Goal: Information Seeking & Learning: Check status

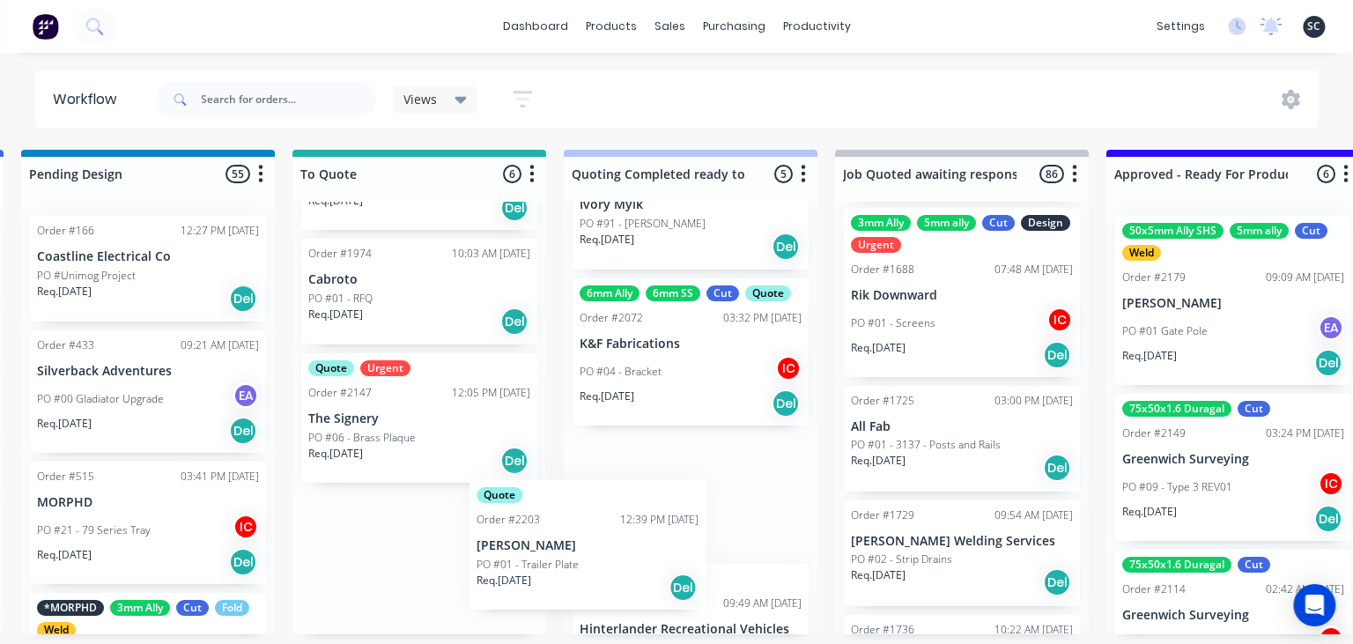
scroll to position [408, 0]
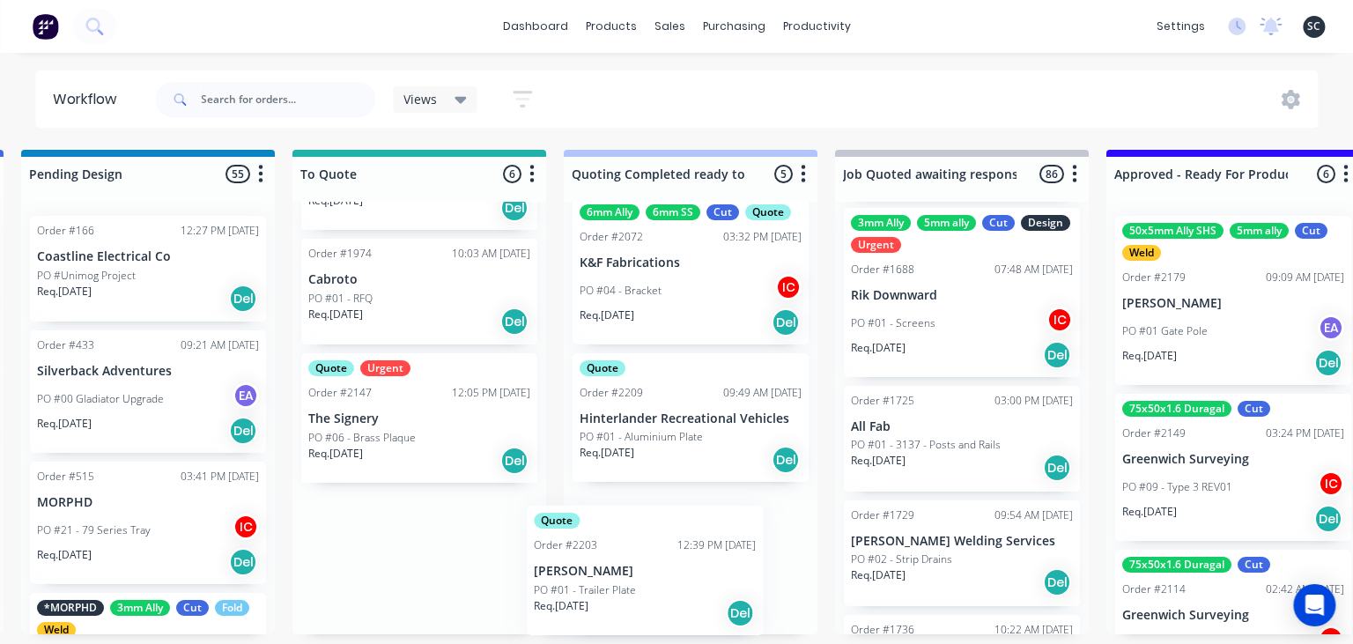
drag, startPoint x: 383, startPoint y: 562, endPoint x: 692, endPoint y: 570, distance: 309.2
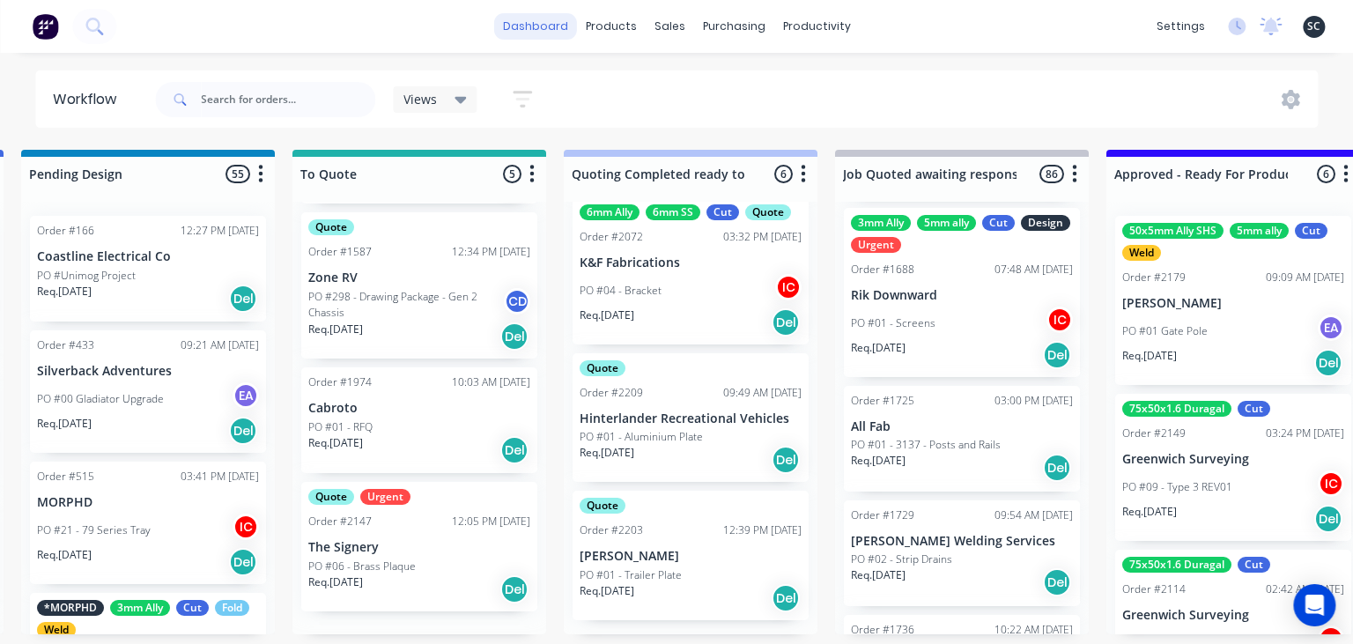
scroll to position [310, 0]
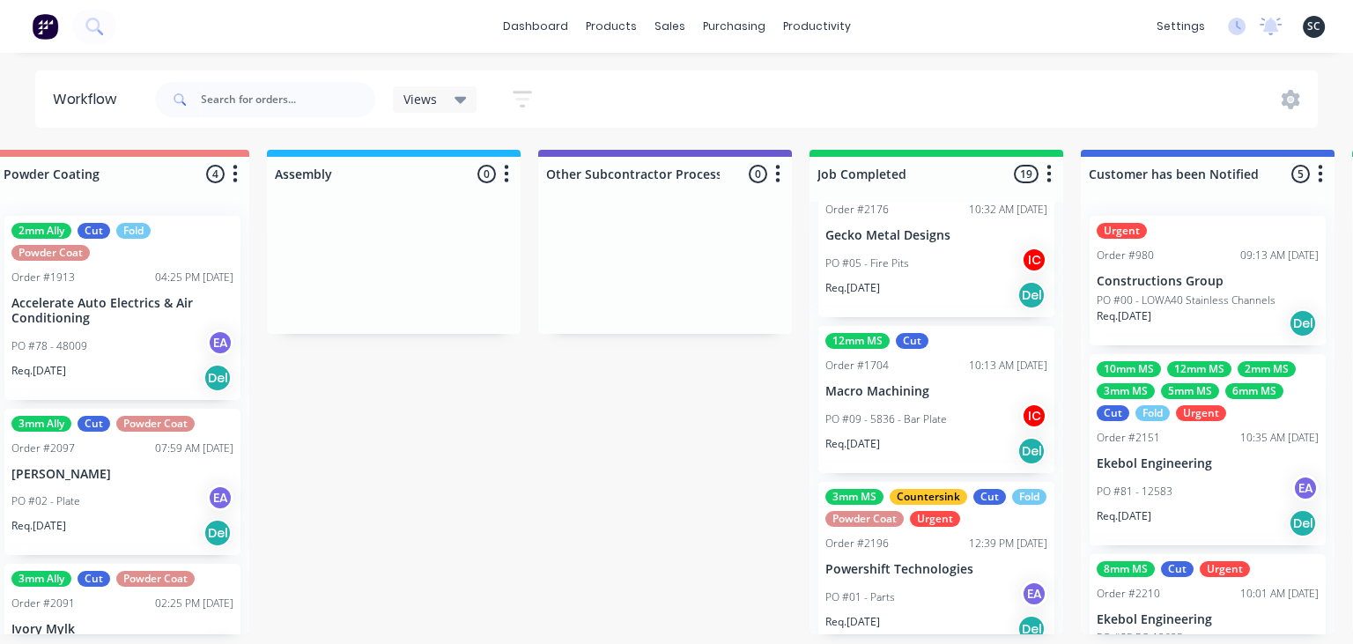
scroll to position [2177, 0]
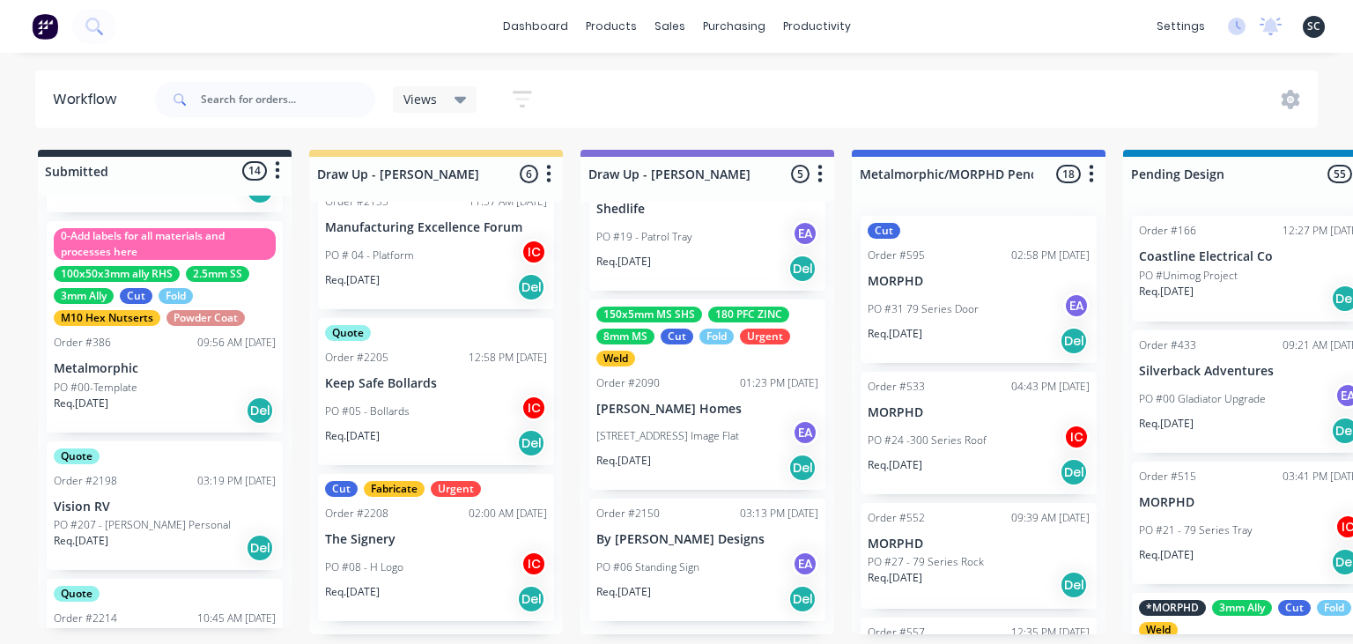
scroll to position [93, 0]
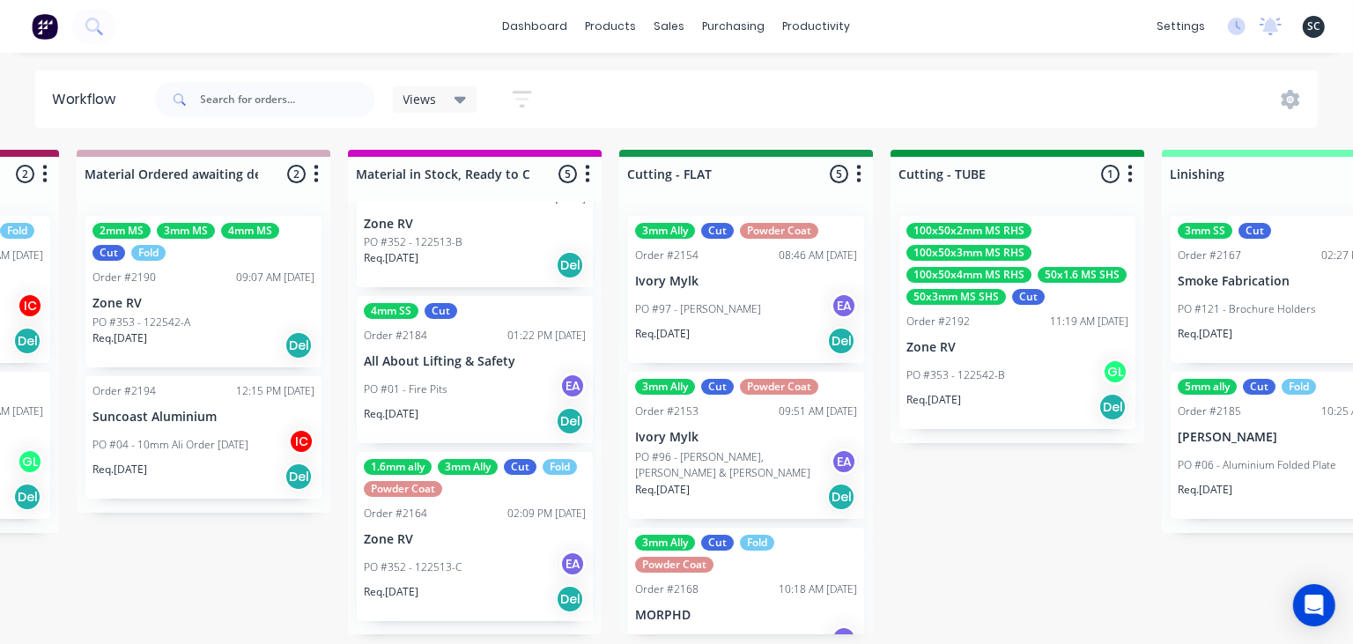
scroll to position [0, 2663]
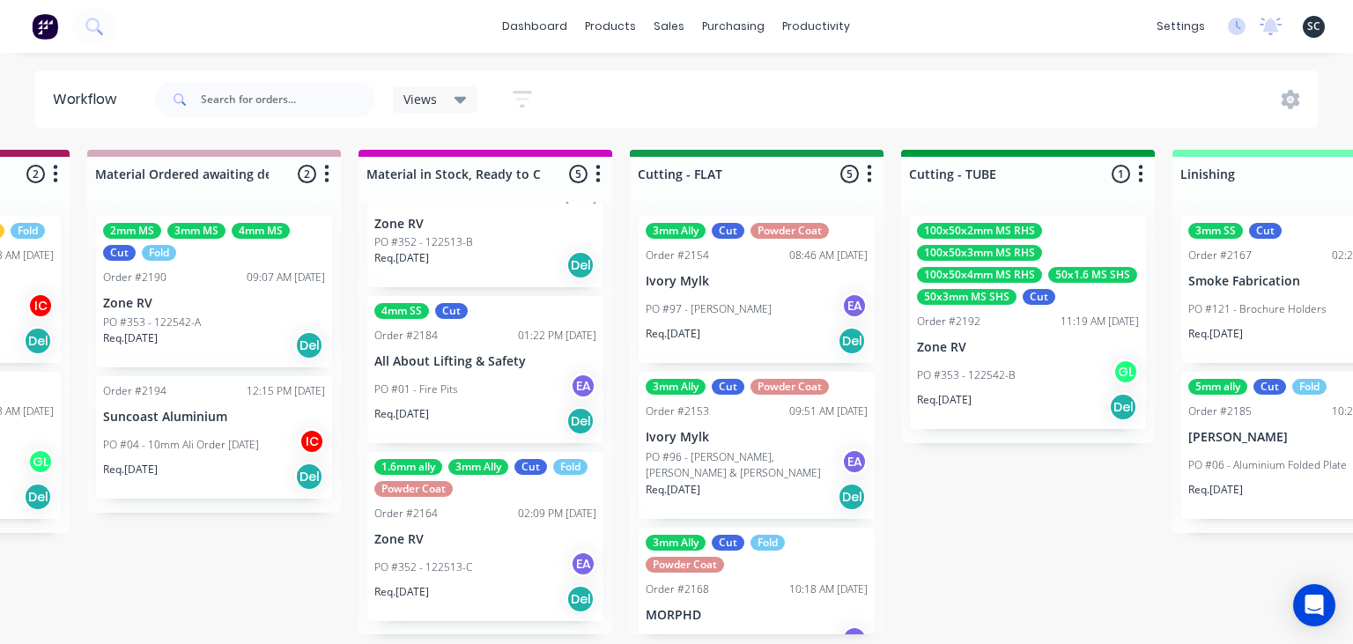
click at [1045, 583] on div "Submitted 14 Status colour #273444 hex #273444 Save Cancel Summaries Total orde…" at bounding box center [835, 392] width 7022 height 484
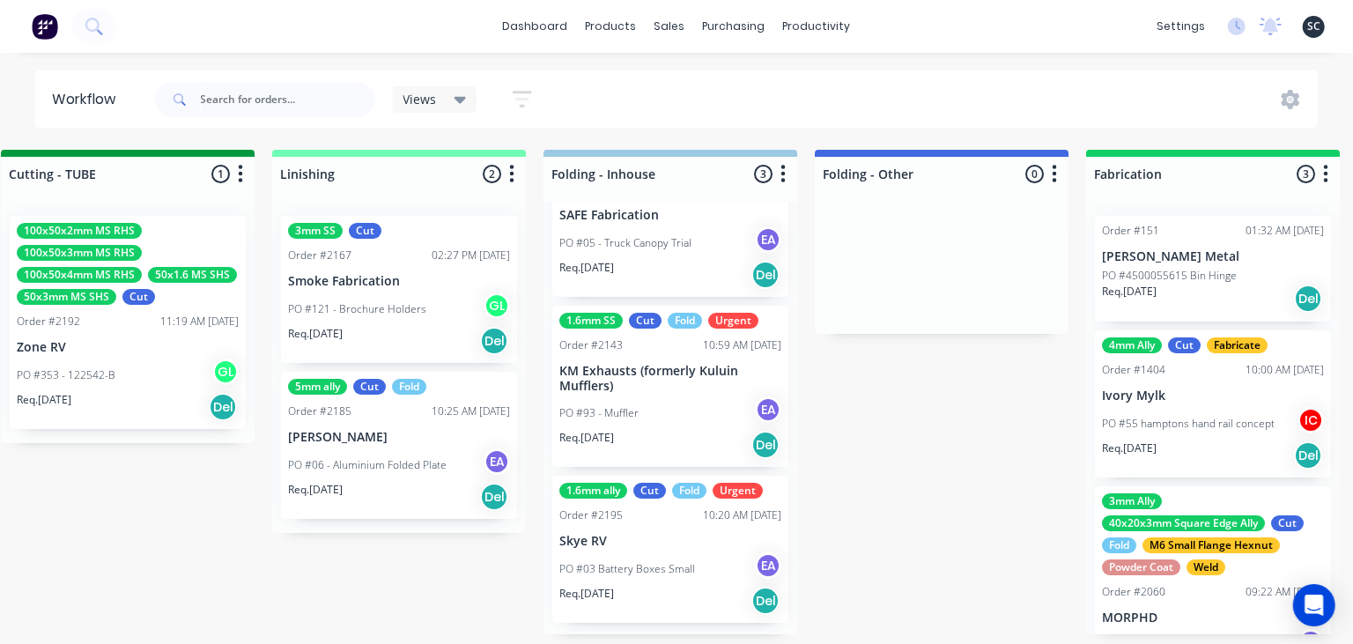
scroll to position [91, 0]
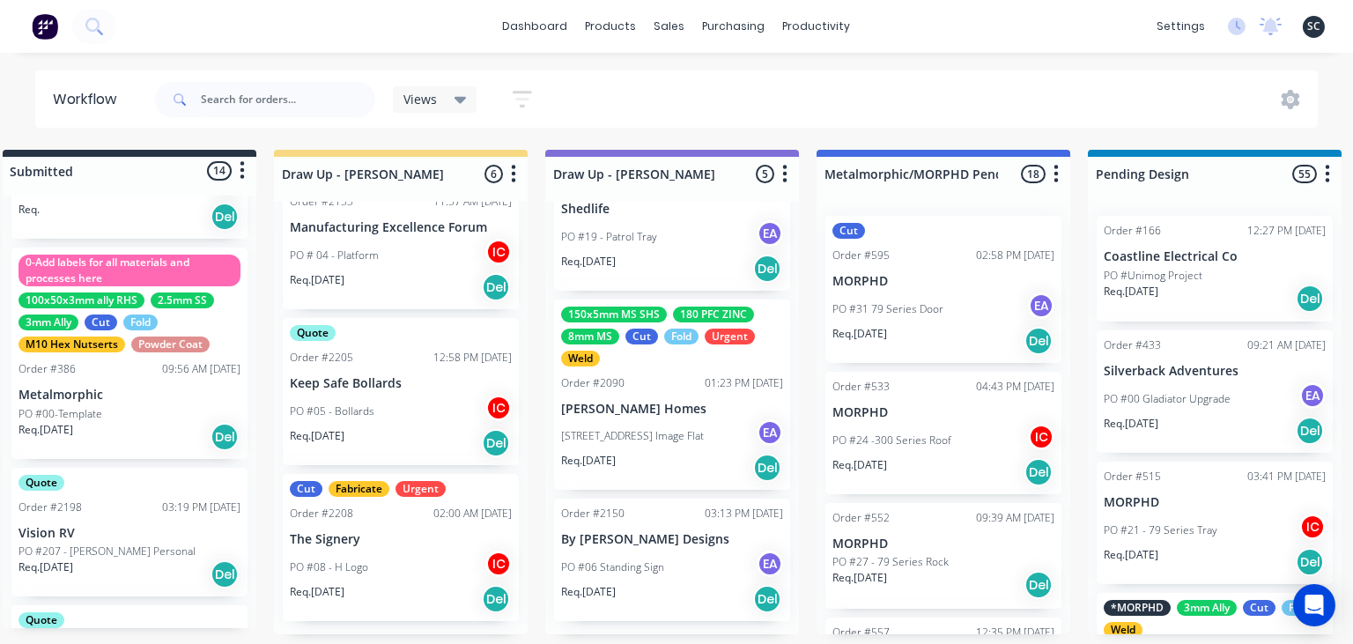
scroll to position [0, 0]
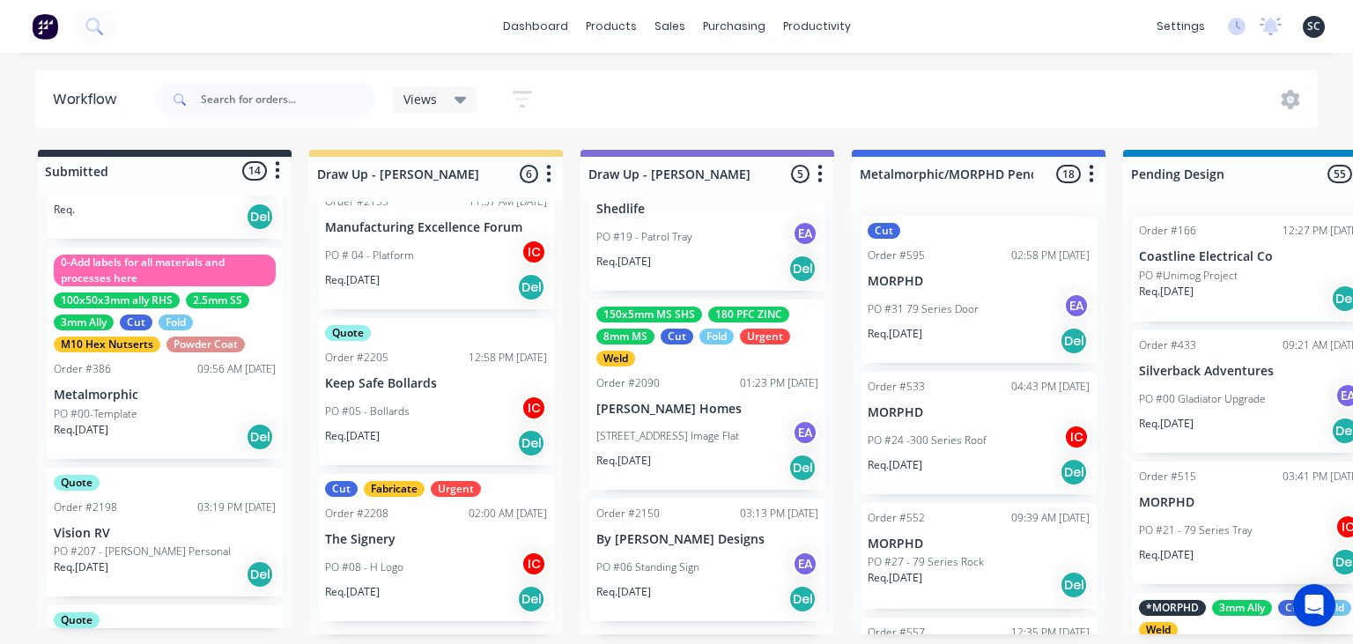
click at [4, 64] on div "dashboard products sales purchasing productivity dashboard products Product Cat…" at bounding box center [676, 269] width 1353 height 538
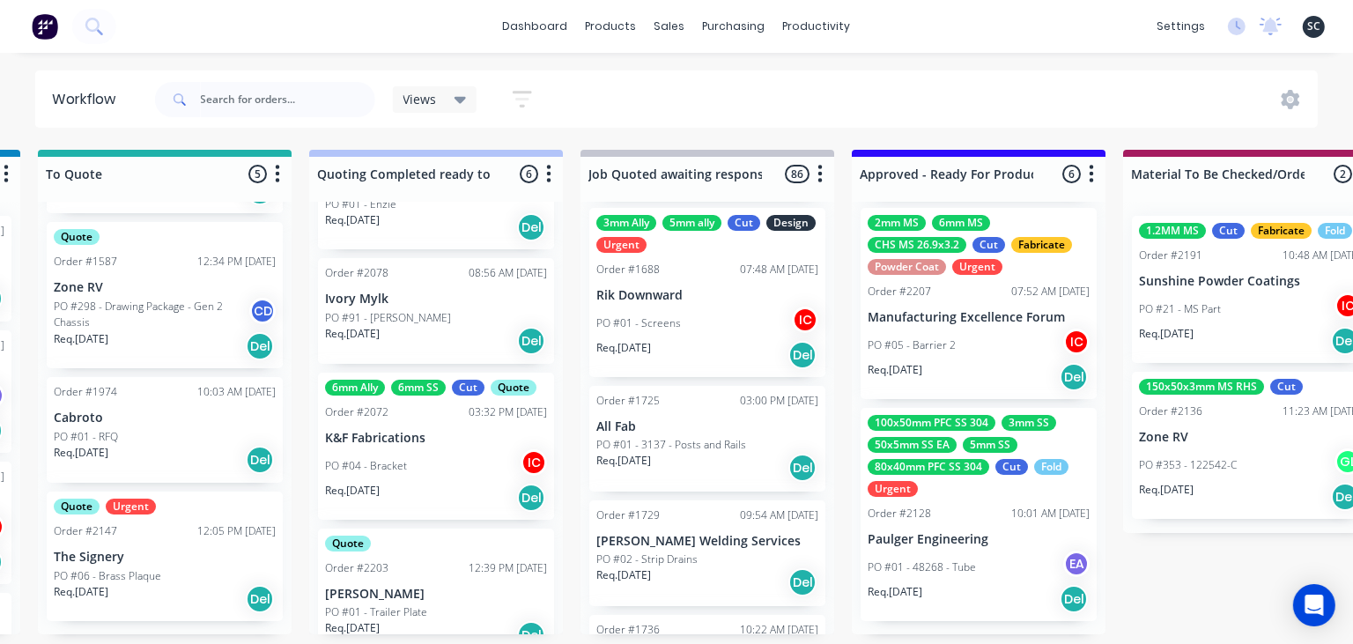
scroll to position [204, 0]
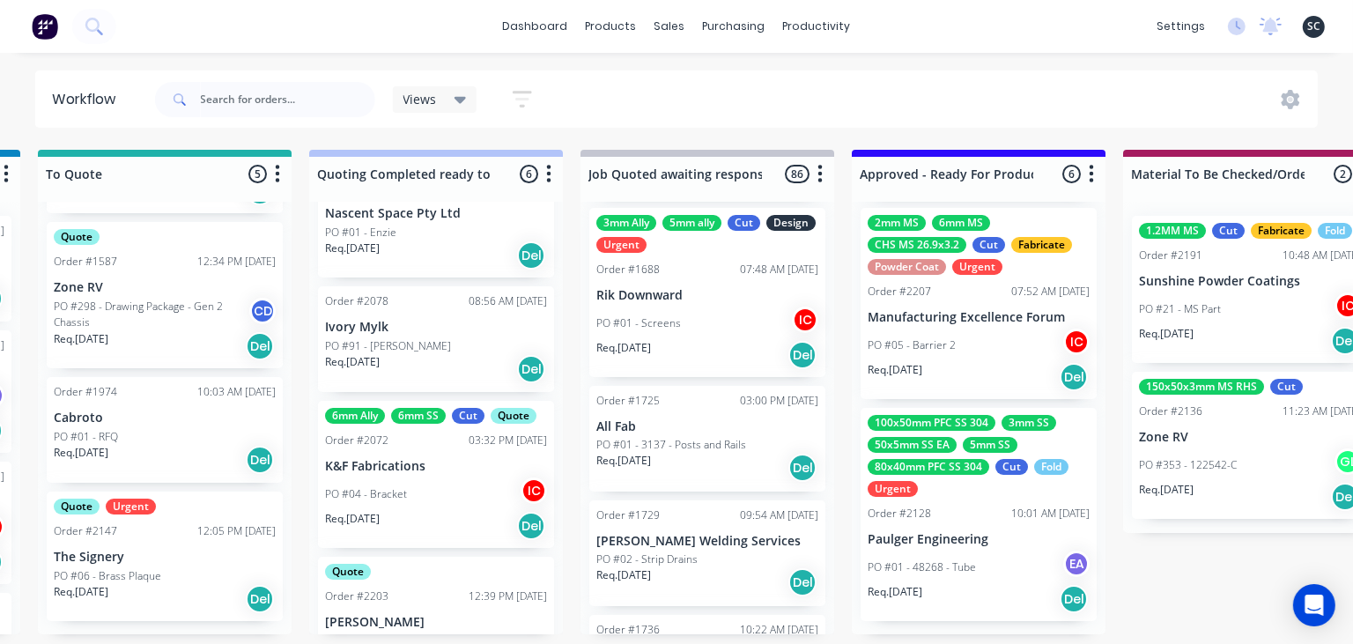
click at [448, 459] on p "K&F Fabrications" at bounding box center [436, 466] width 222 height 15
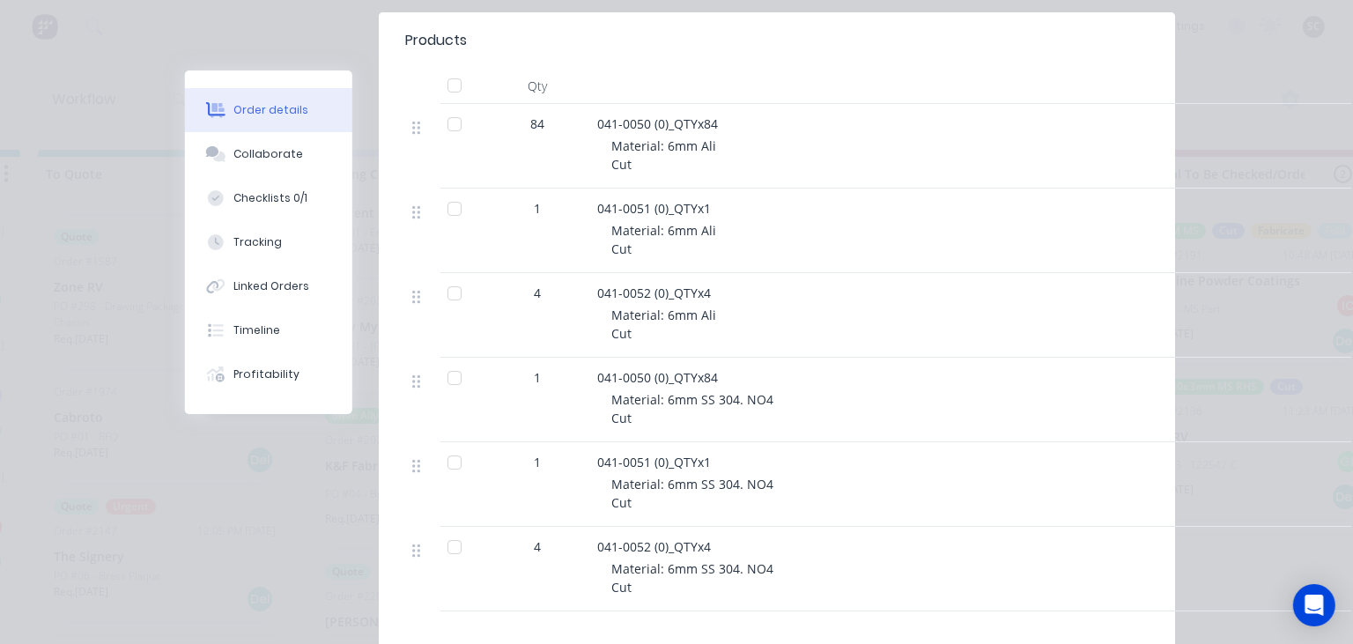
scroll to position [507, 0]
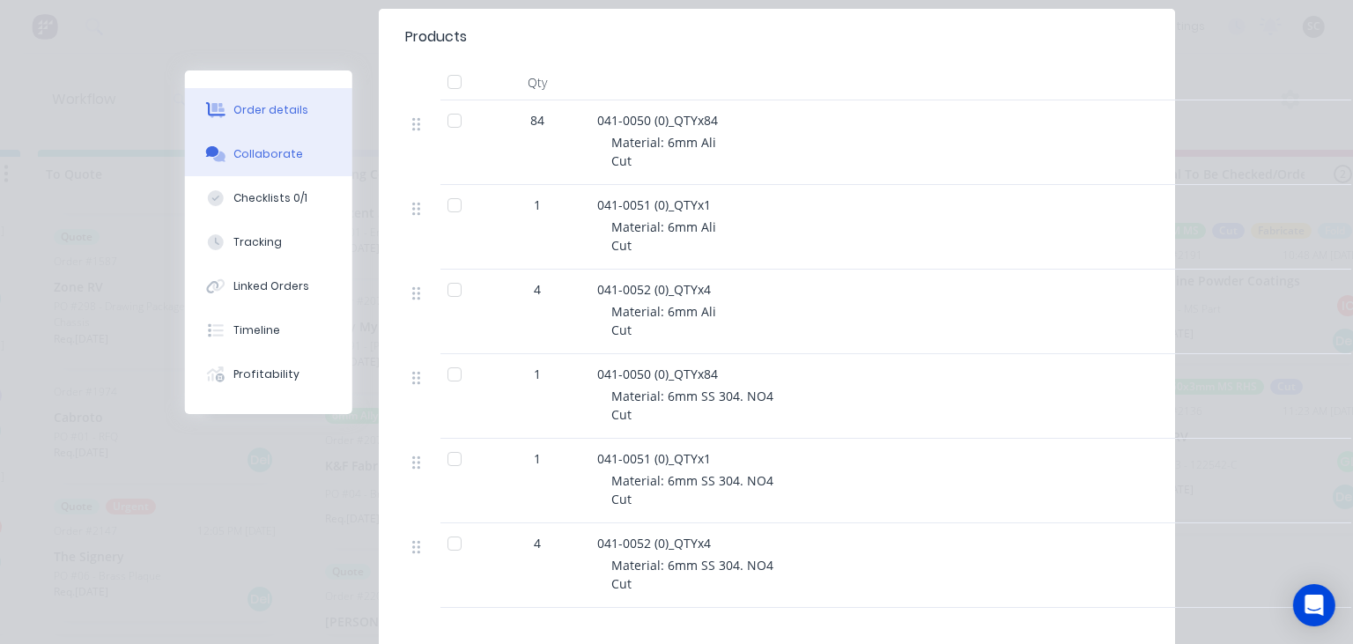
click at [256, 161] on div "Collaborate" at bounding box center [269, 154] width 70 height 16
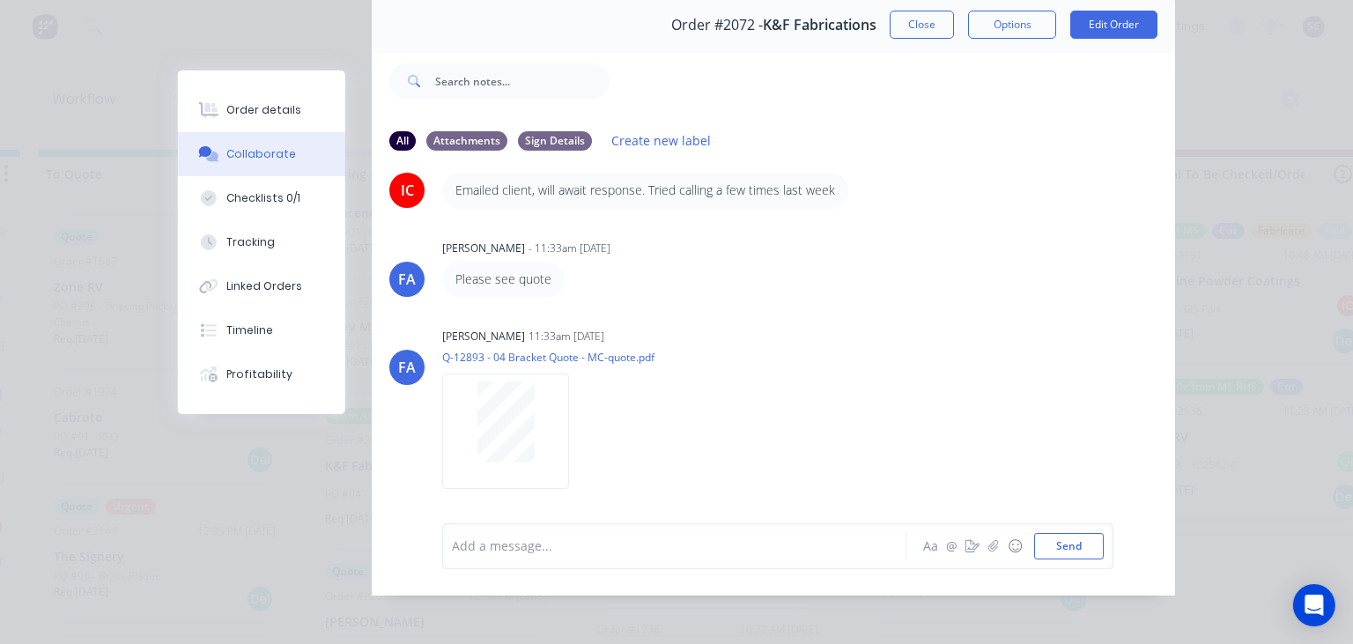
scroll to position [78, 0]
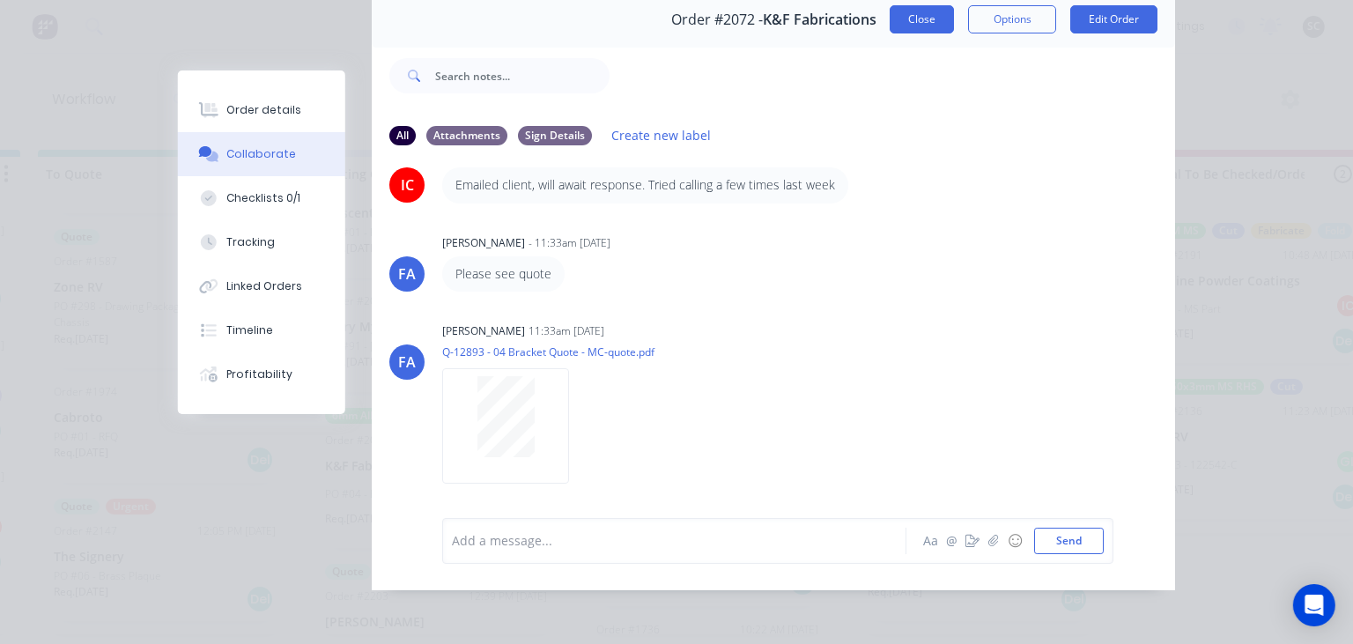
click at [921, 12] on button "Close" at bounding box center [921, 19] width 64 height 28
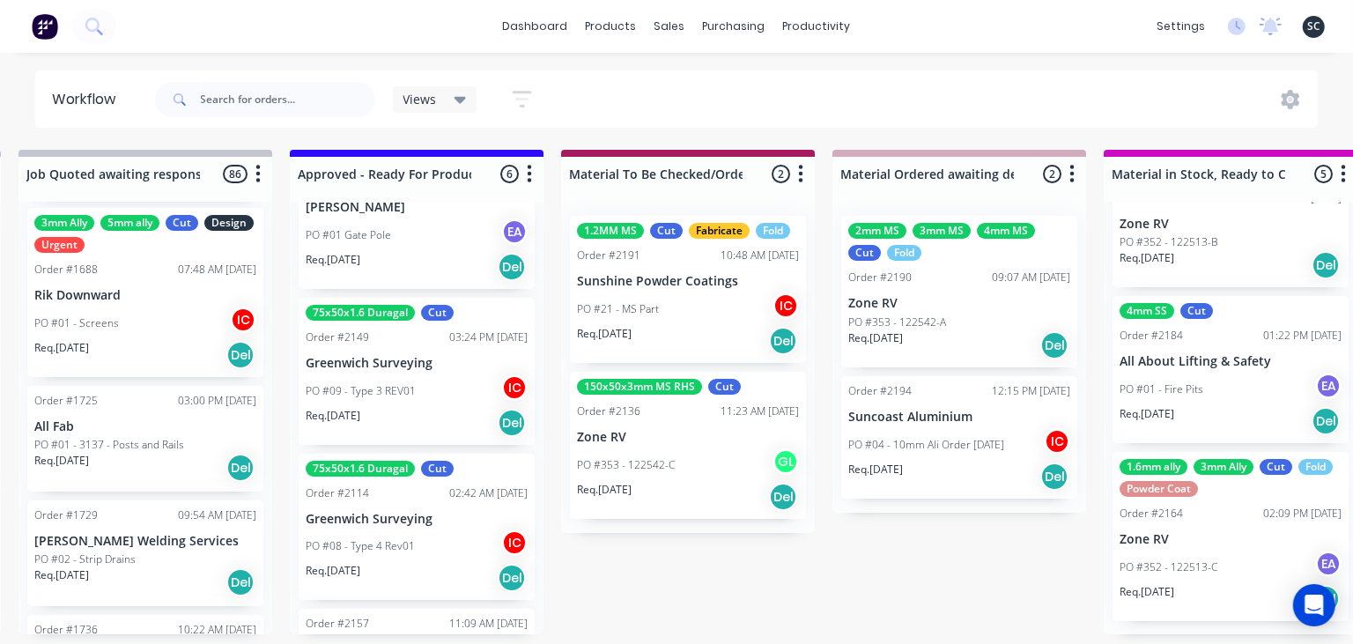
scroll to position [101, 0]
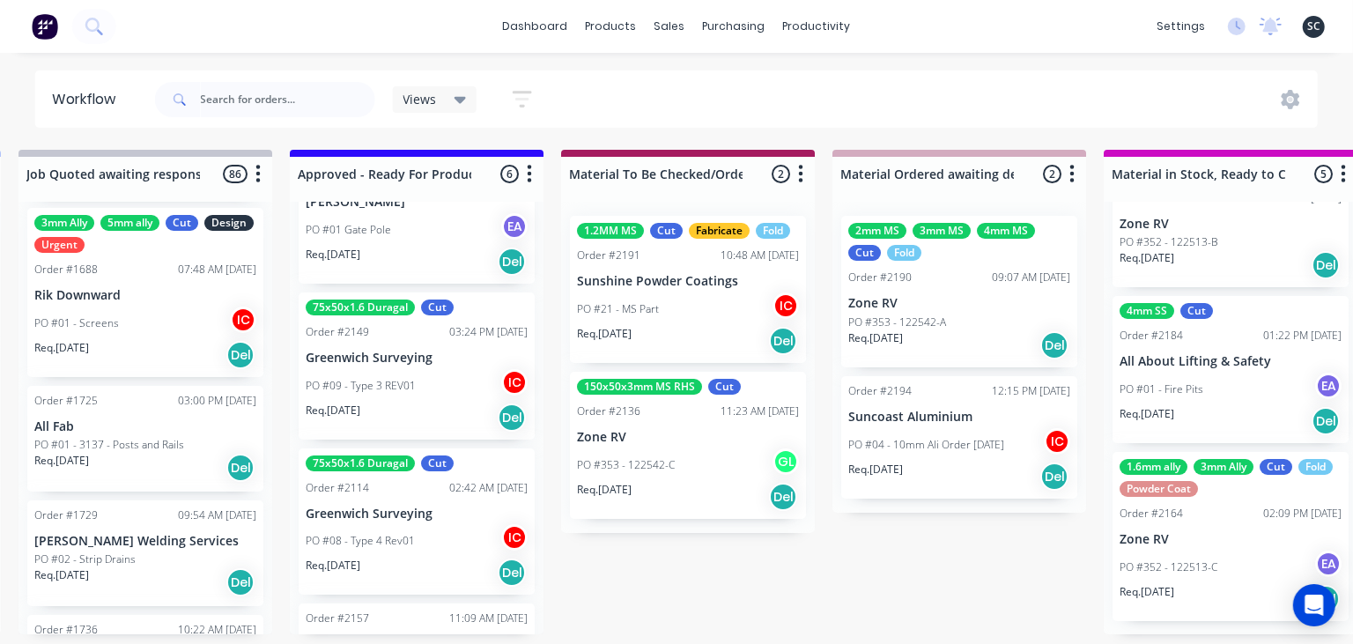
click at [429, 408] on div "Req. 28/08/25 Del" at bounding box center [417, 417] width 222 height 30
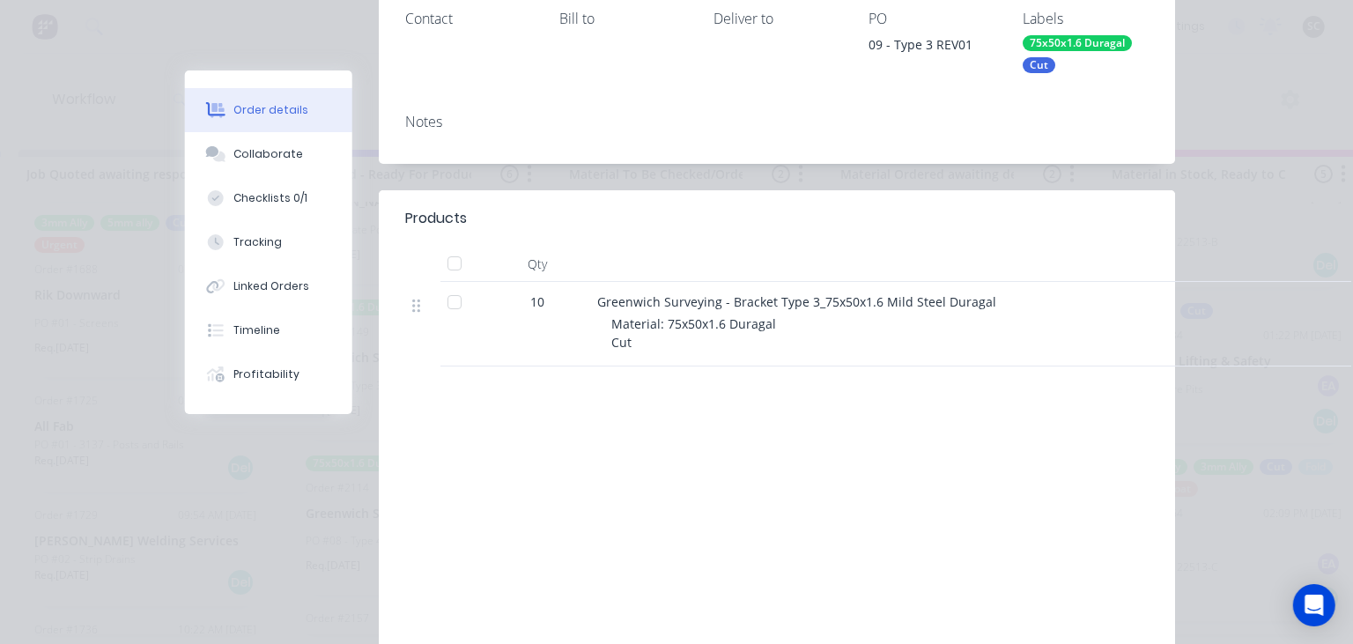
scroll to position [405, 0]
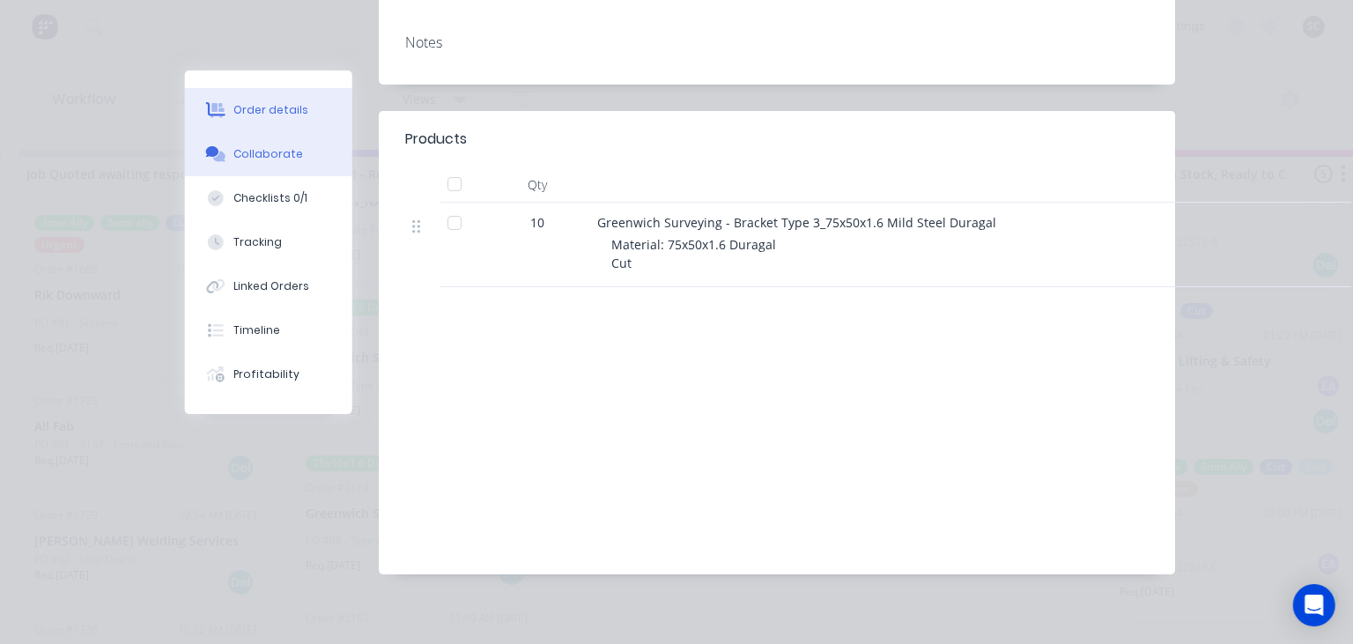
click at [268, 164] on button "Collaborate" at bounding box center [268, 154] width 167 height 44
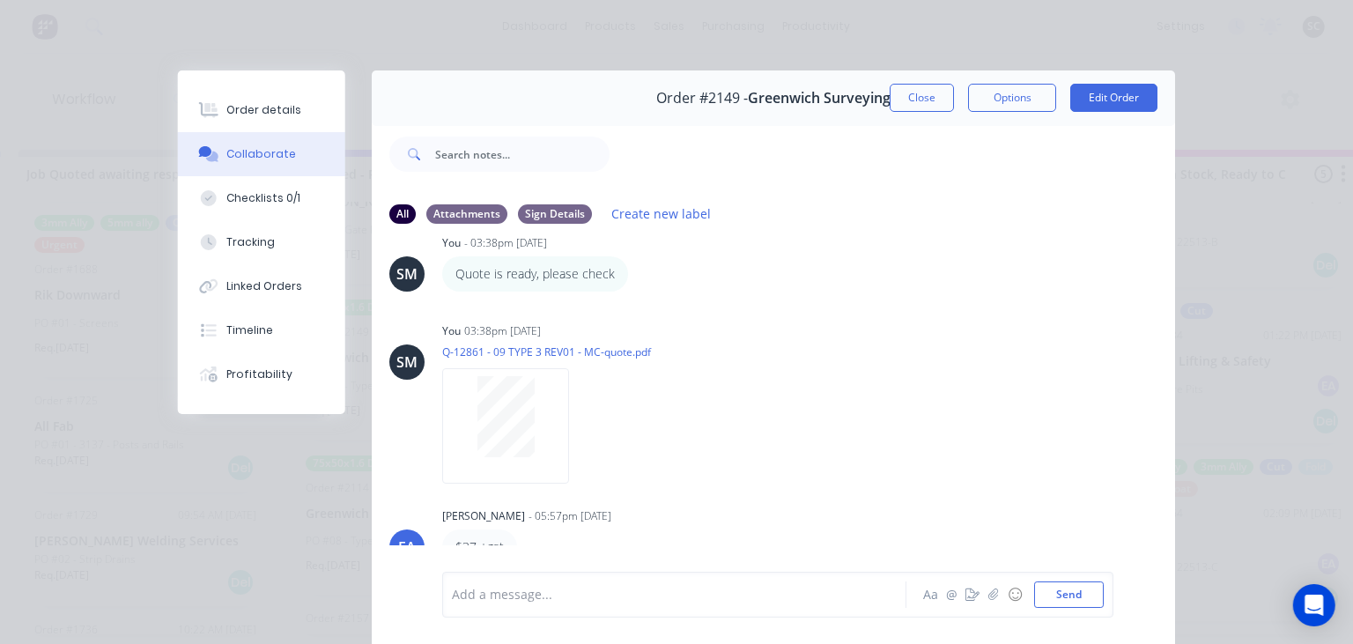
scroll to position [391, 0]
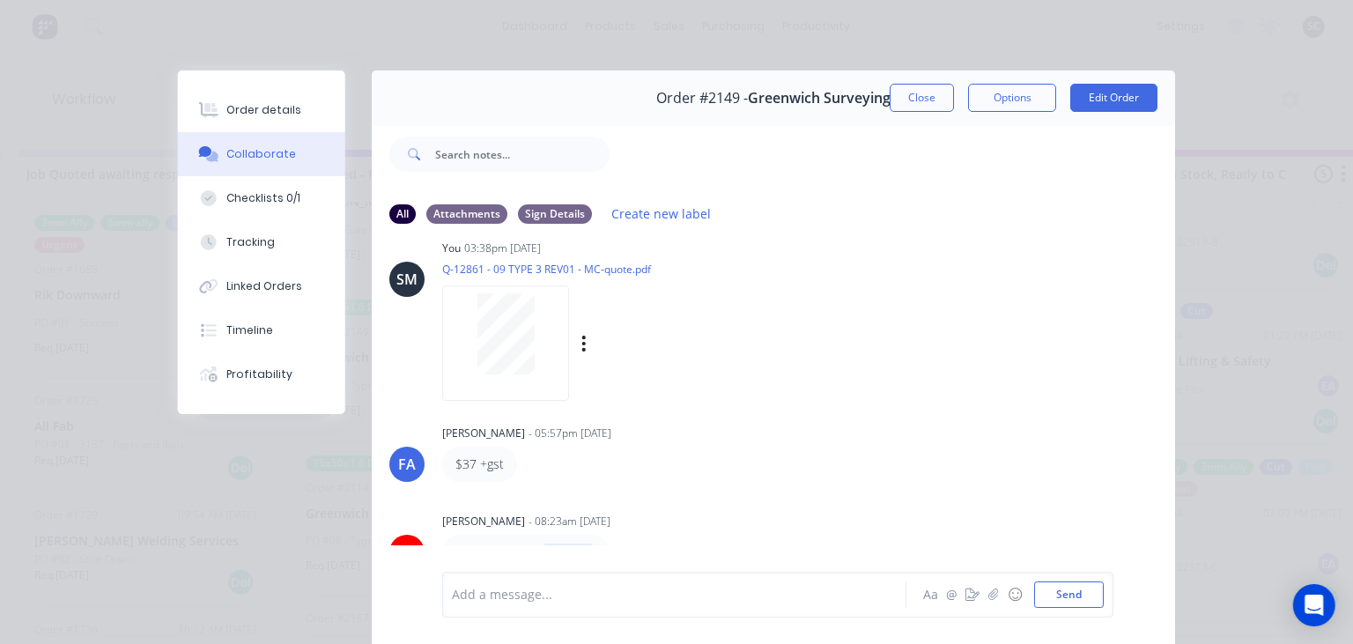
click at [796, 343] on div "You 03:38pm 22/08/25 Q-12861 - 09 TYPE 3 REV01 - MC-quote.pdf Labels Download D…" at bounding box center [663, 314] width 442 height 158
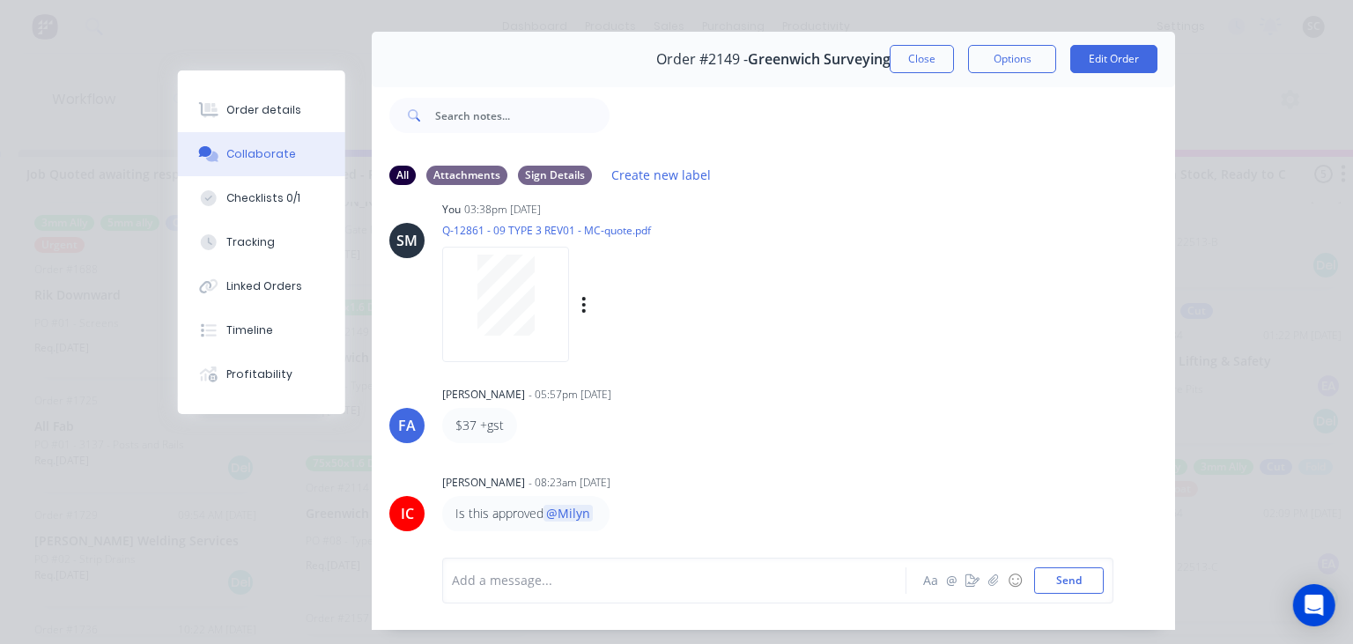
scroll to position [78, 0]
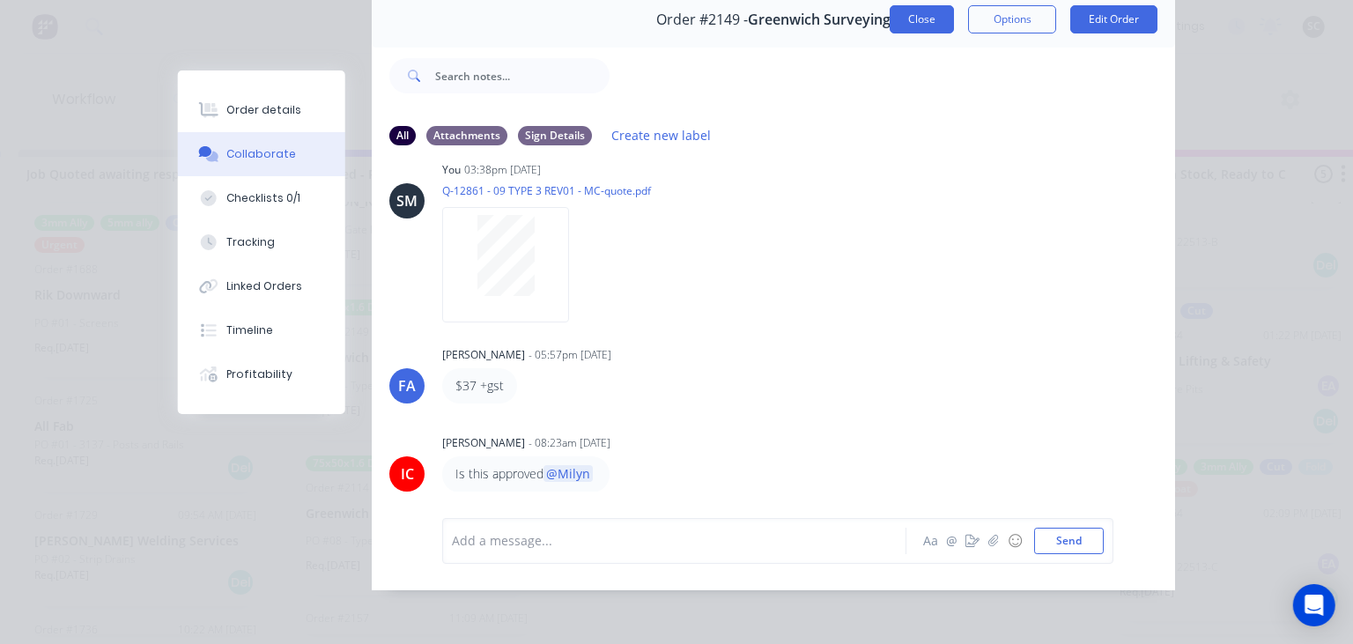
click at [917, 26] on button "Close" at bounding box center [921, 19] width 64 height 28
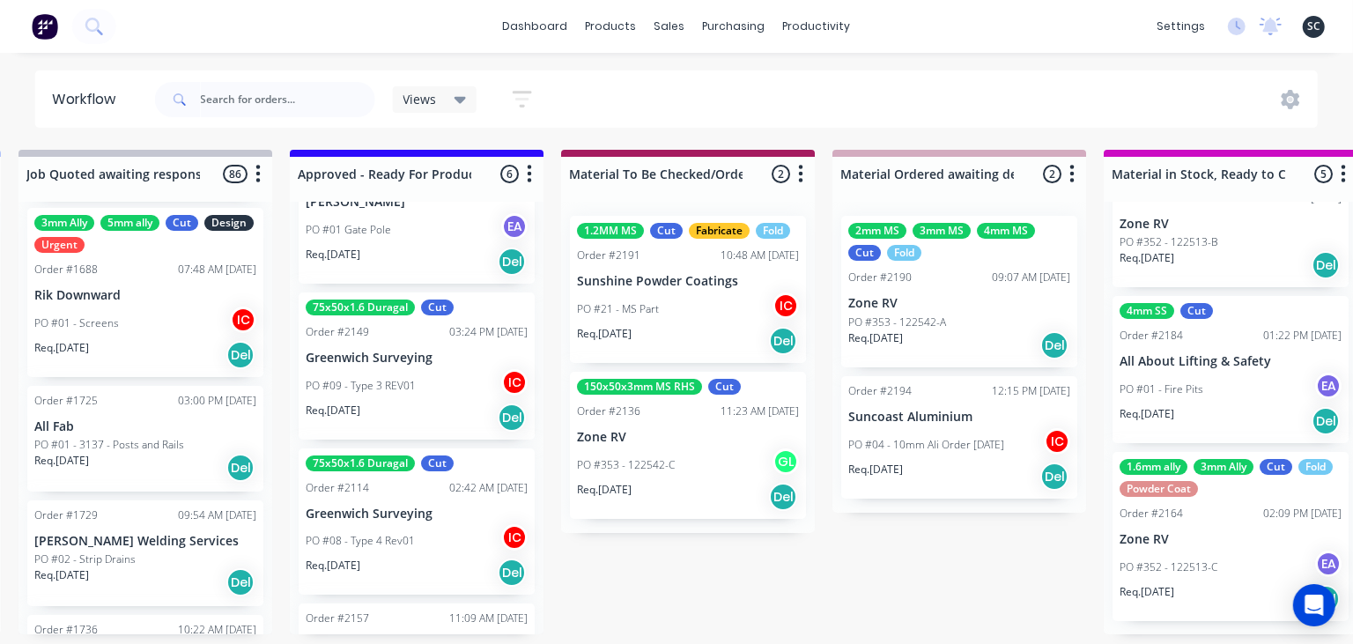
click at [415, 523] on div "75x50x1.6 Duragal Cut Order #2114 02:42 AM 02/09/25 Greenwich Surveying PO #08 …" at bounding box center [417, 521] width 236 height 147
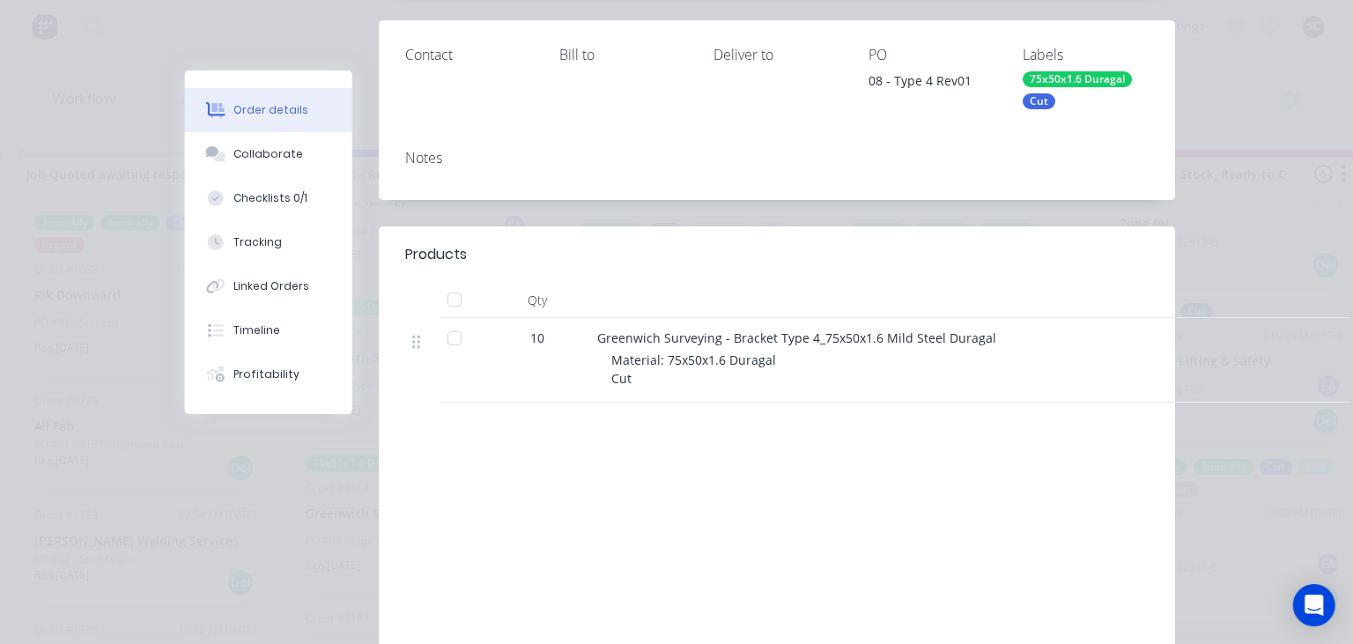
scroll to position [304, 0]
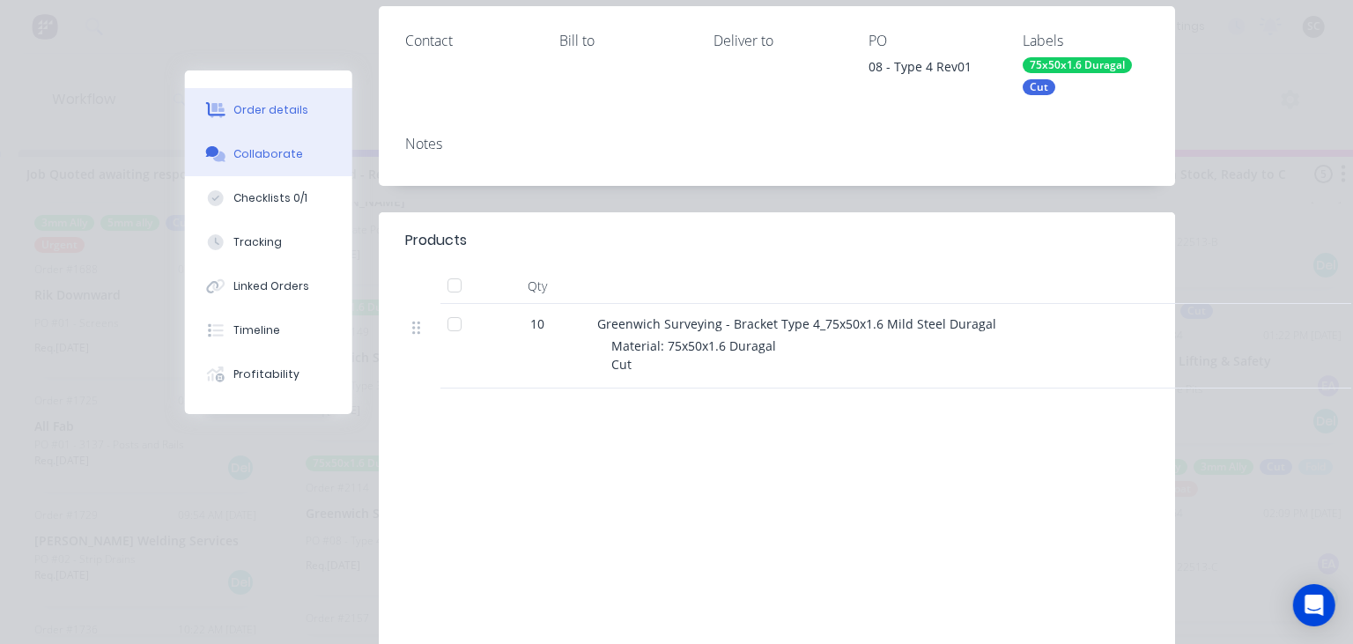
click at [288, 151] on div "Collaborate" at bounding box center [269, 154] width 70 height 16
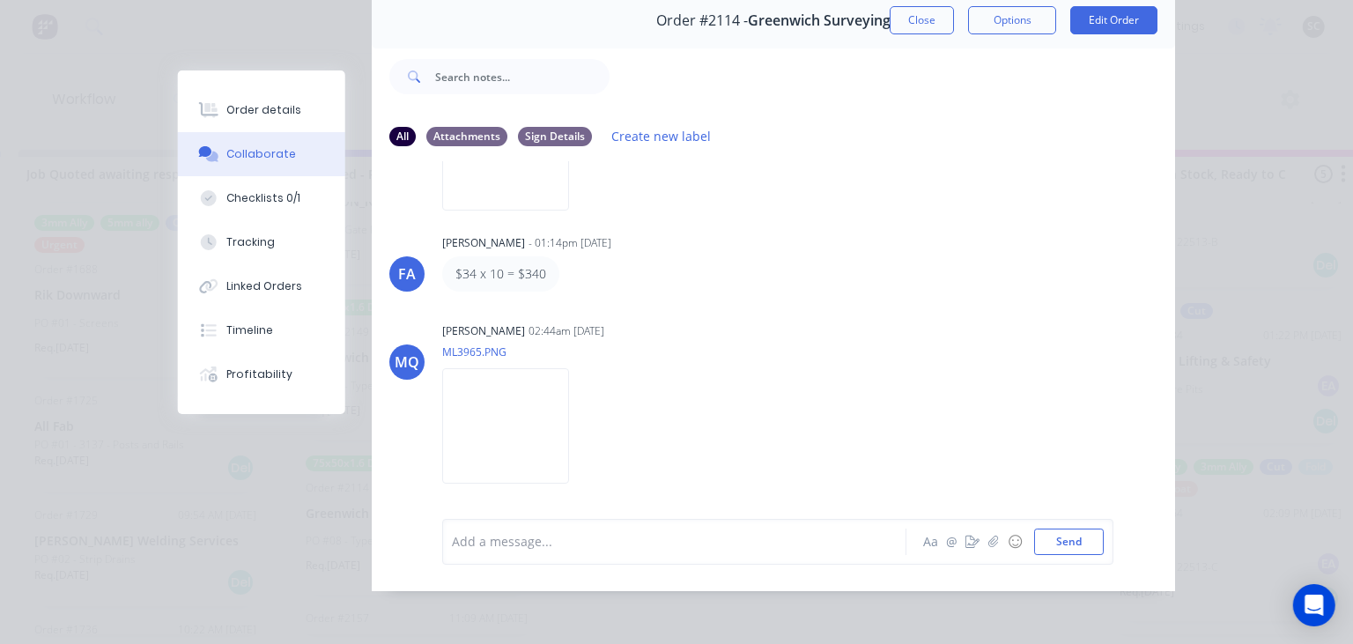
scroll to position [78, 0]
click at [917, 23] on button "Close" at bounding box center [921, 19] width 64 height 28
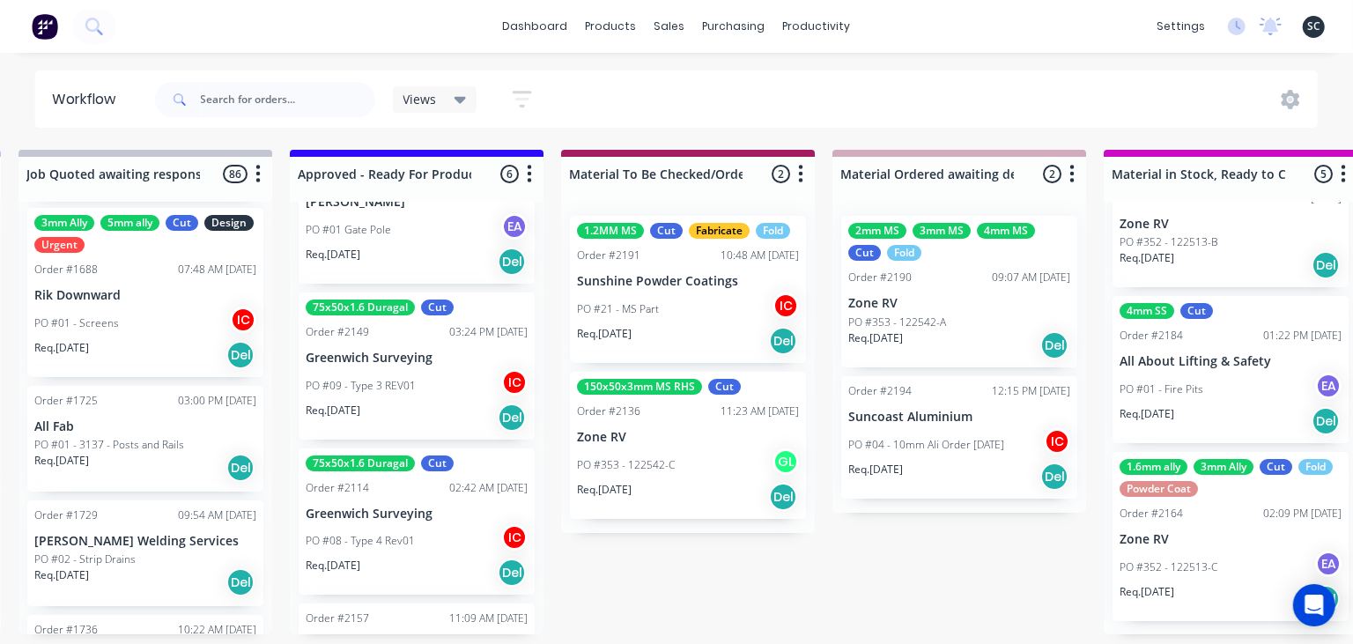
scroll to position [0, 2134]
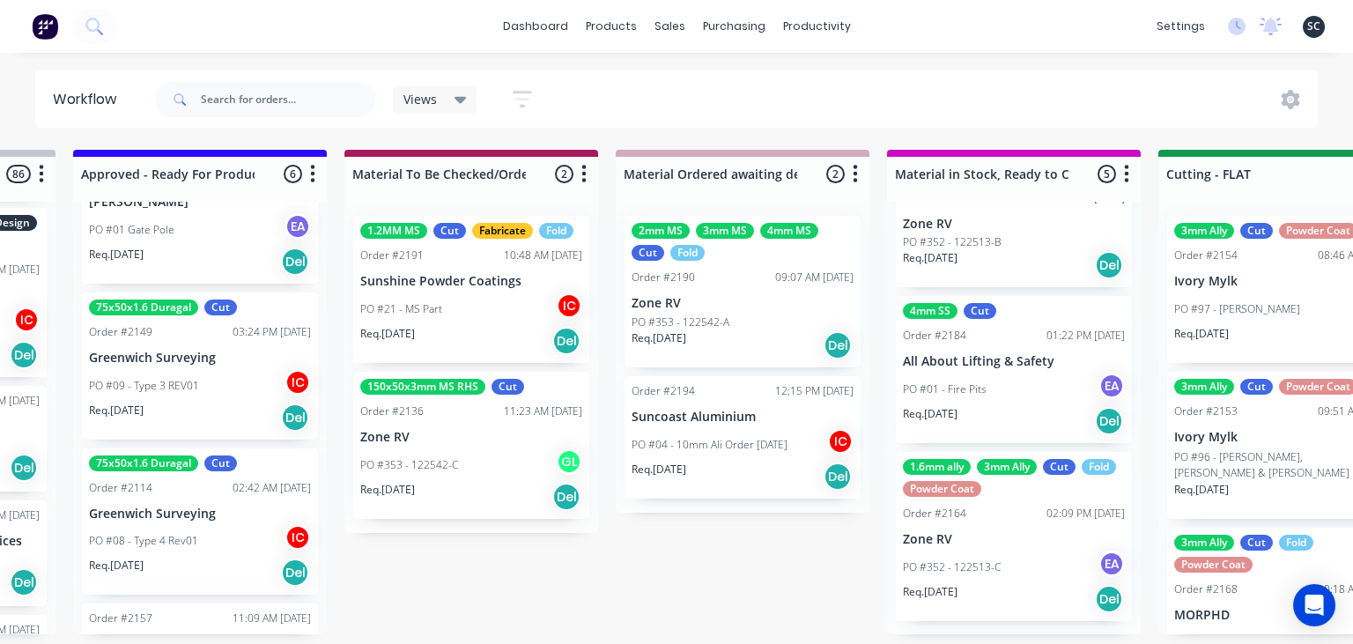
click at [512, 324] on div "PO #21 - MS Part IC" at bounding box center [471, 308] width 222 height 33
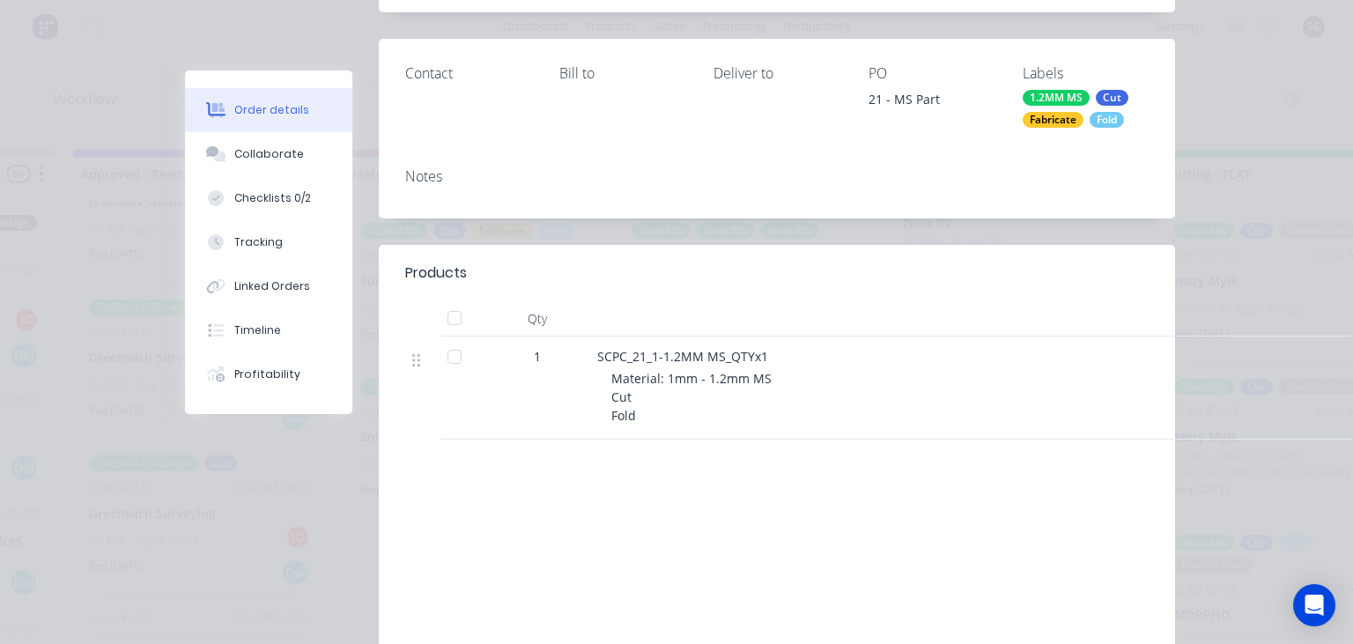
scroll to position [405, 0]
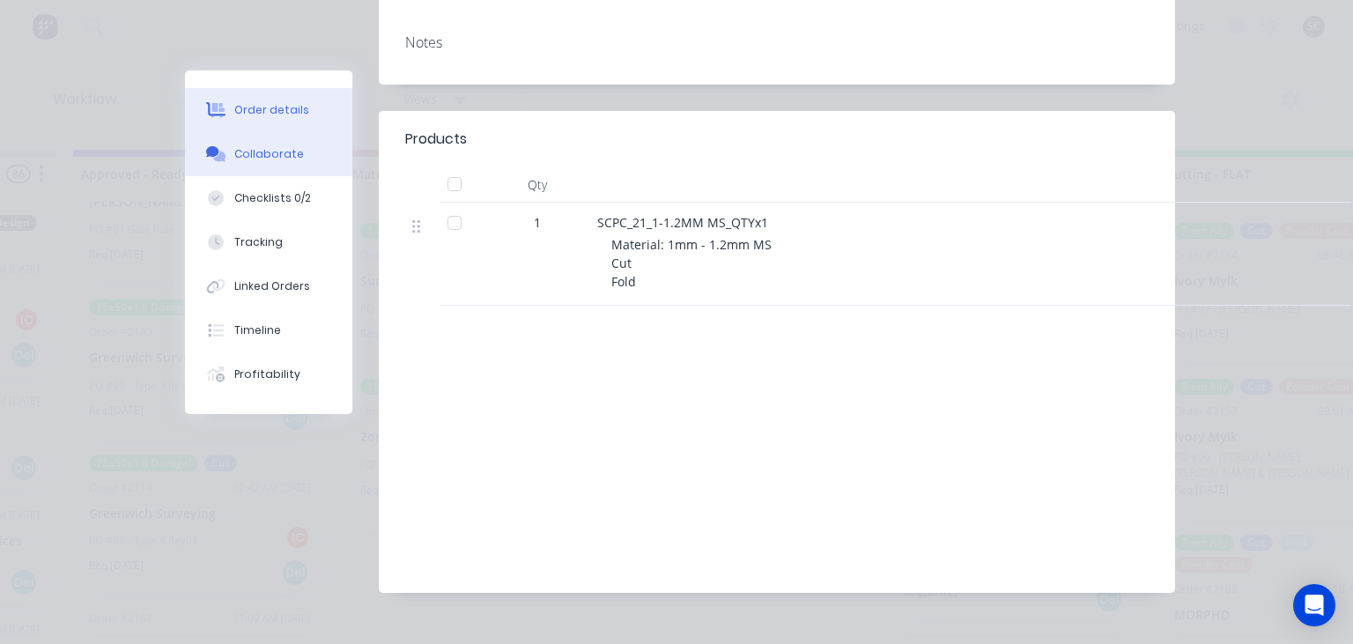
click at [280, 146] on button "Collaborate" at bounding box center [268, 154] width 167 height 44
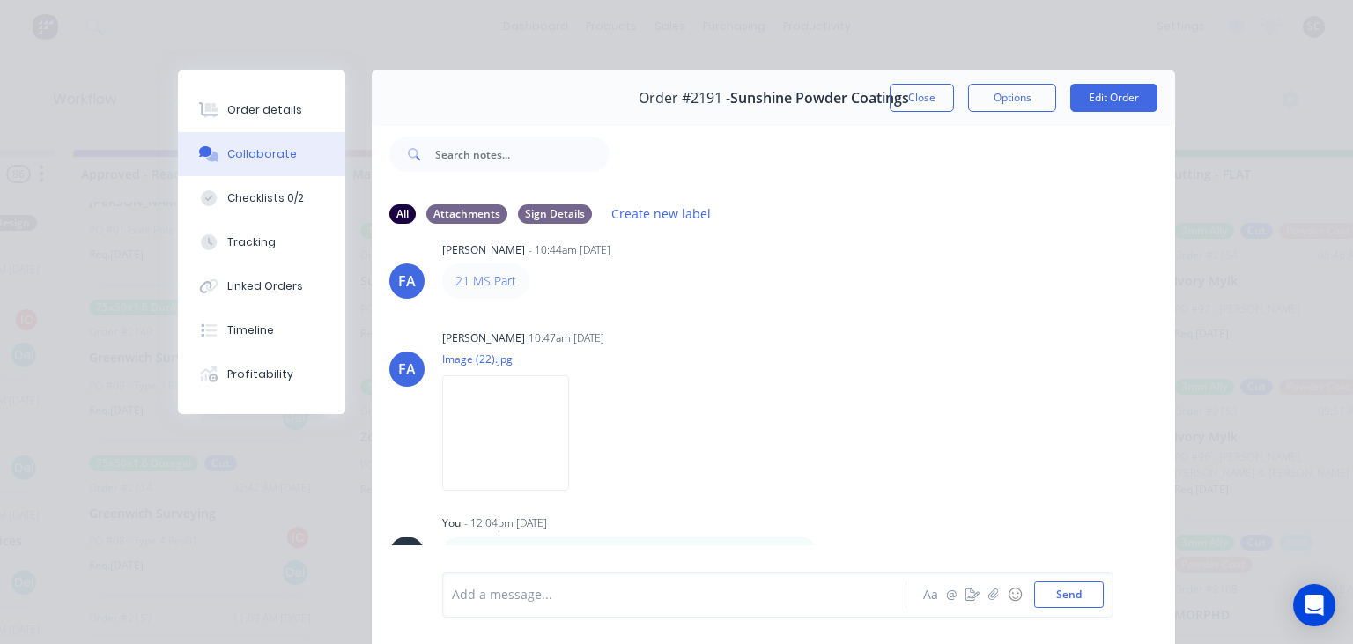
scroll to position [30, 0]
click at [867, 321] on div "FA Francis Adrian Candido - 10:44am 28/08/25 21 MS Part FA Francis Adrian Candi…" at bounding box center [773, 404] width 803 height 331
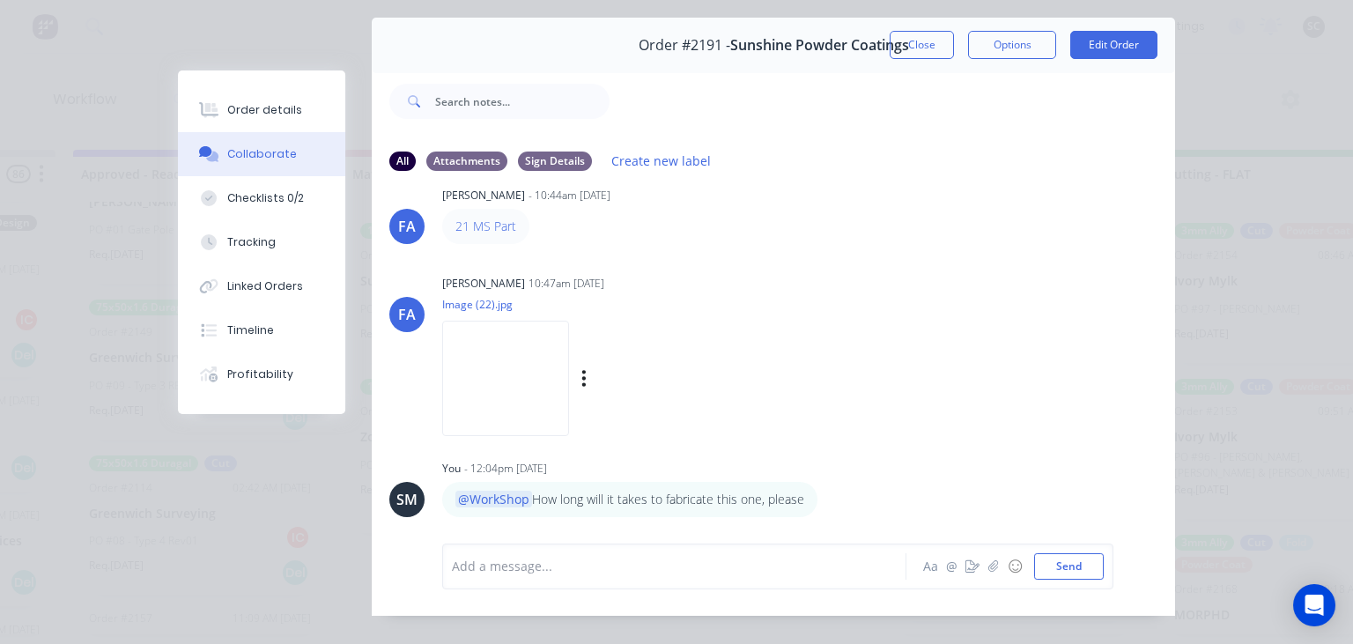
scroll to position [78, 0]
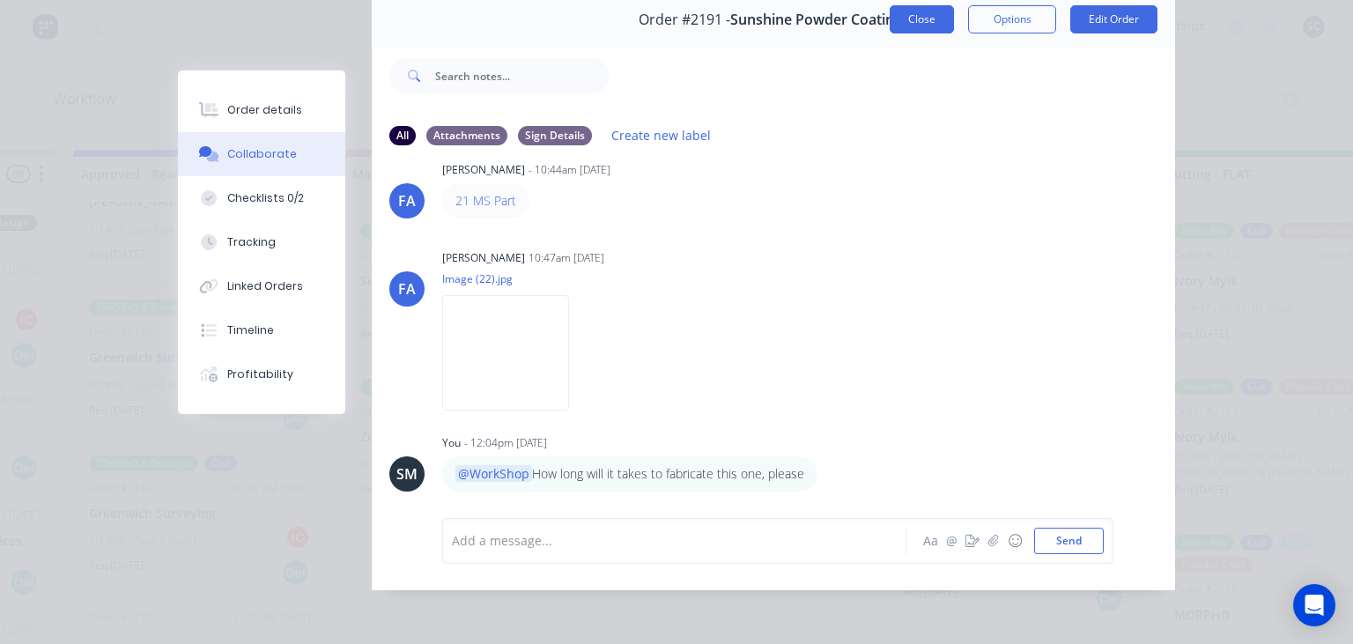
click at [925, 28] on button "Close" at bounding box center [921, 19] width 64 height 28
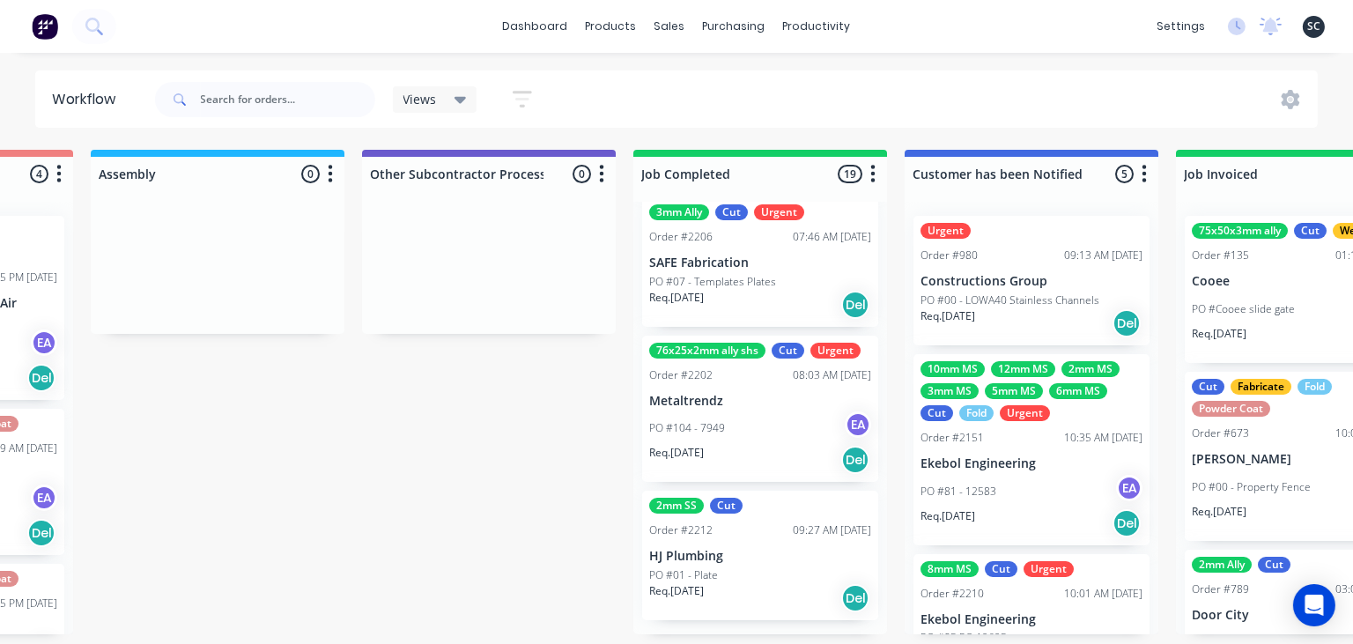
scroll to position [2379, 0]
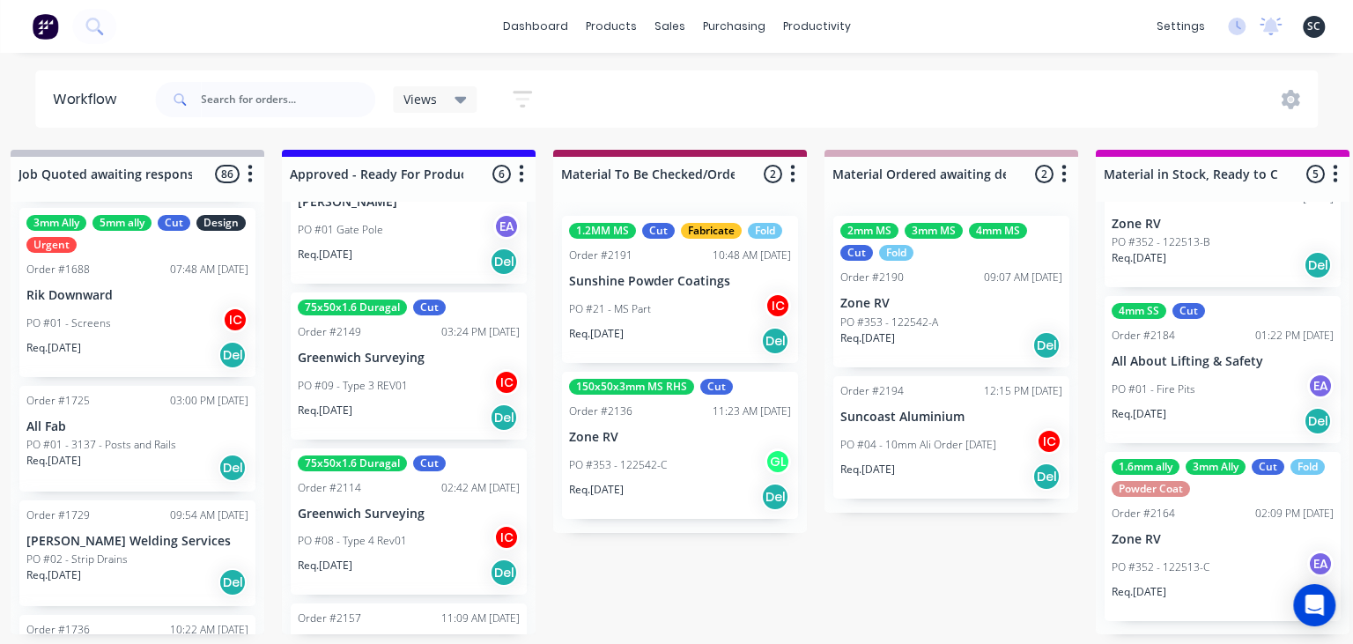
scroll to position [507, 0]
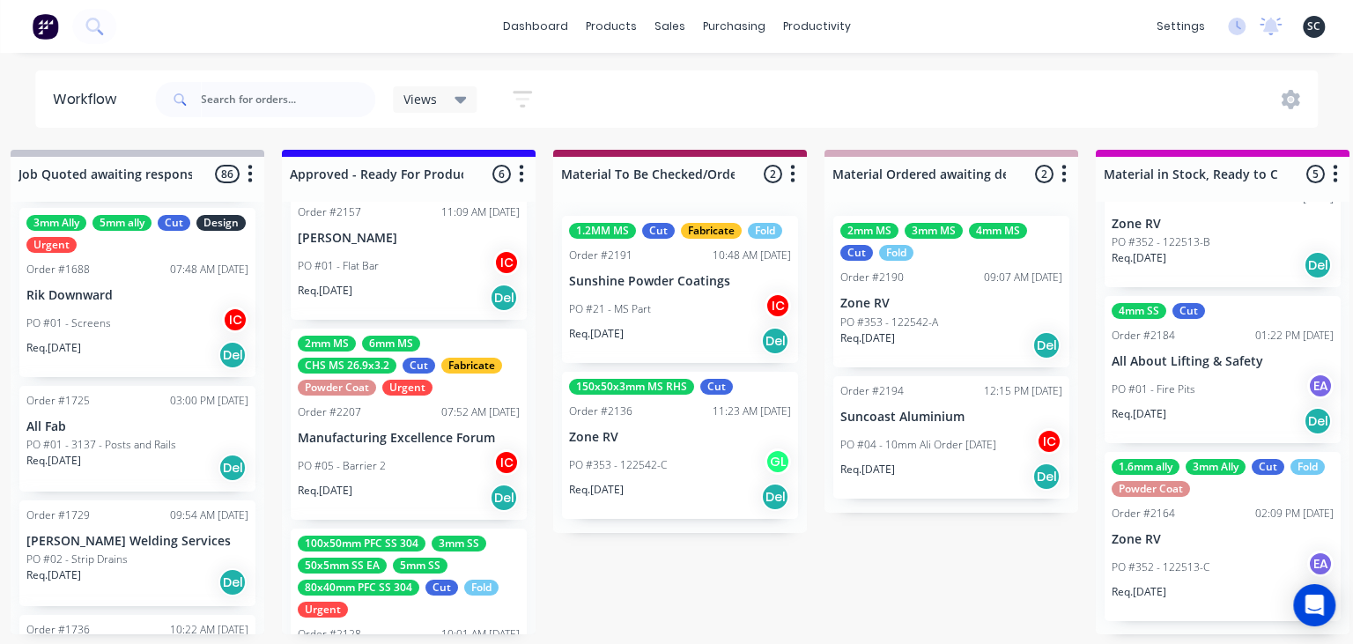
click at [405, 468] on div "PO #05 - Barrier 2 IC" at bounding box center [409, 465] width 222 height 33
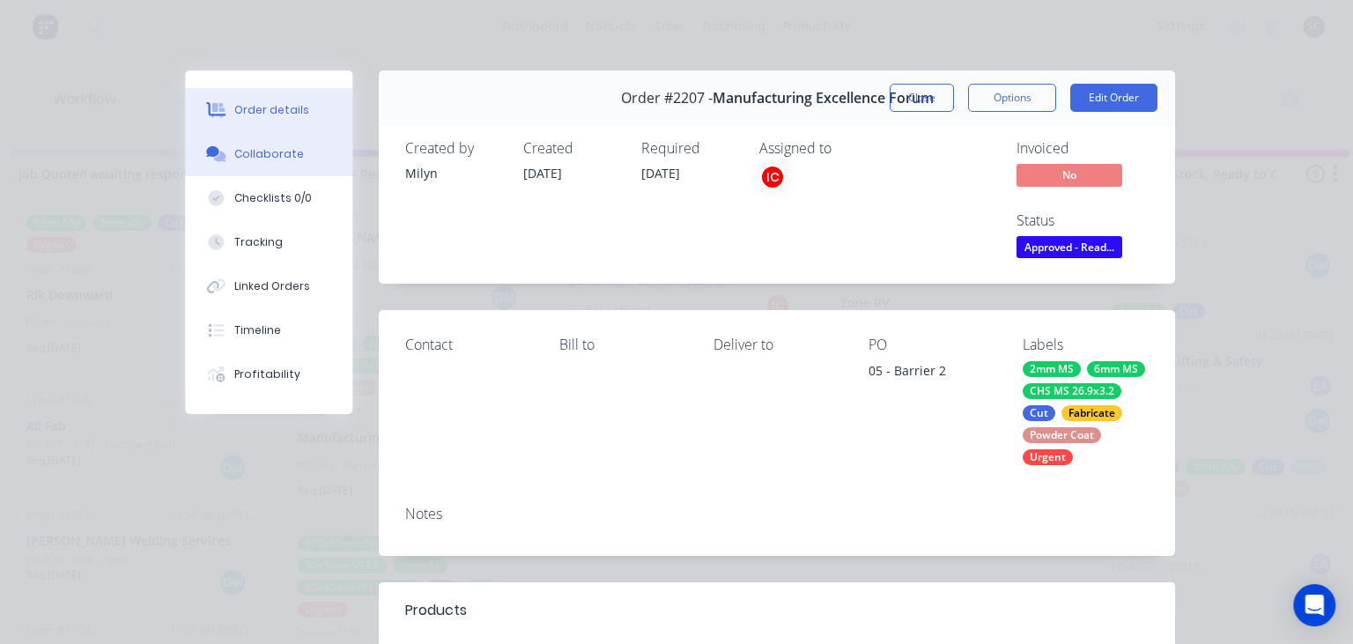
click at [273, 153] on div "Collaborate" at bounding box center [269, 154] width 70 height 16
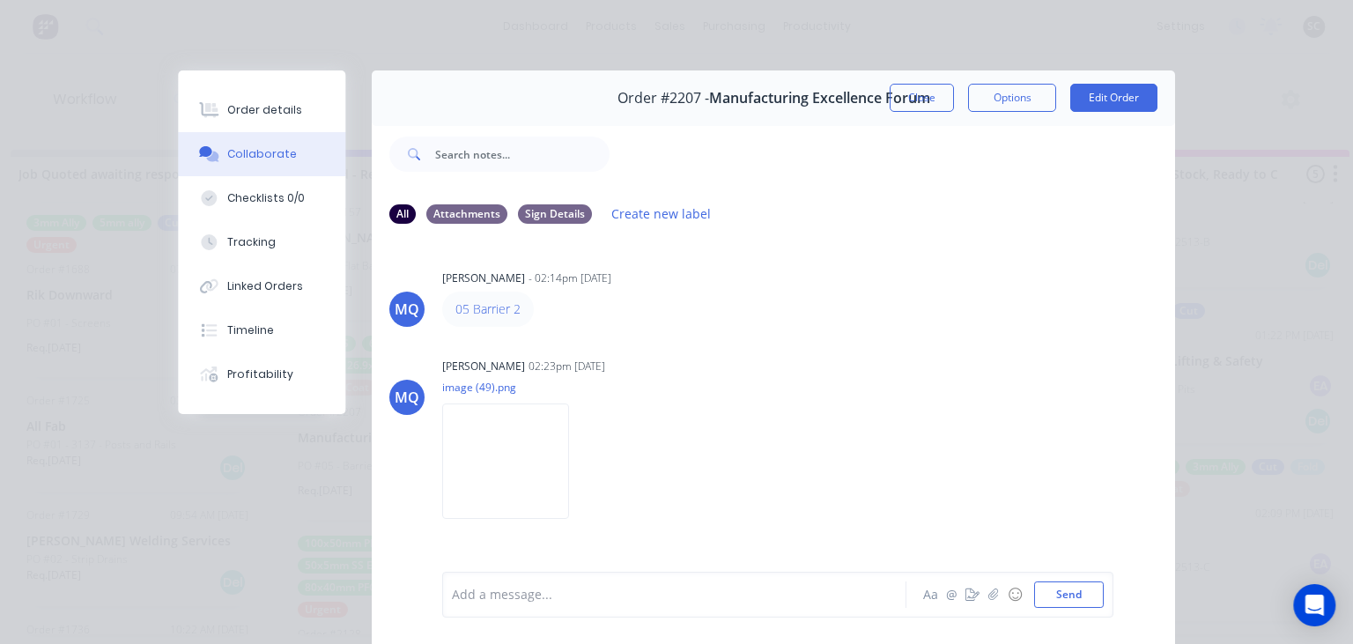
drag, startPoint x: 254, startPoint y: 198, endPoint x: 369, endPoint y: 238, distance: 122.0
click at [260, 203] on div "Checklists 0/0" at bounding box center [265, 198] width 77 height 16
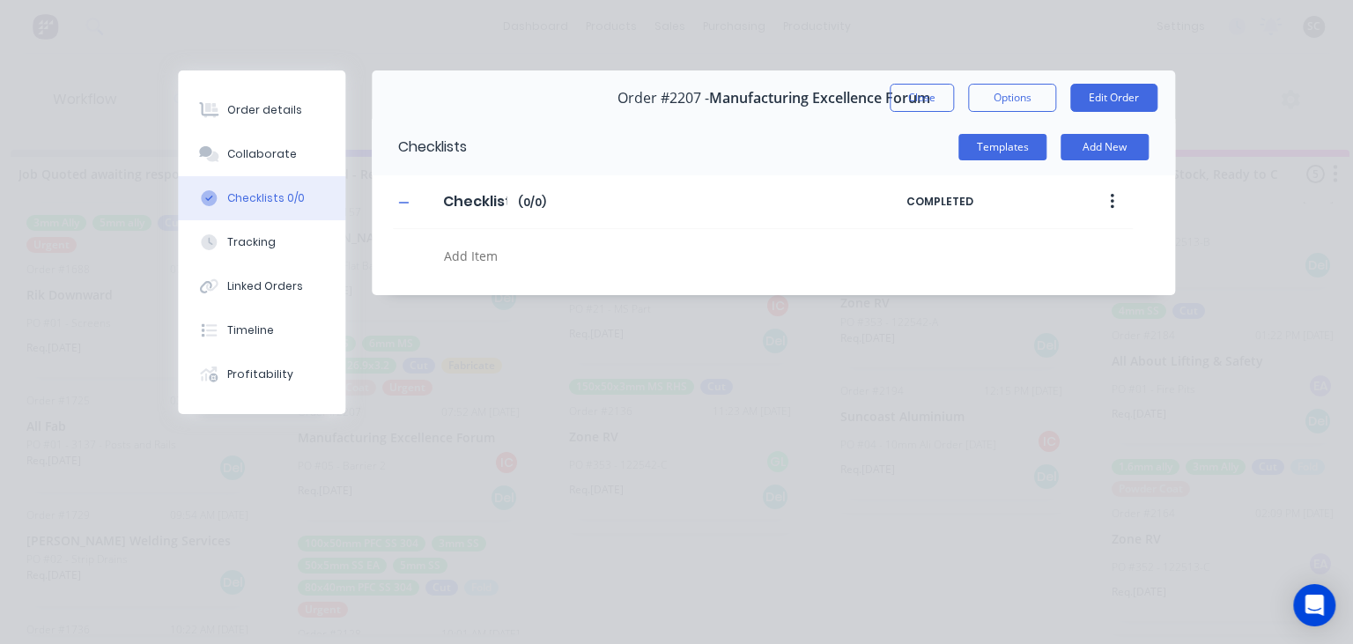
type textarea "x"
click at [291, 114] on div "Order details" at bounding box center [264, 110] width 75 height 16
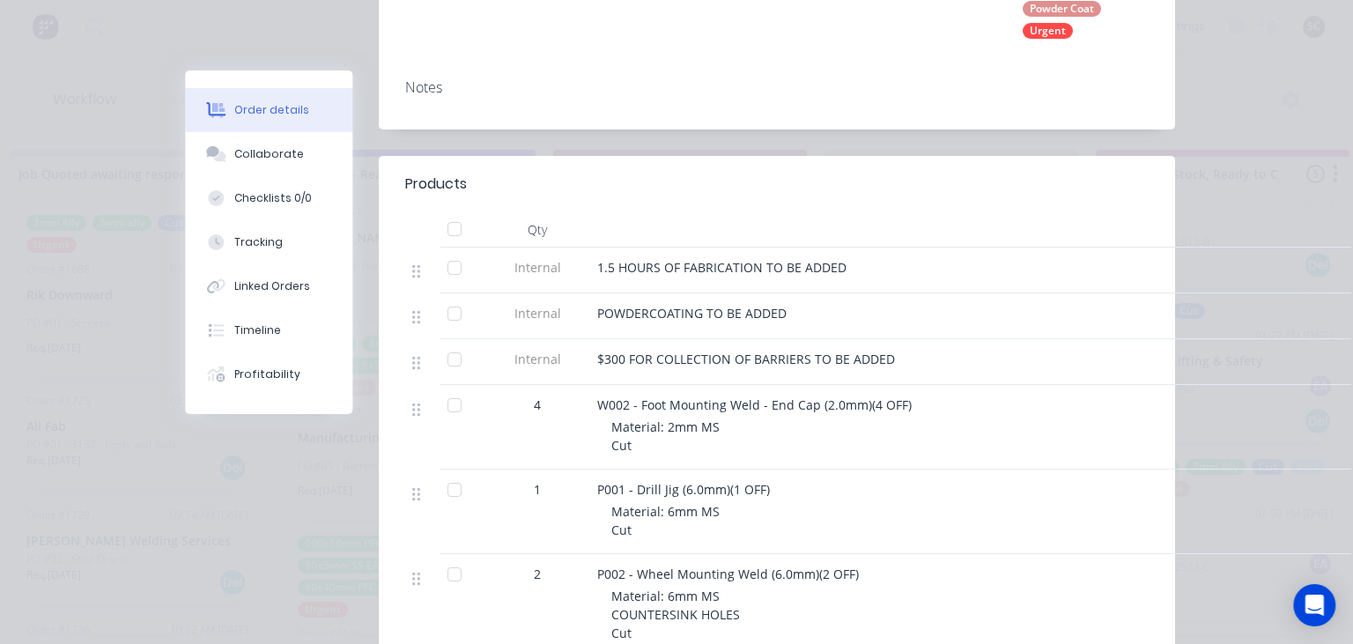
scroll to position [405, 0]
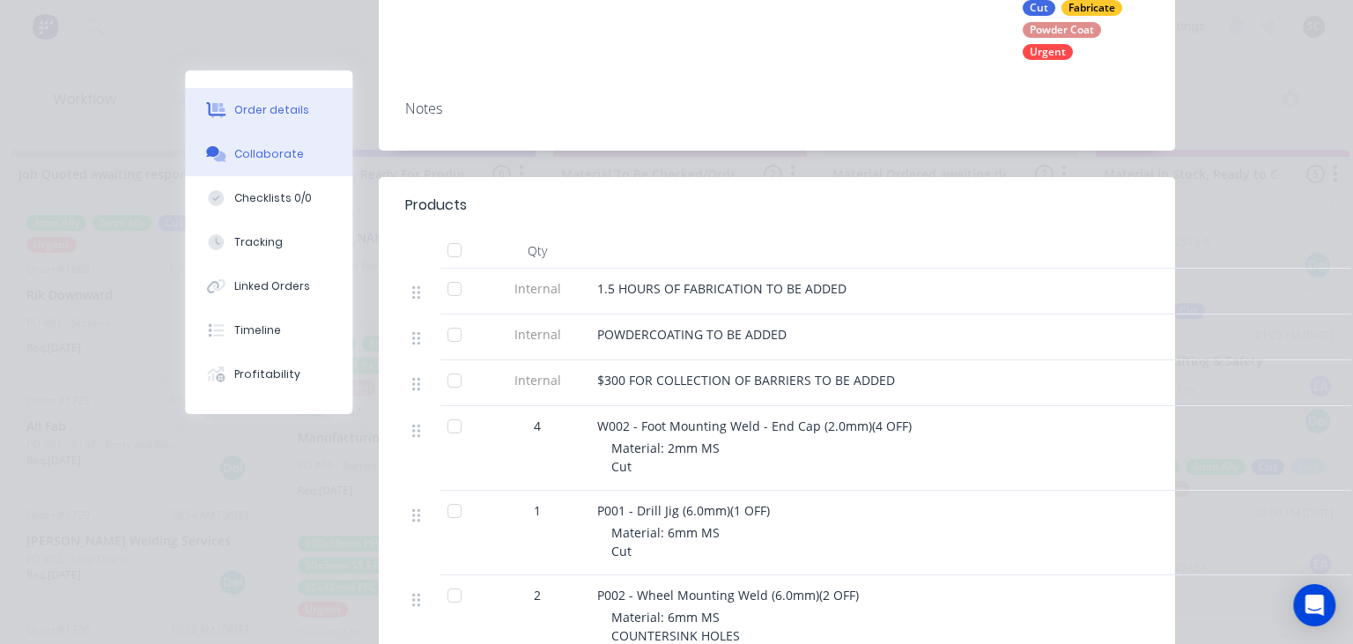
click at [275, 146] on button "Collaborate" at bounding box center [268, 154] width 167 height 44
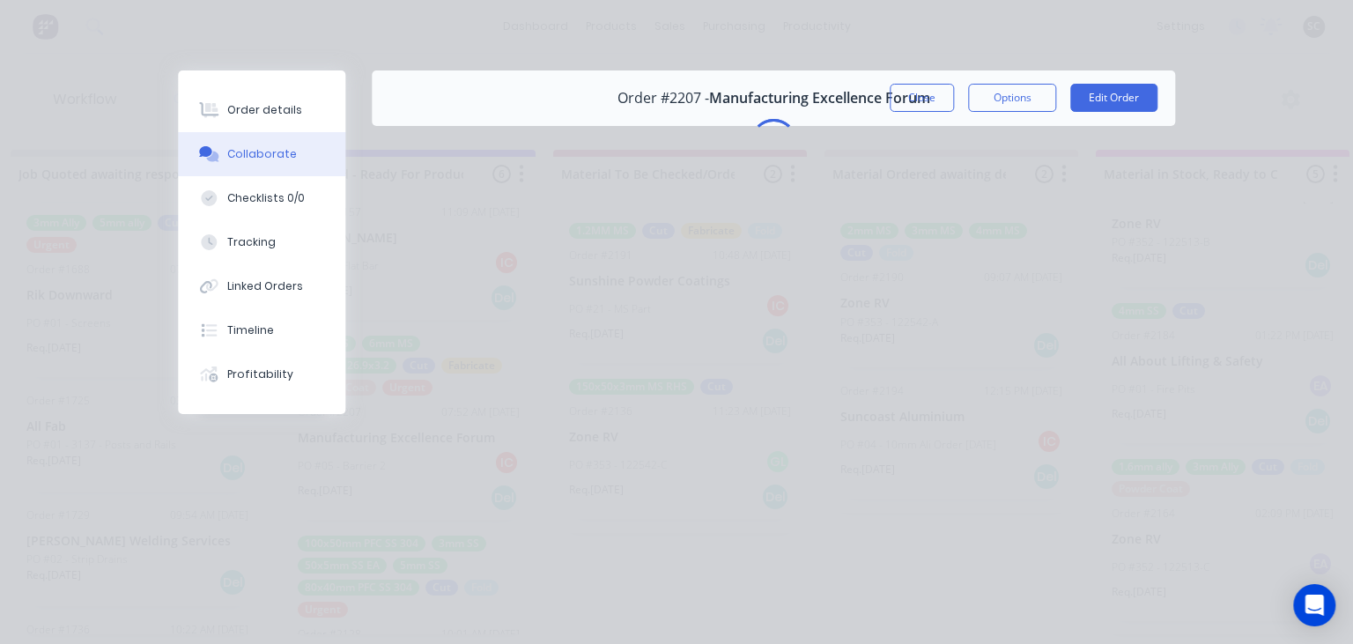
scroll to position [0, 0]
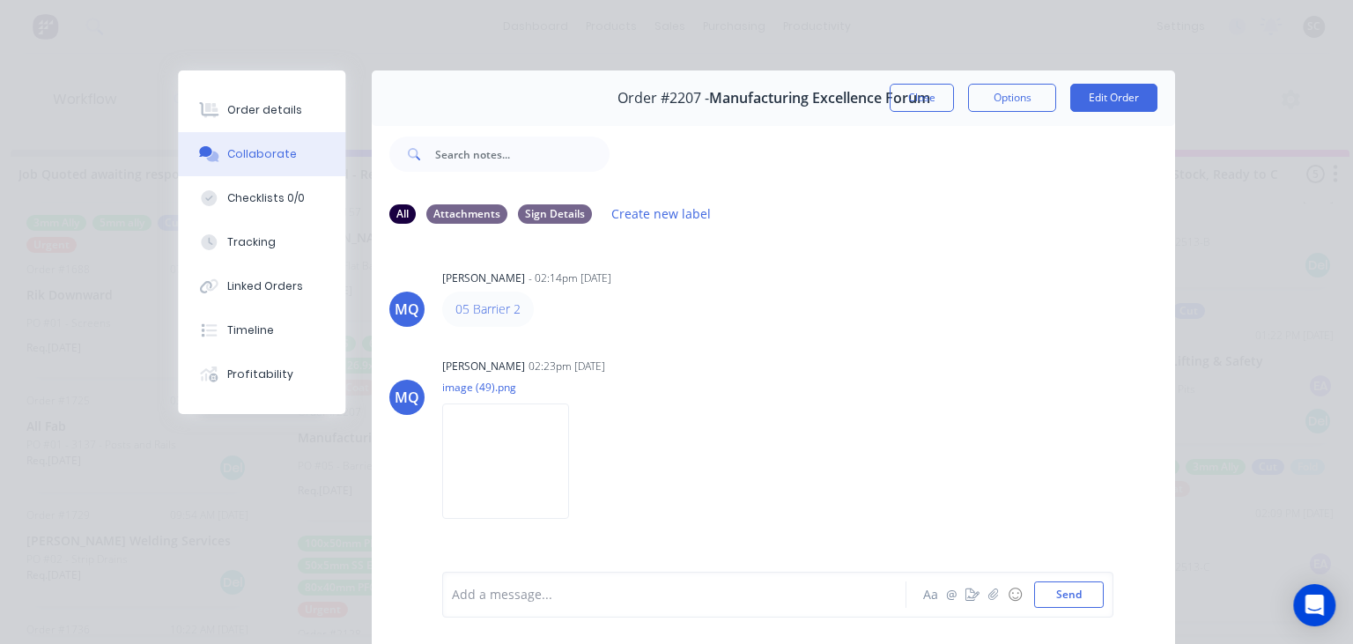
click at [778, 334] on div "MQ Milyn Quinones - 02:14pm 29/08/25 05 Barrier 2 MQ Milyn Quinones 02:23pm 29/…" at bounding box center [773, 404] width 803 height 331
click at [916, 109] on button "Close" at bounding box center [921, 98] width 64 height 28
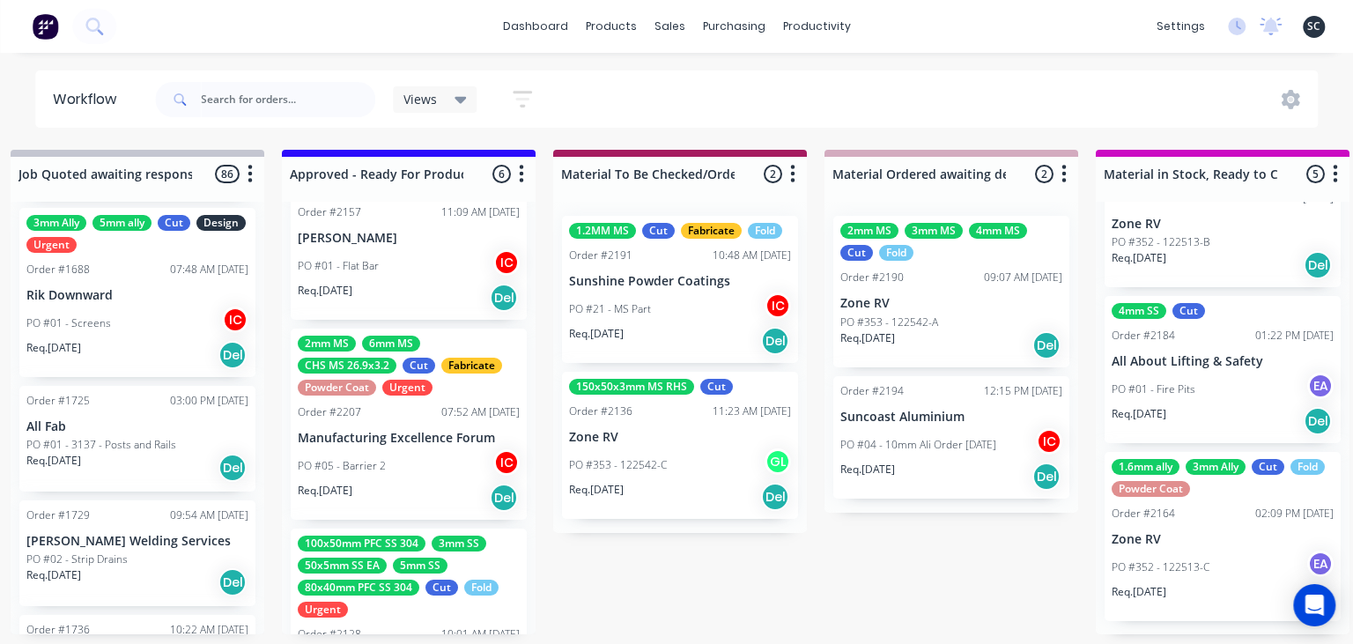
click at [419, 435] on p "Manufacturing Excellence Forum" at bounding box center [409, 438] width 222 height 15
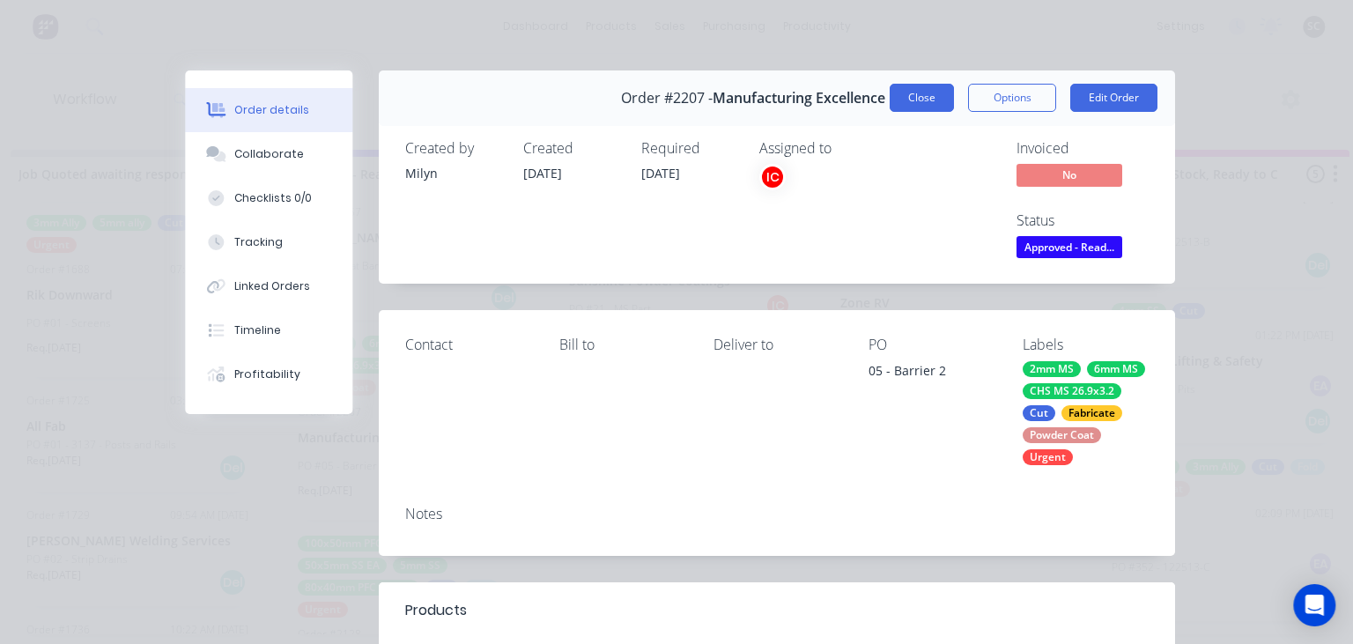
click at [916, 104] on button "Close" at bounding box center [921, 98] width 64 height 28
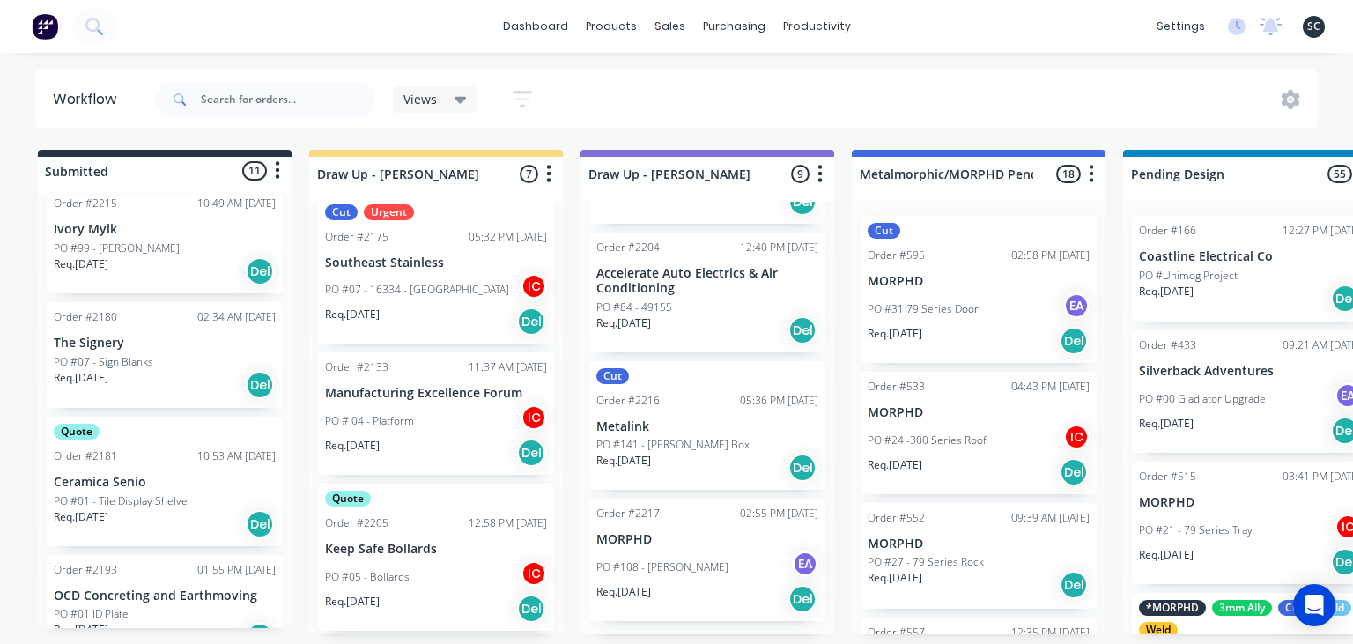
scroll to position [631, 0]
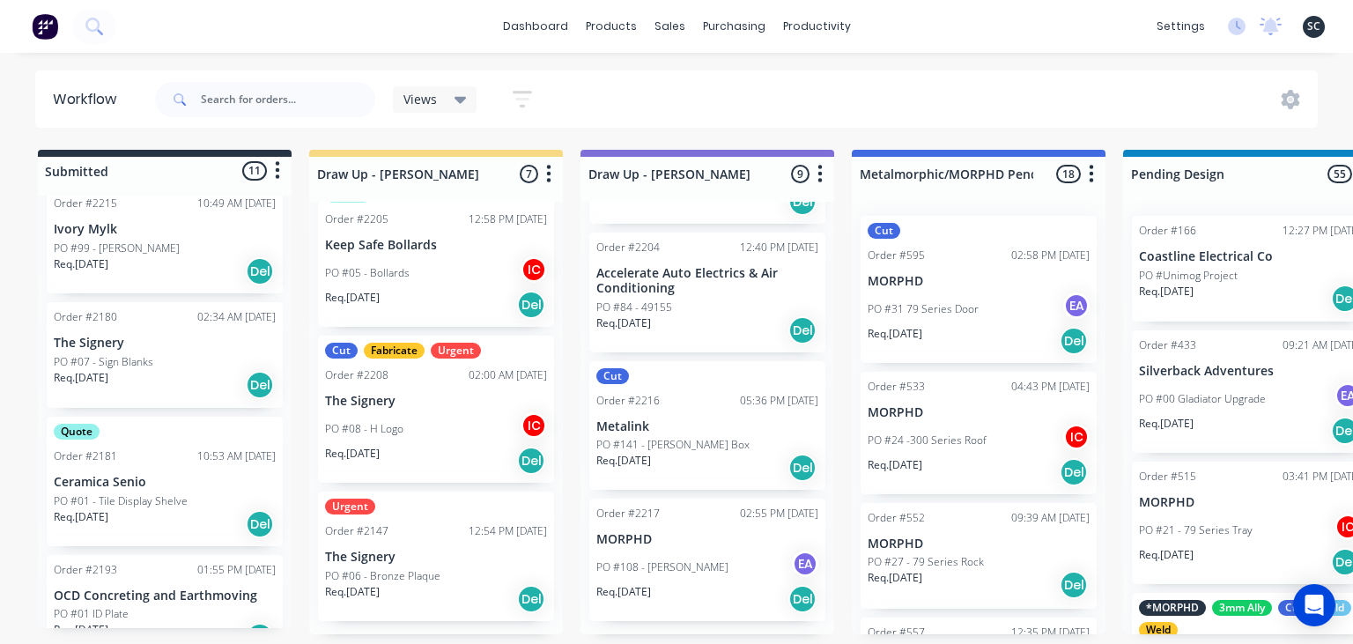
click at [435, 585] on div "Req. 12/09/25 Del" at bounding box center [436, 599] width 222 height 30
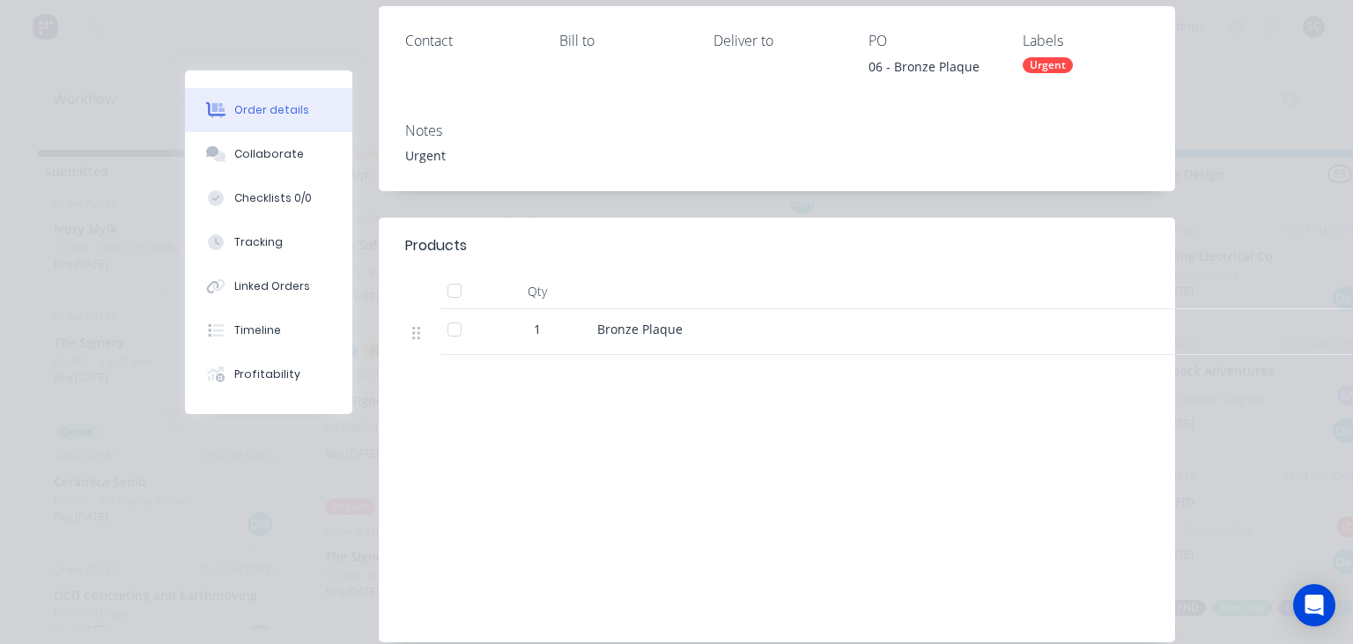
scroll to position [0, 0]
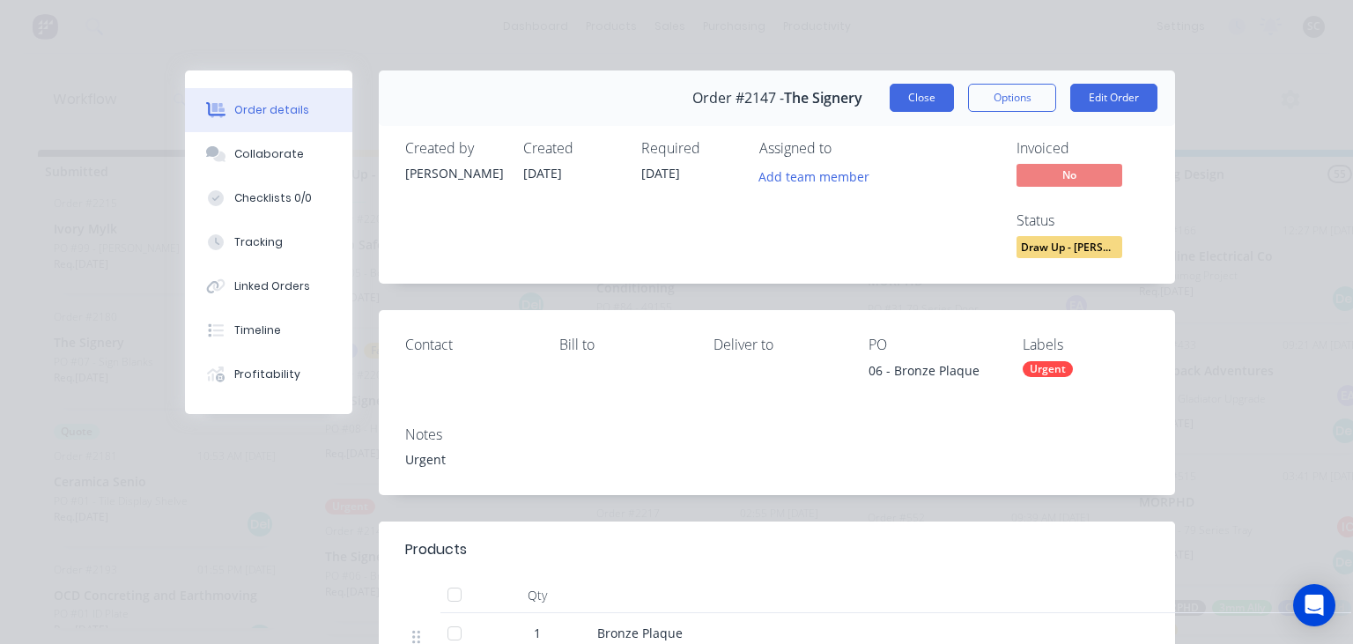
click at [926, 107] on button "Close" at bounding box center [921, 98] width 64 height 28
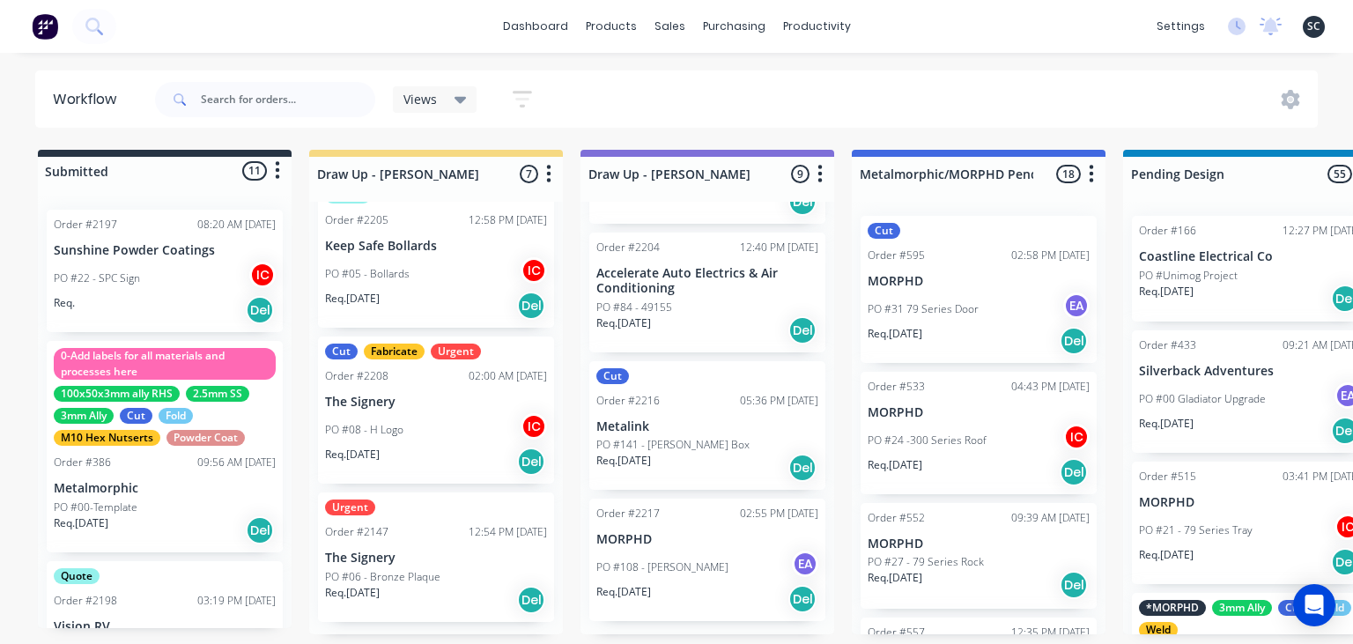
scroll to position [631, 0]
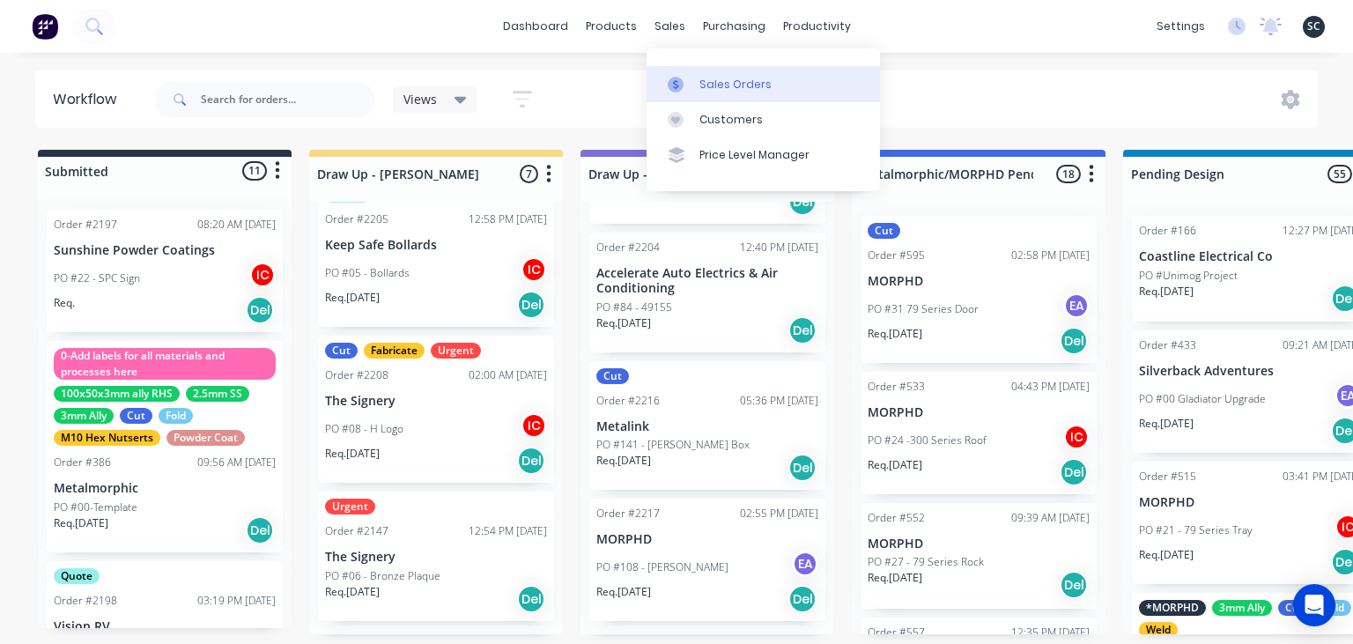
click at [738, 94] on link "Sales Orders" at bounding box center [762, 83] width 233 height 35
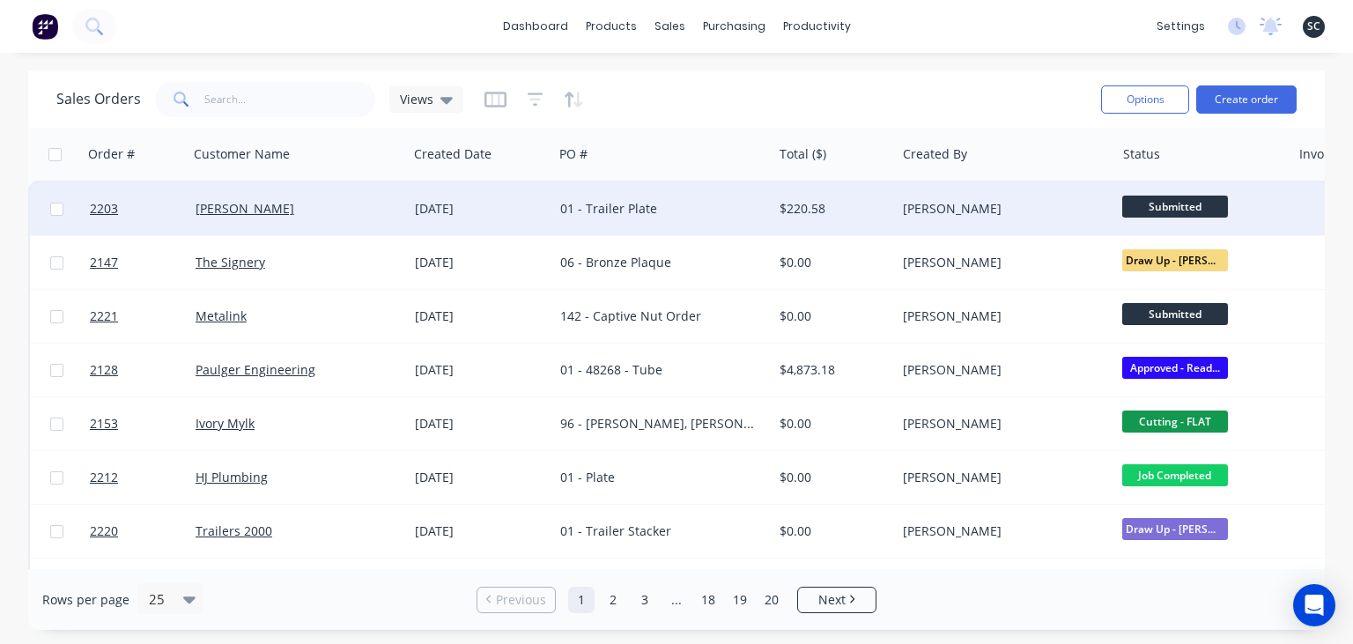
click at [711, 216] on div "01 - Trailer Plate" at bounding box center [657, 209] width 195 height 18
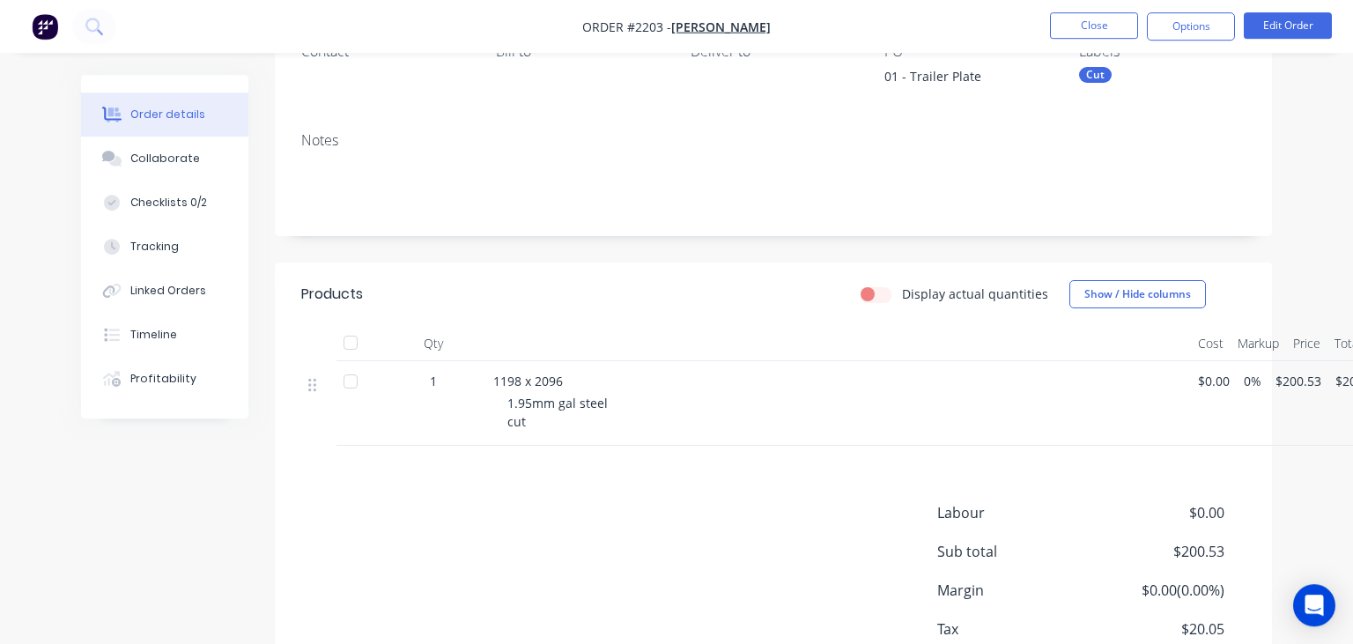
scroll to position [186, 0]
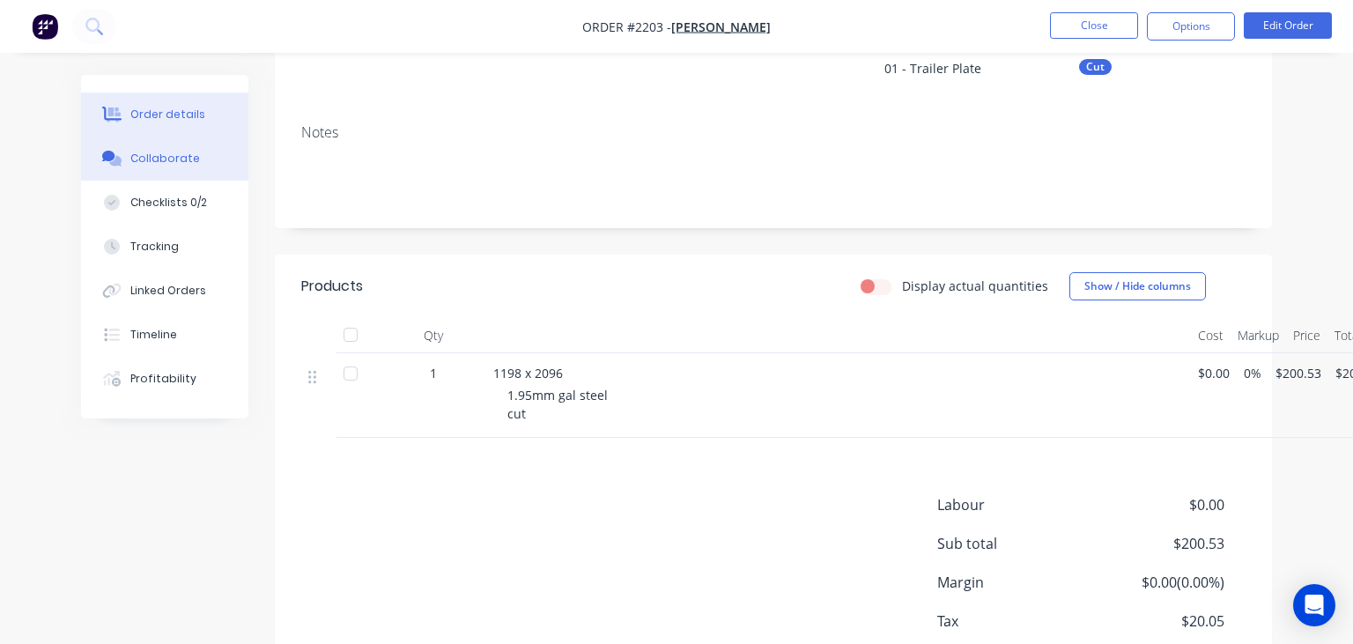
click at [174, 162] on div "Collaborate" at bounding box center [165, 159] width 70 height 16
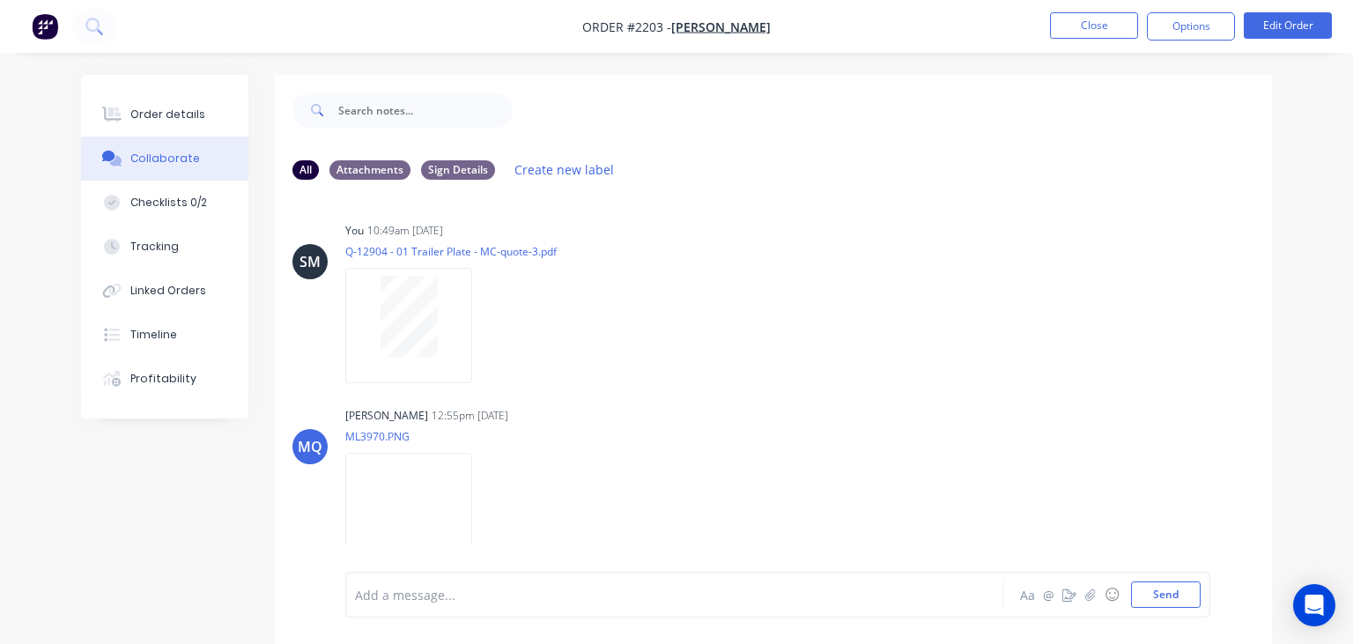
scroll to position [1242, 0]
click at [439, 533] on img at bounding box center [408, 505] width 127 height 115
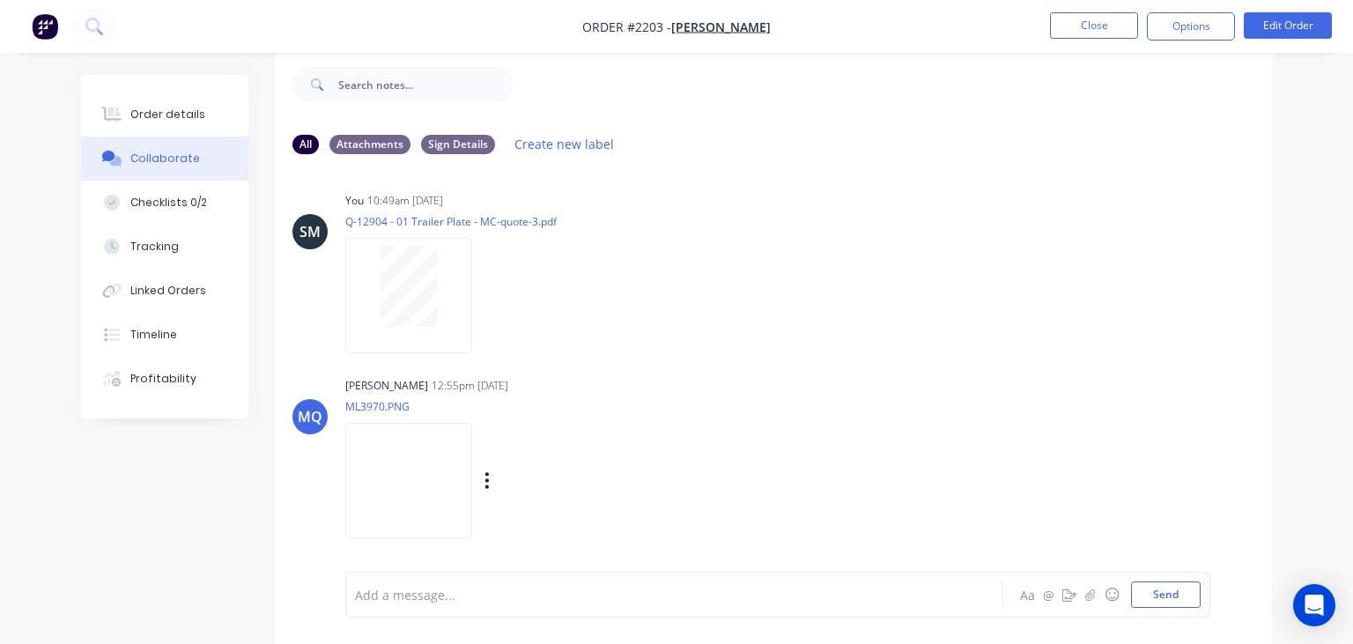
click at [432, 485] on img at bounding box center [408, 480] width 127 height 115
click at [1093, 33] on button "Close" at bounding box center [1094, 25] width 88 height 26
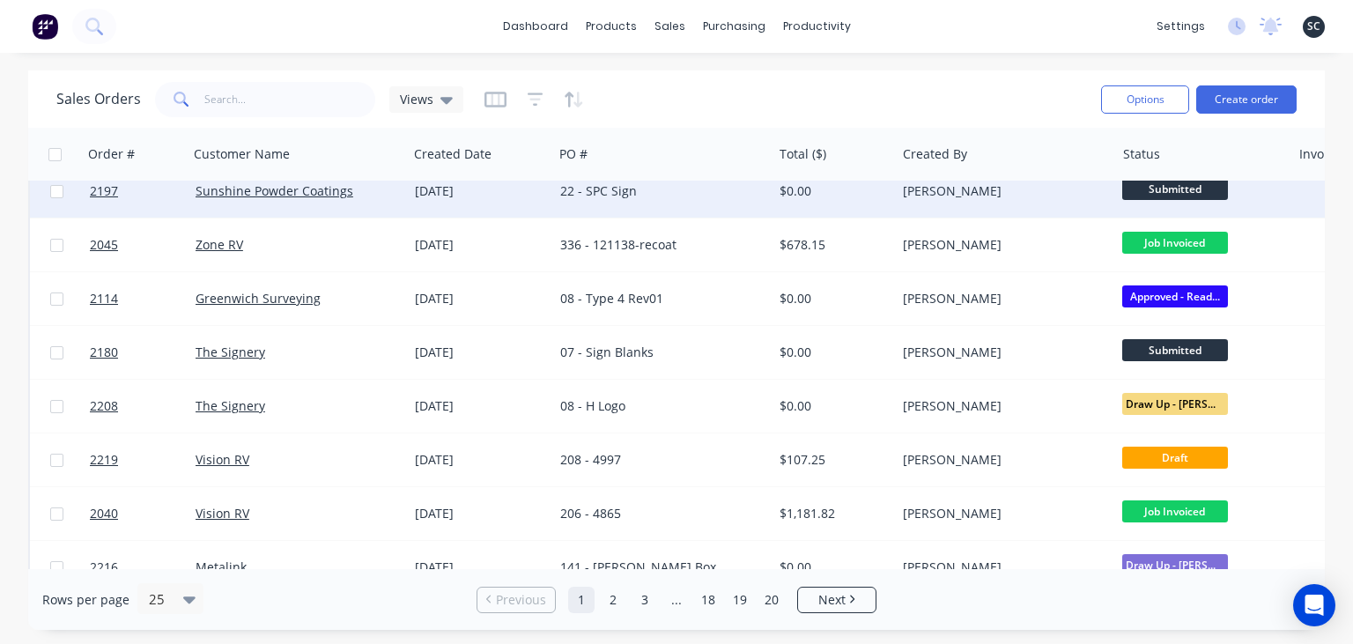
scroll to position [507, 0]
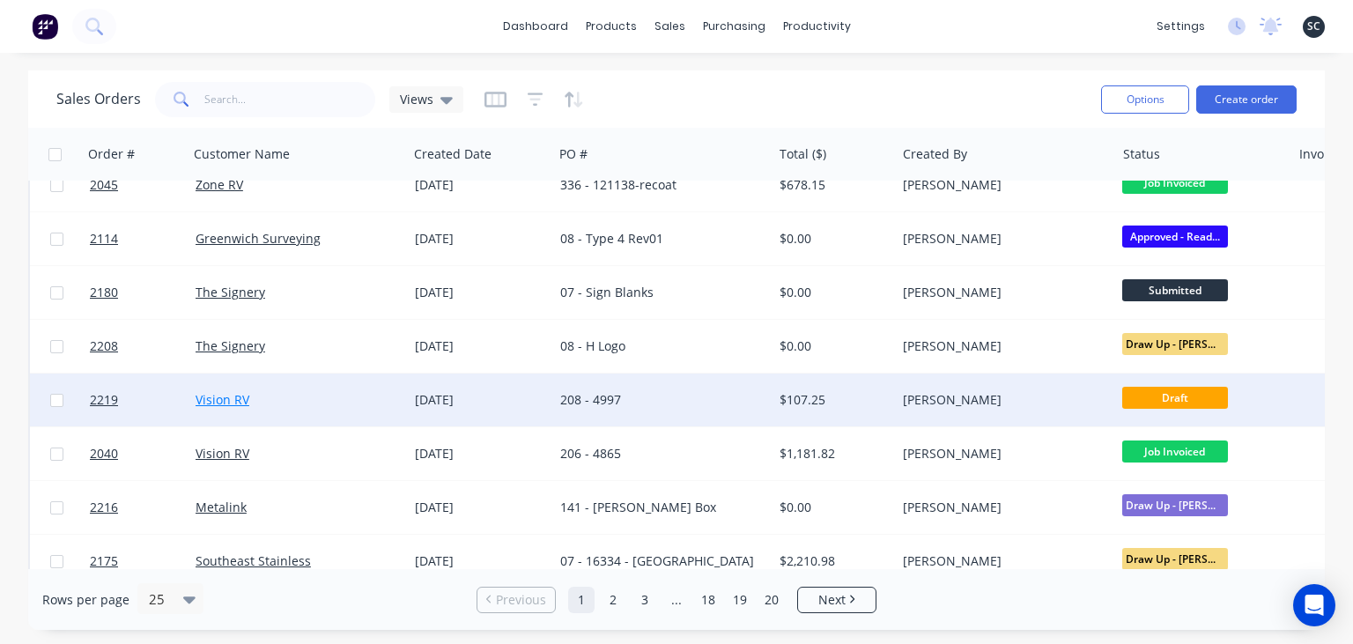
click at [246, 396] on link "Vision RV" at bounding box center [222, 399] width 54 height 17
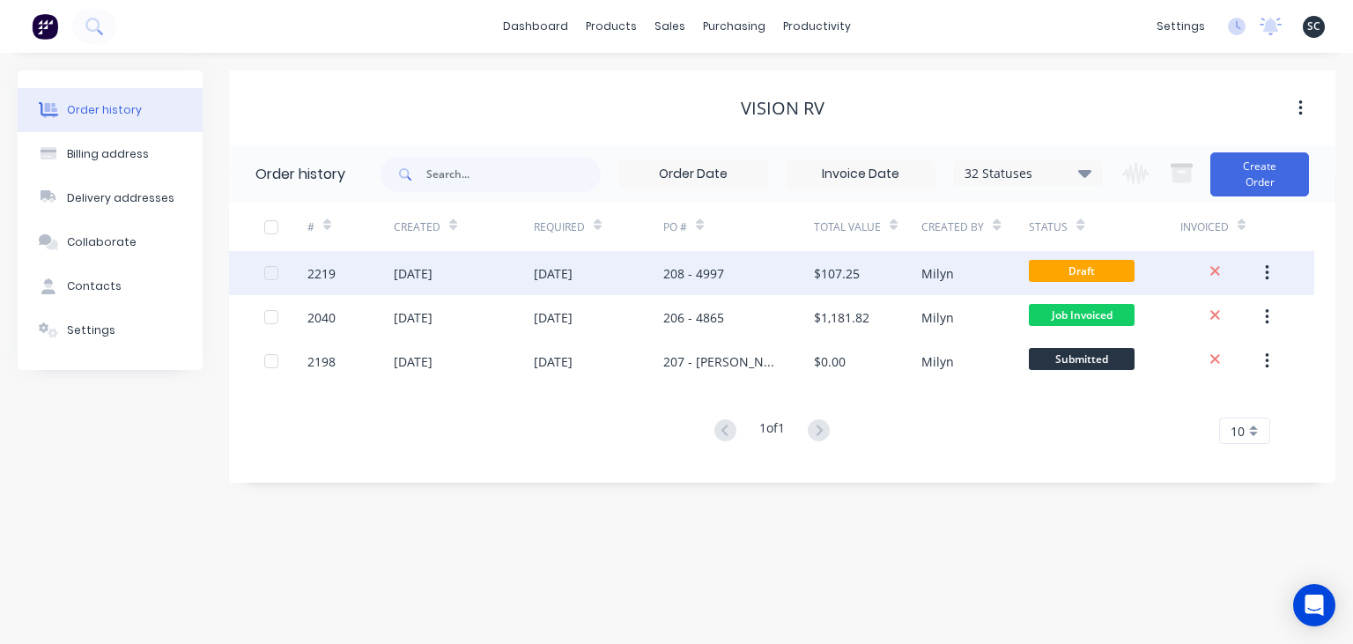
click at [605, 269] on div "[DATE]" at bounding box center [598, 273] width 129 height 44
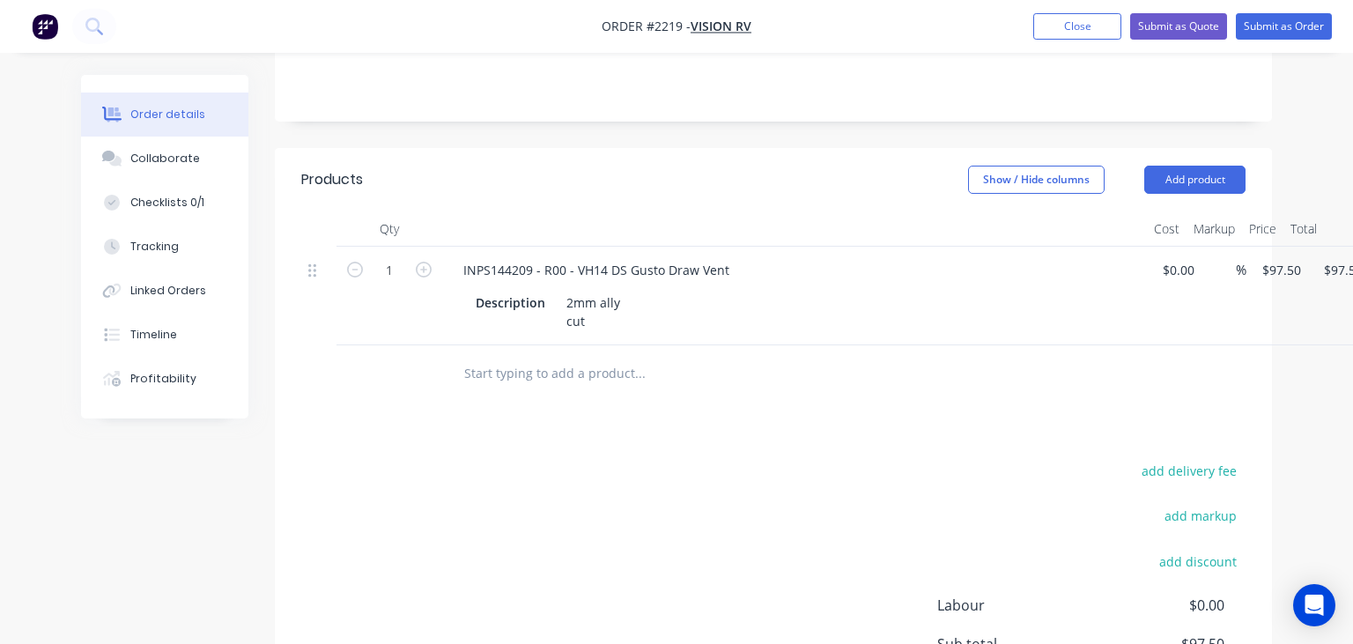
scroll to position [372, 0]
click at [160, 158] on div "Collaborate" at bounding box center [165, 159] width 70 height 16
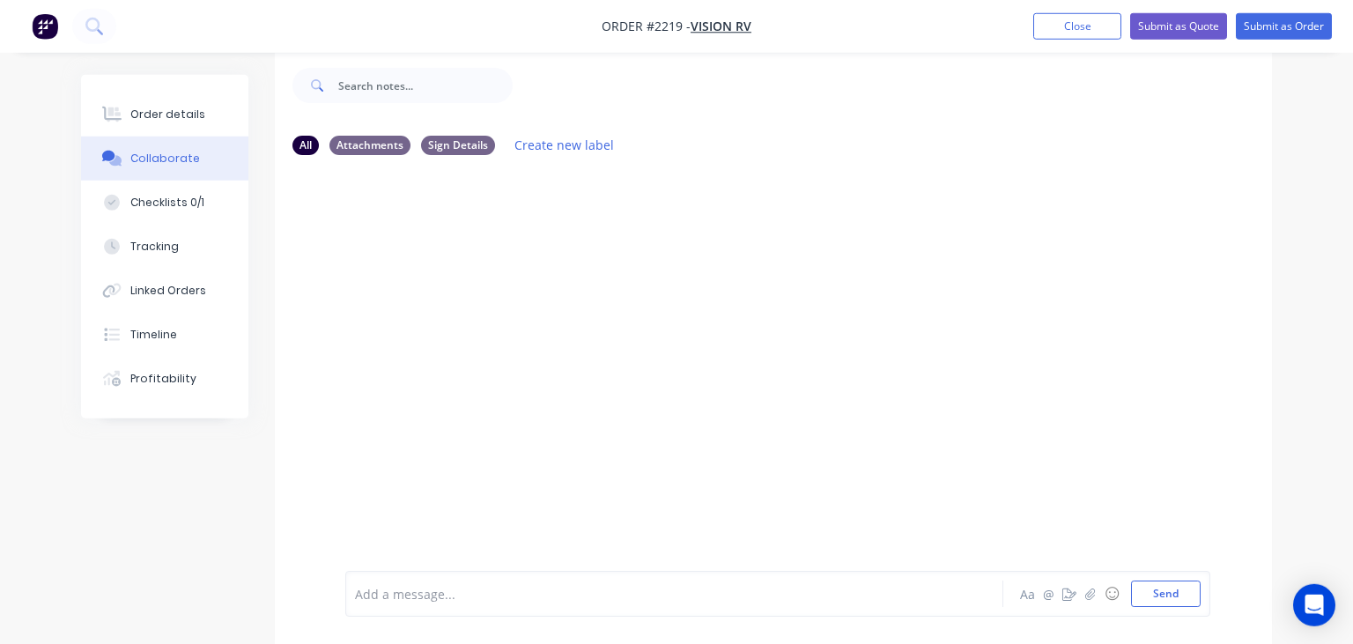
scroll to position [26, 0]
click at [1050, 35] on button "Close" at bounding box center [1077, 26] width 88 height 26
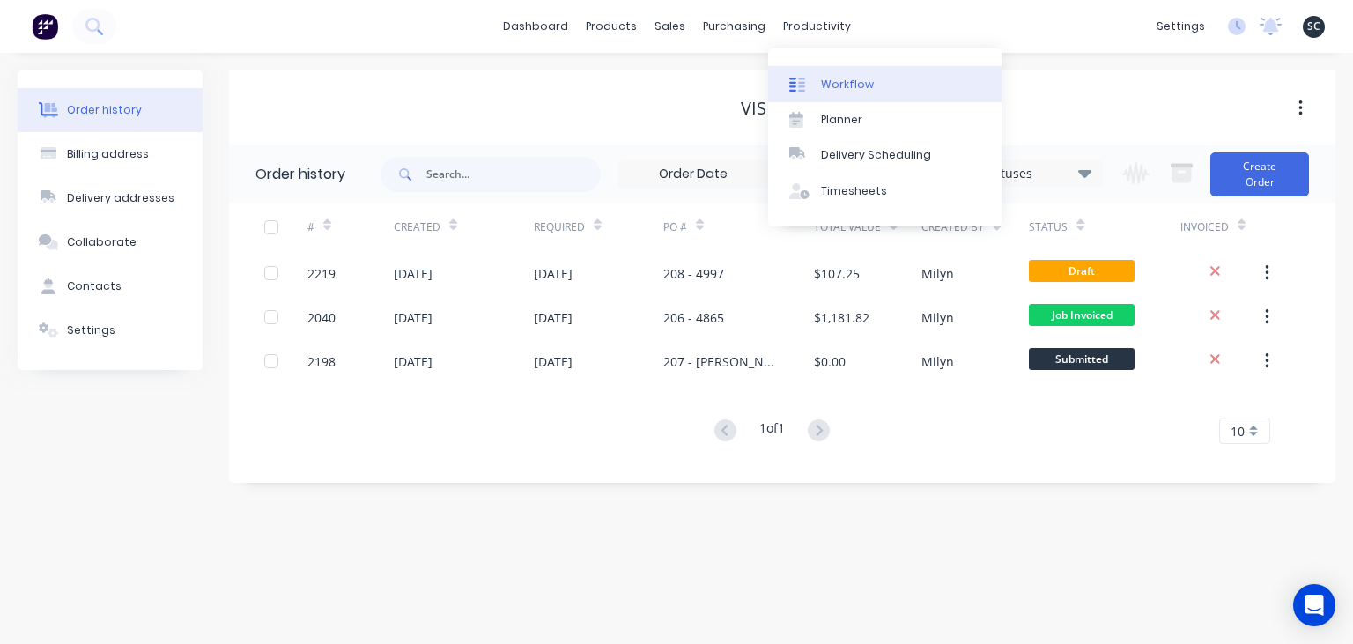
click at [836, 69] on link "Workflow" at bounding box center [884, 83] width 233 height 35
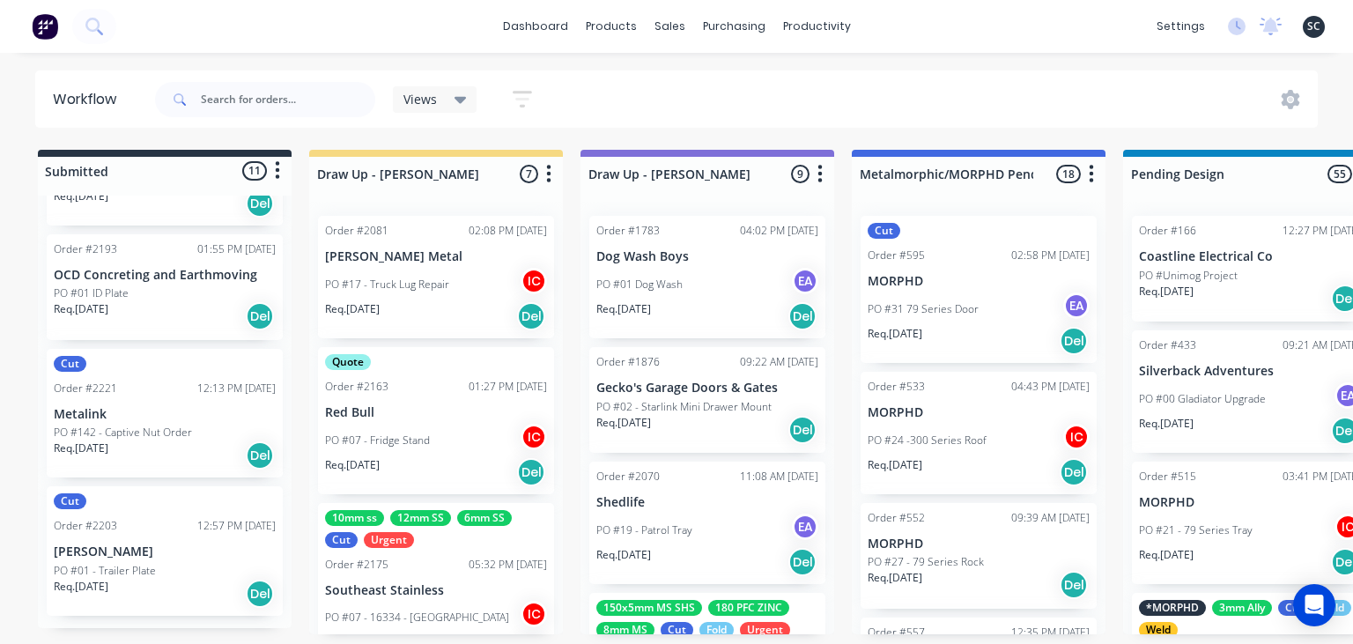
scroll to position [1132, 0]
click at [166, 571] on div "PO #01 - Trailer Plate" at bounding box center [165, 570] width 222 height 16
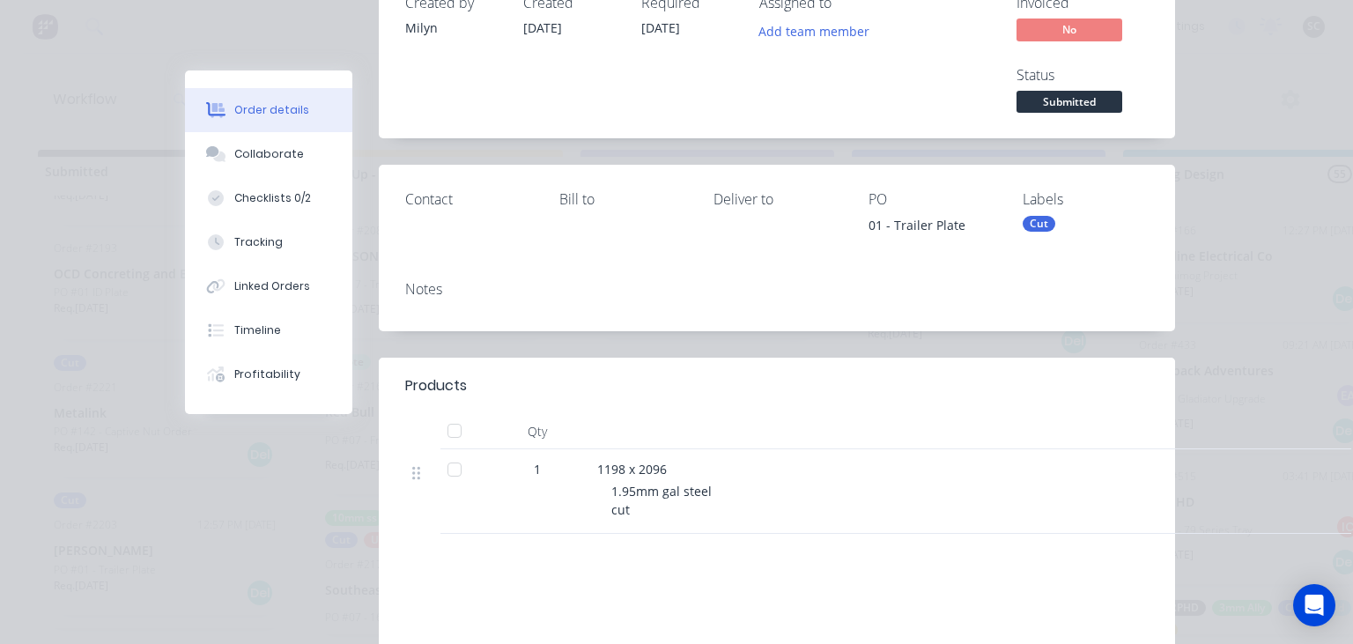
scroll to position [203, 0]
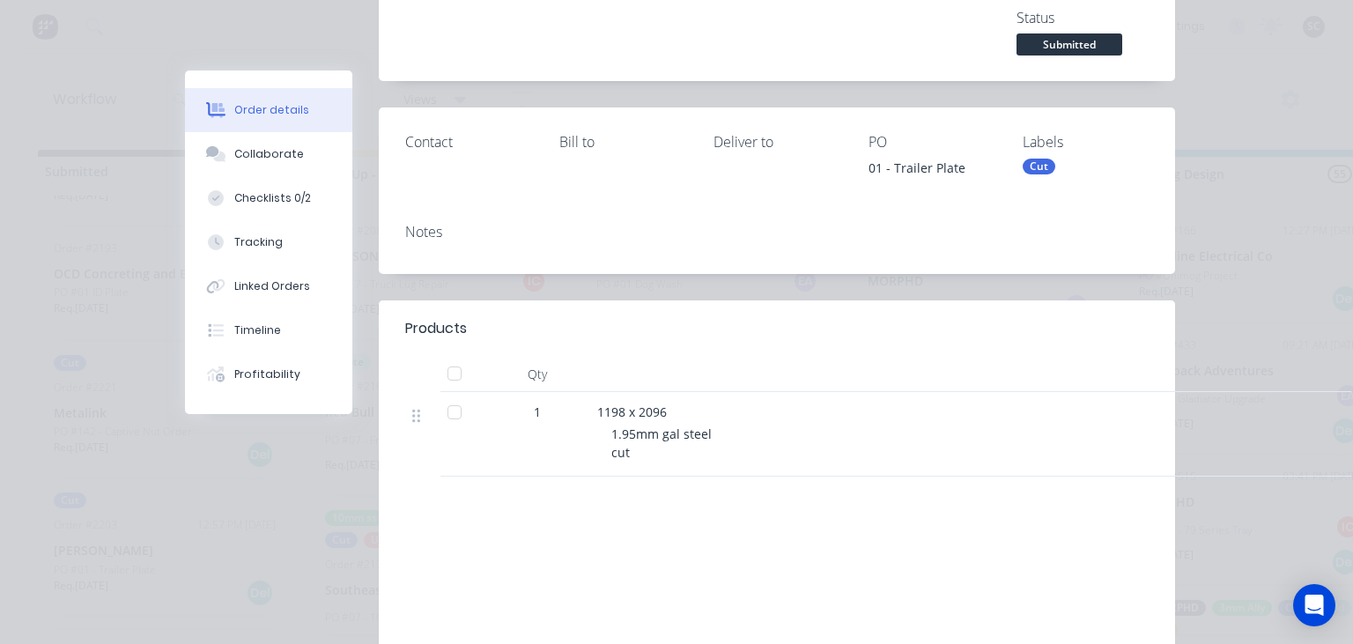
click at [280, 160] on div "Collaborate" at bounding box center [269, 154] width 70 height 16
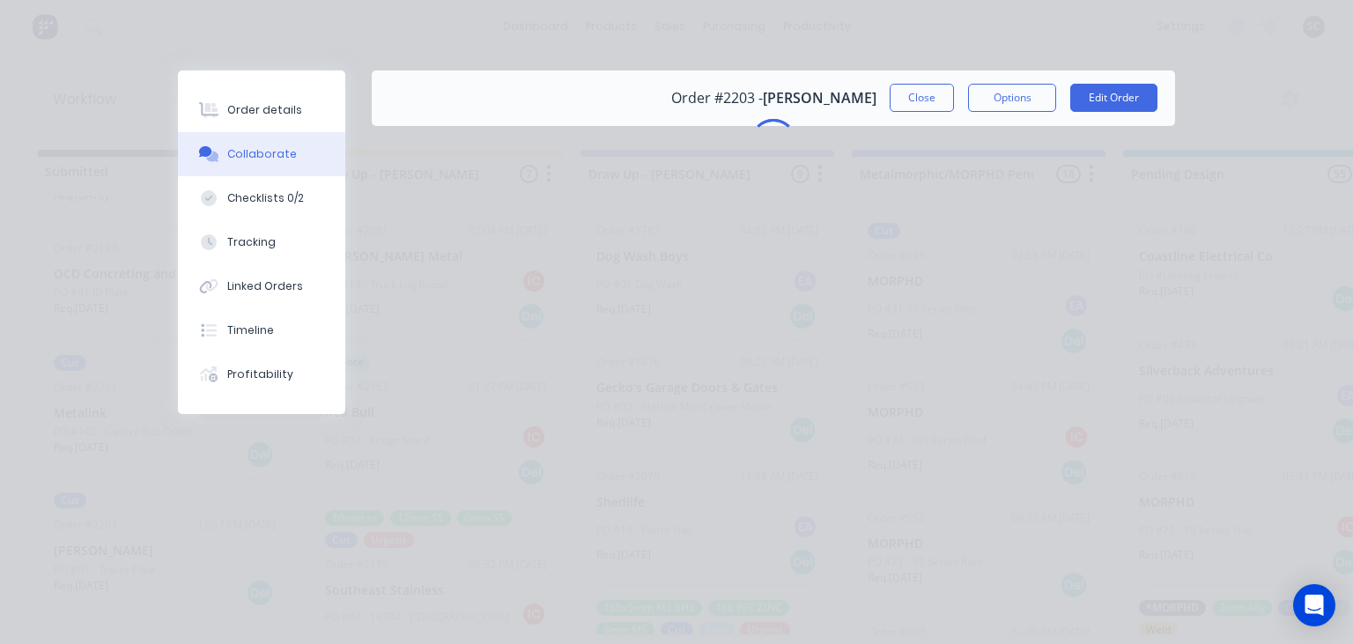
scroll to position [0, 0]
click at [927, 106] on button "Close" at bounding box center [921, 98] width 64 height 28
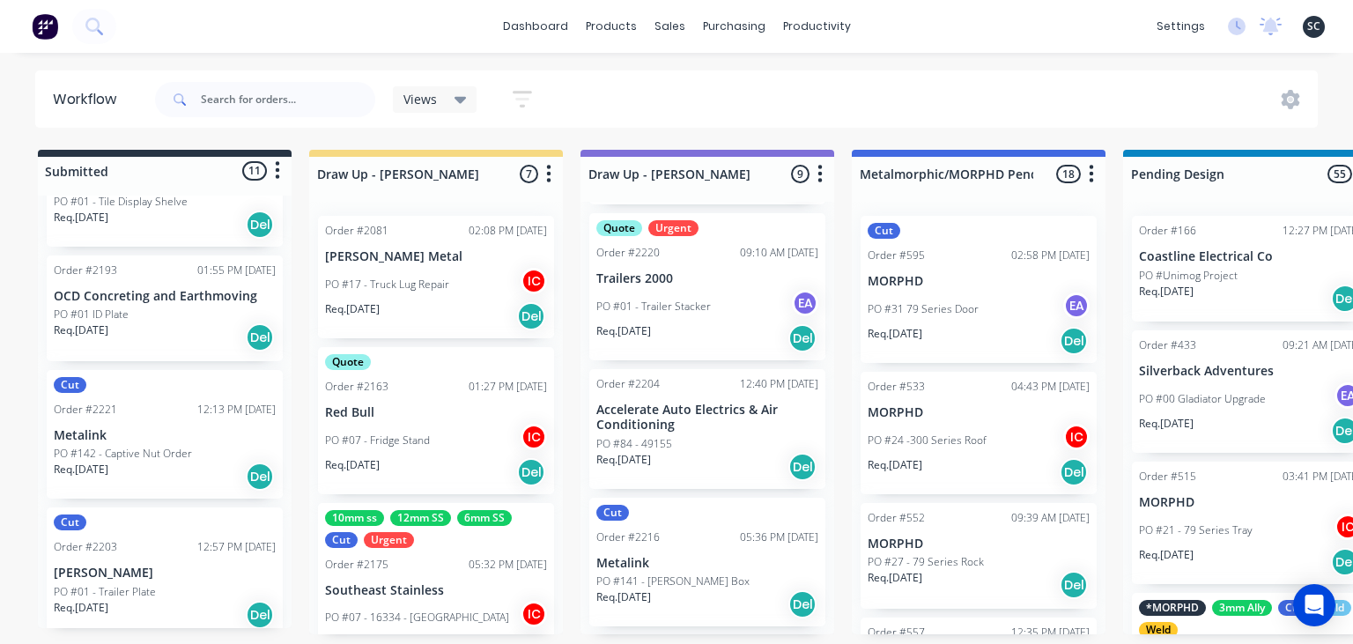
scroll to position [1132, 0]
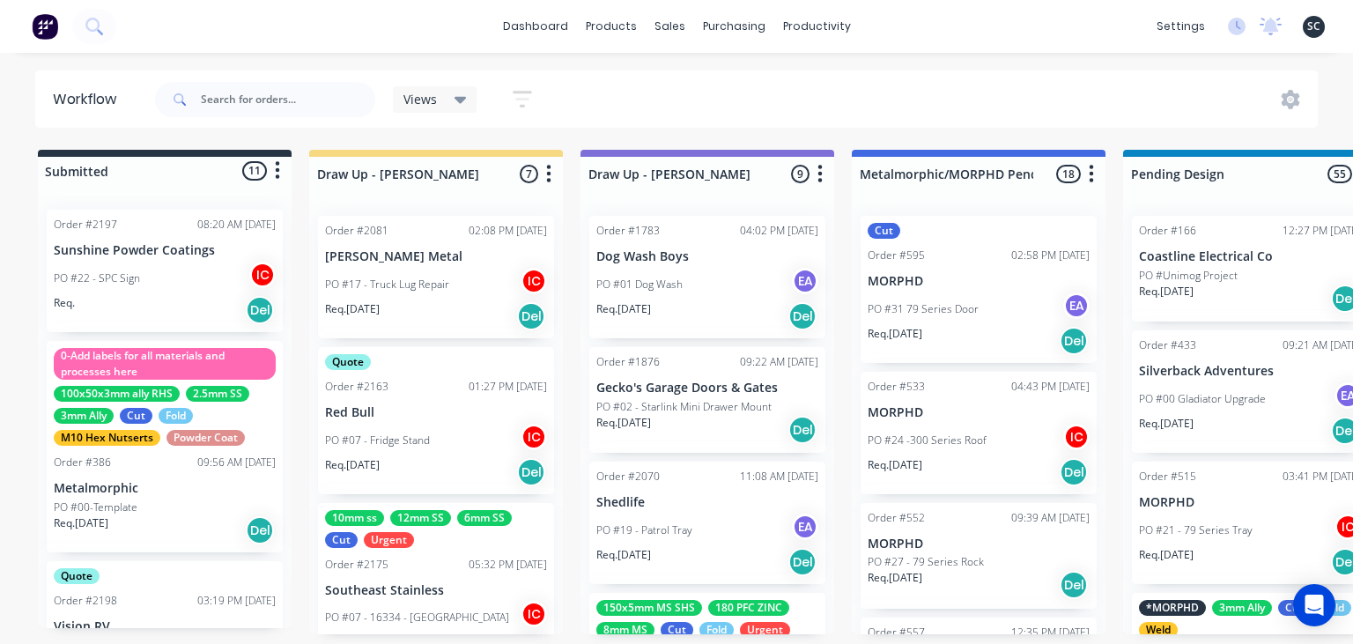
scroll to position [2151, 0]
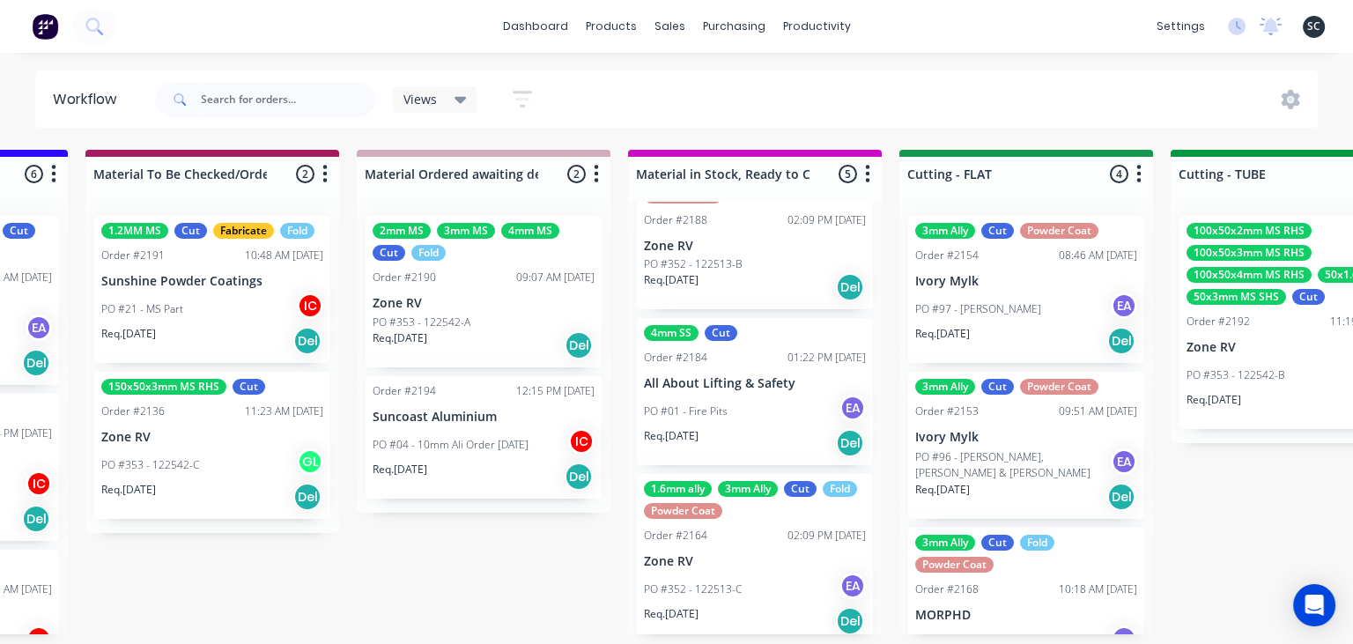
scroll to position [378, 0]
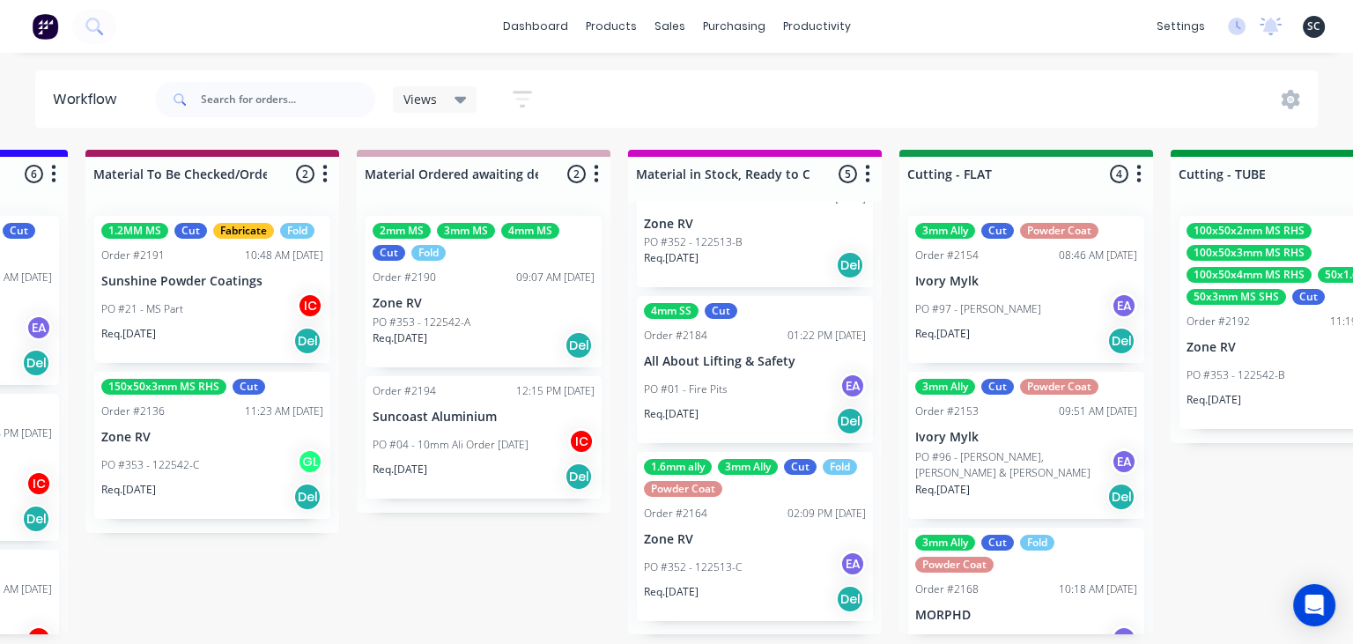
click at [748, 403] on div "PO #01 - Fire Pits EA" at bounding box center [755, 388] width 222 height 33
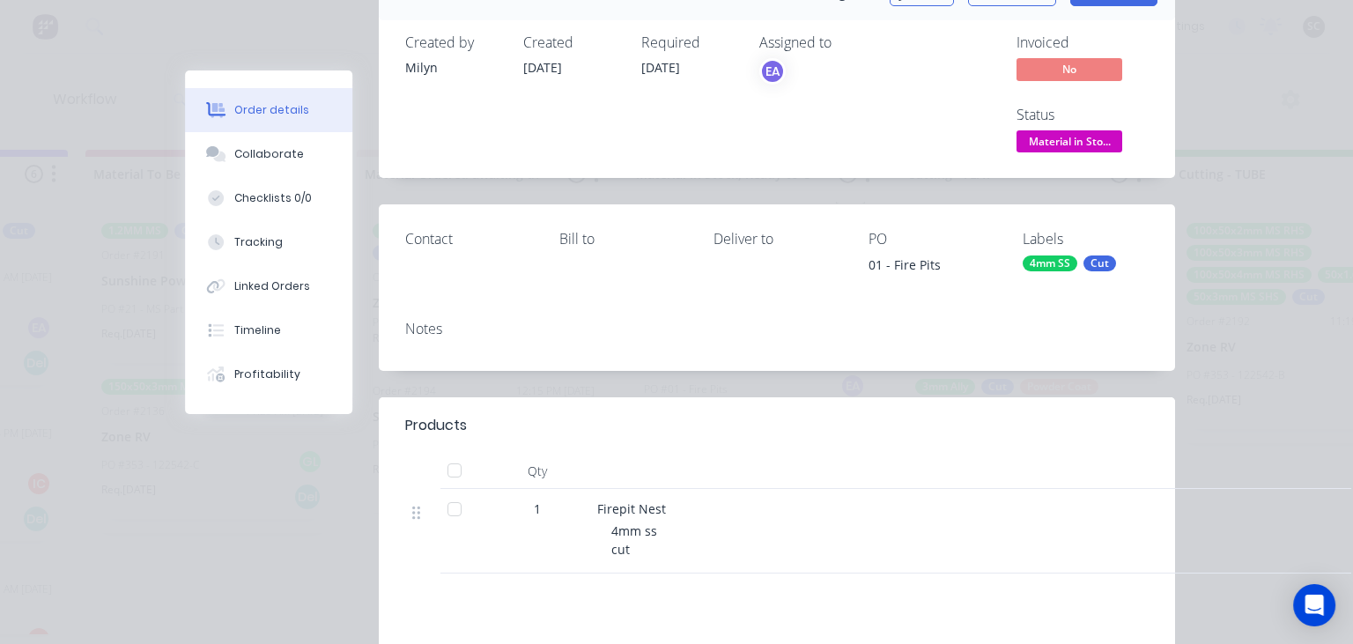
scroll to position [203, 0]
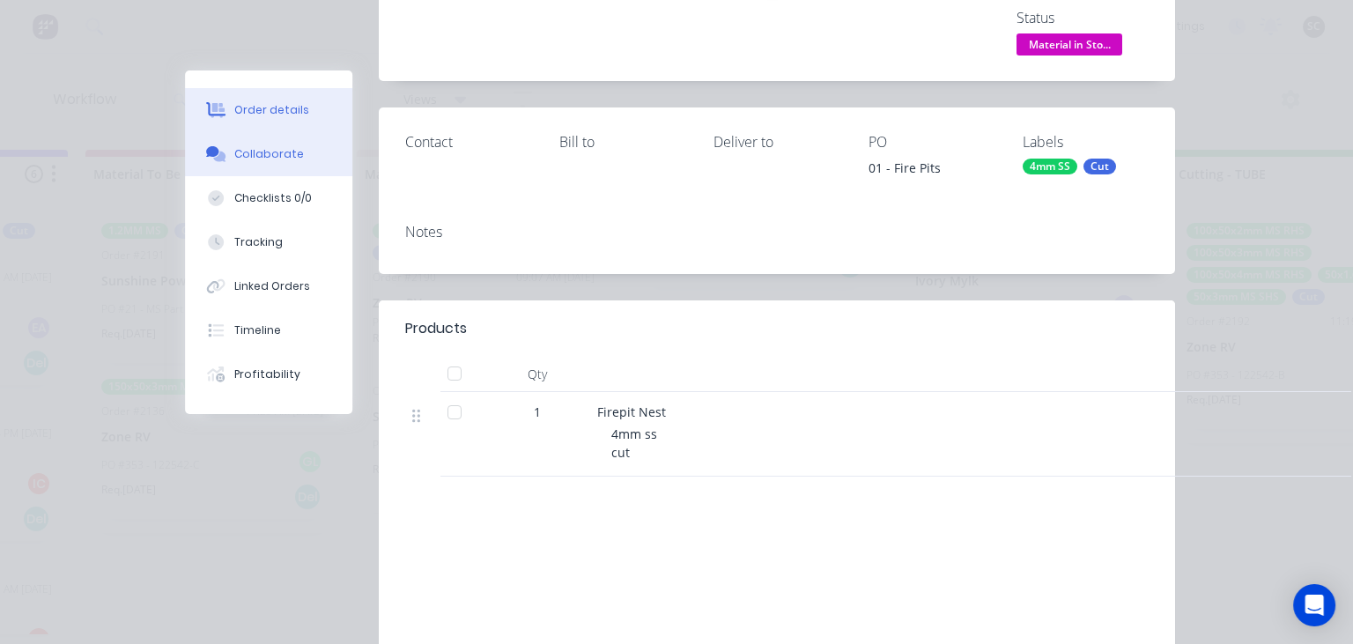
click at [268, 156] on div "Collaborate" at bounding box center [269, 154] width 70 height 16
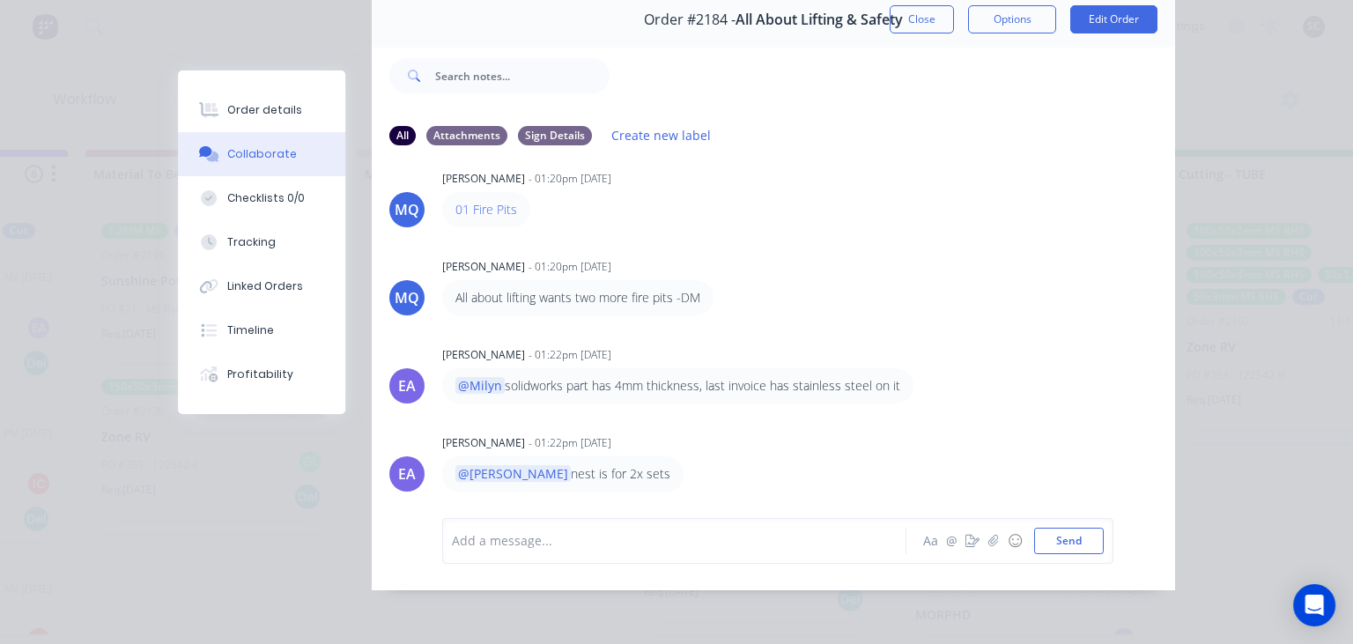
scroll to position [0, 0]
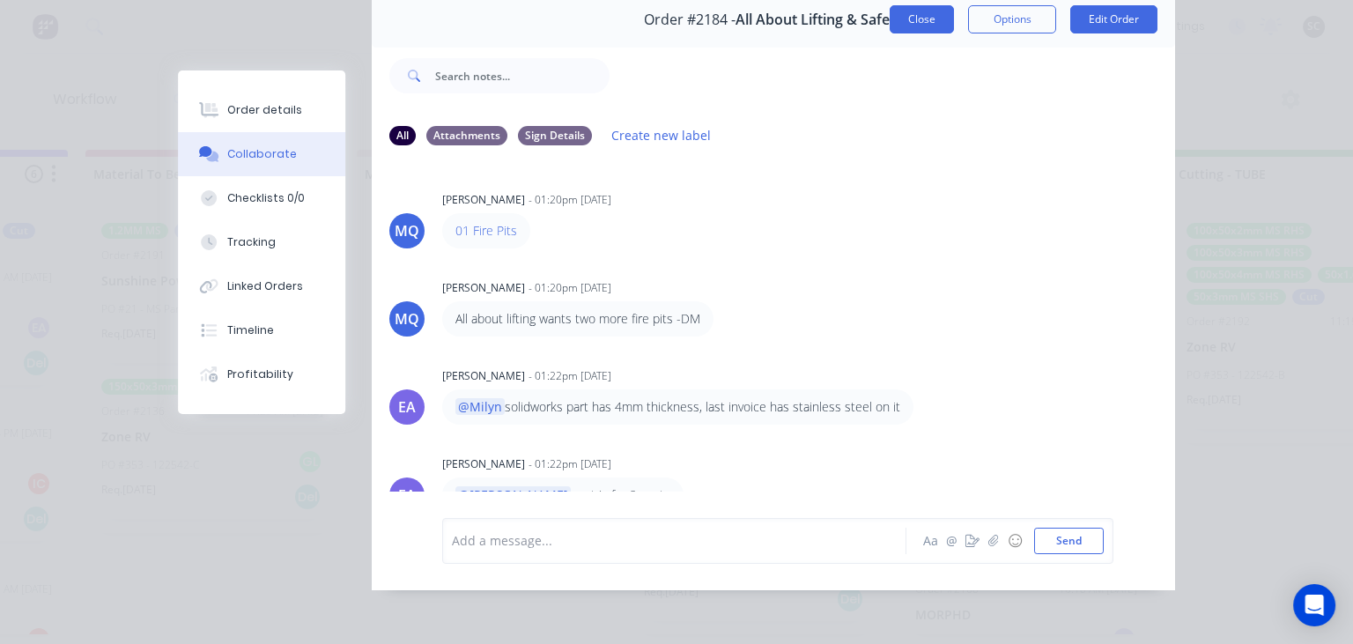
click at [916, 26] on button "Close" at bounding box center [921, 19] width 64 height 28
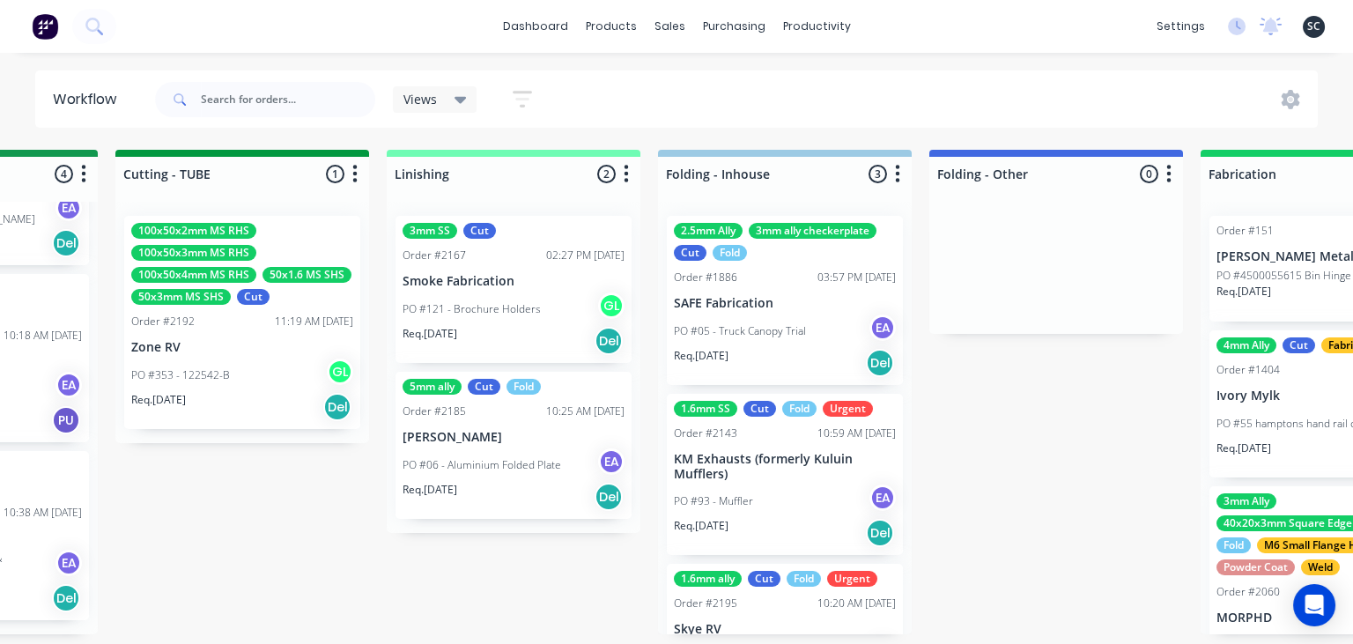
scroll to position [0, 3438]
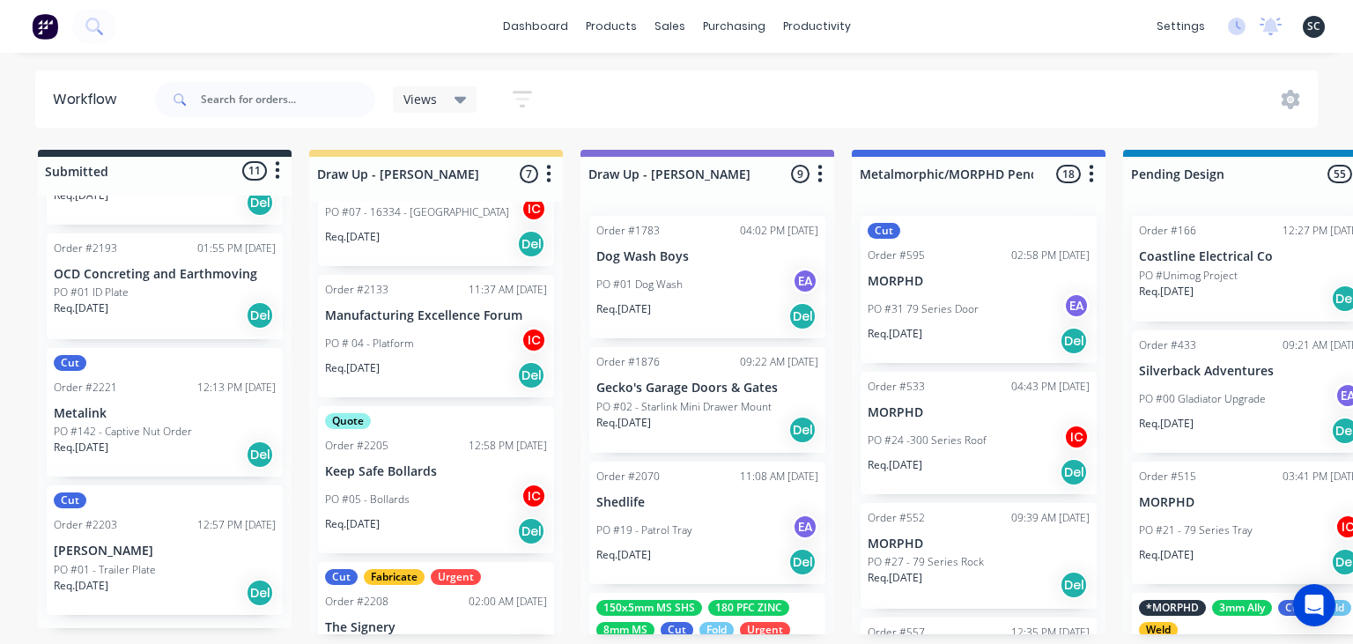
scroll to position [631, 0]
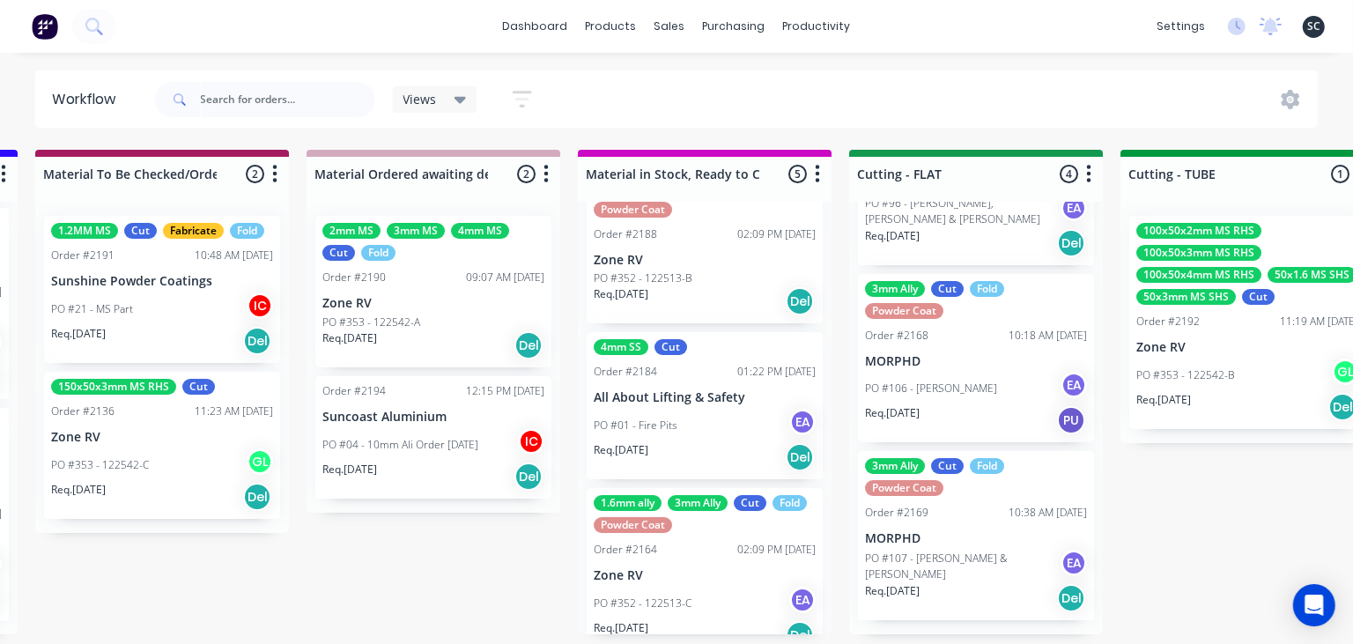
scroll to position [378, 0]
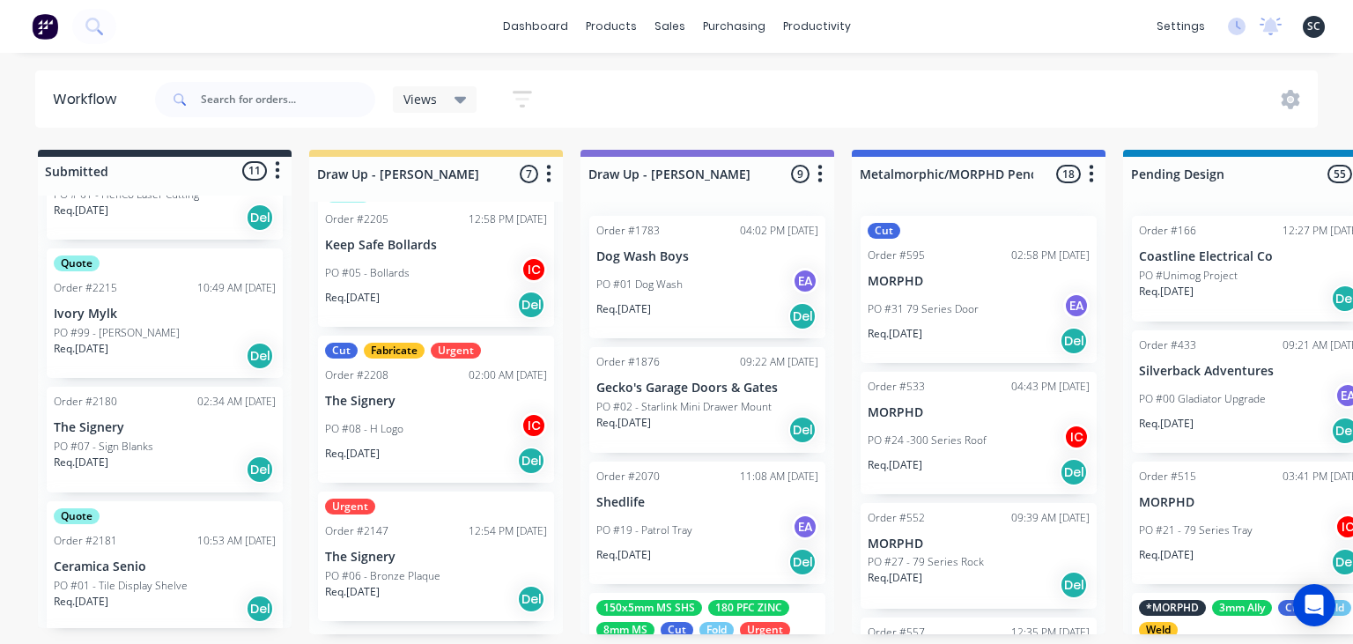
scroll to position [321, 0]
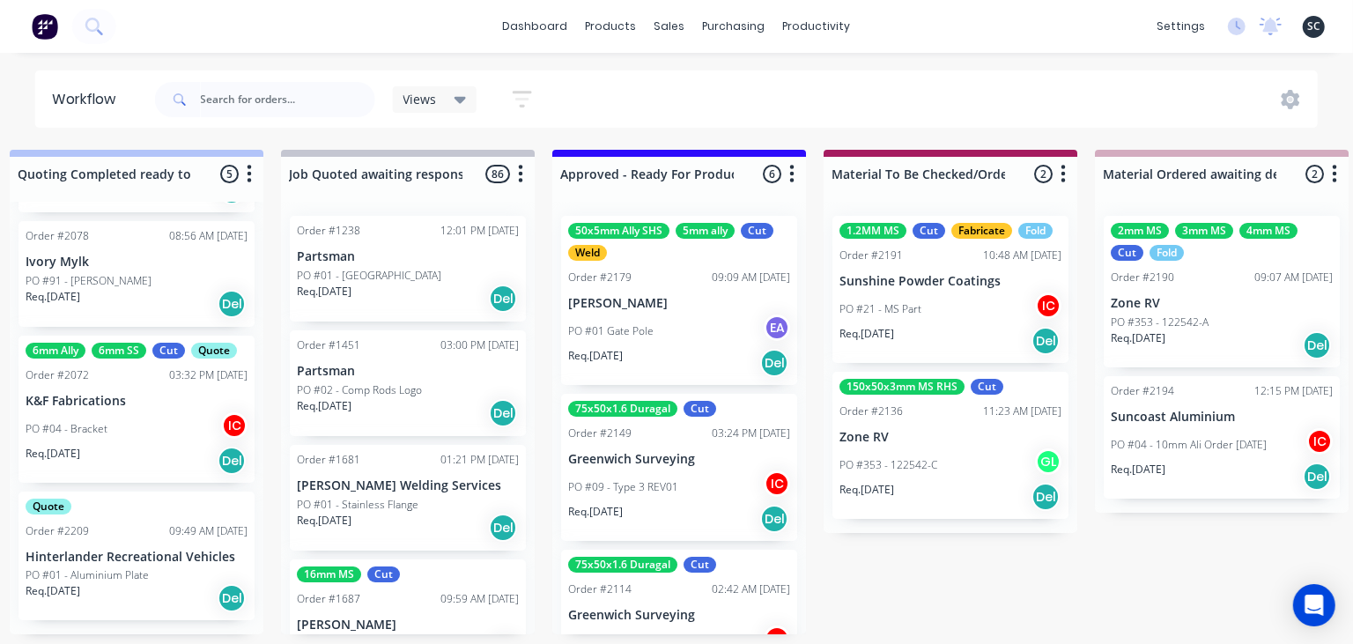
click at [701, 331] on div "PO #01 Gate Pole EA" at bounding box center [679, 330] width 222 height 33
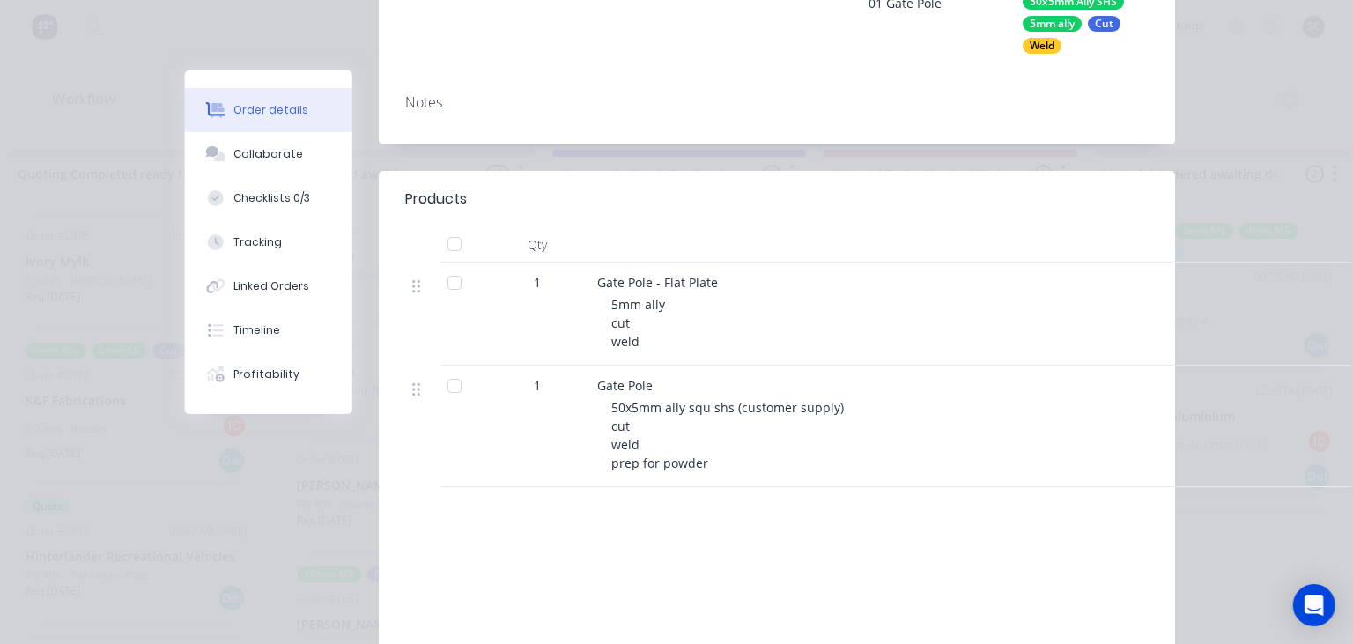
scroll to position [405, 0]
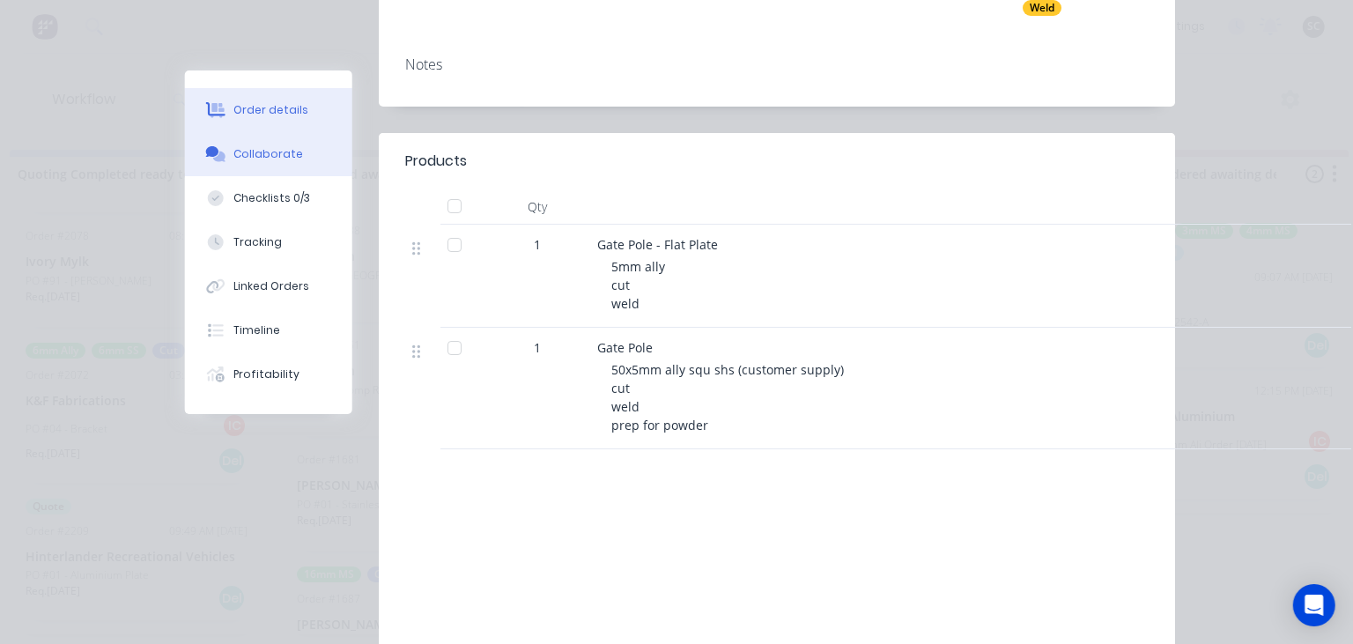
click at [294, 156] on div "Collaborate" at bounding box center [269, 154] width 70 height 16
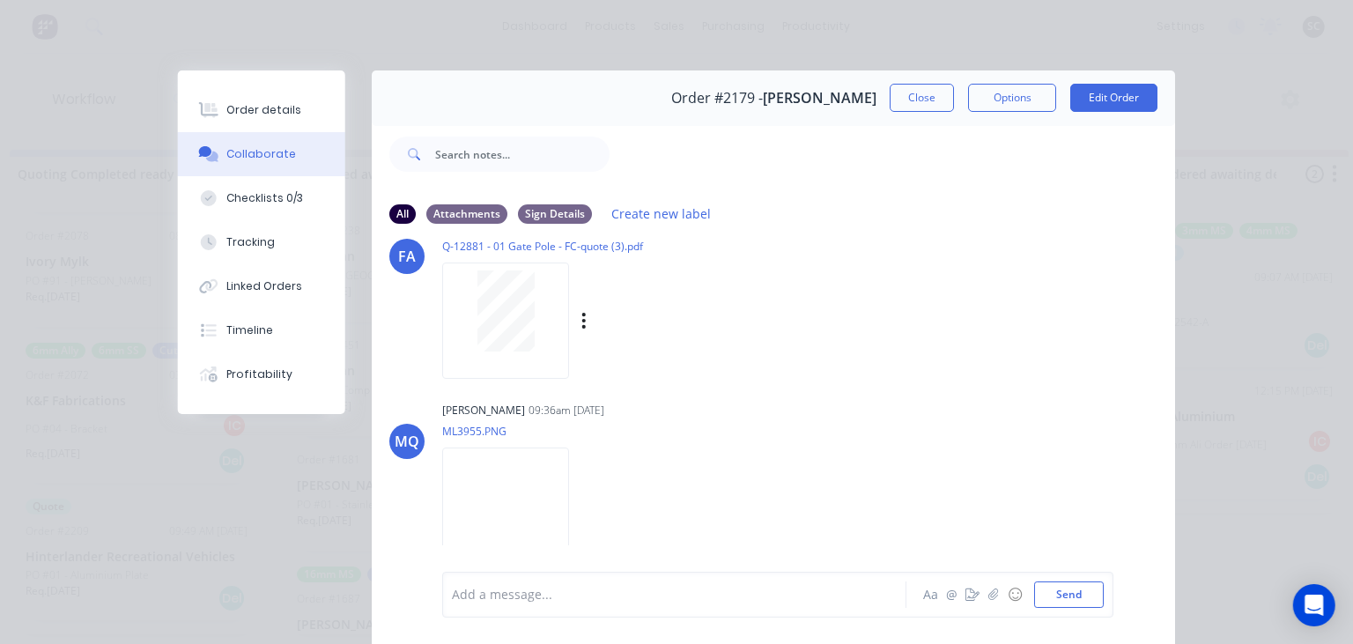
scroll to position [319, 0]
click at [933, 107] on button "Close" at bounding box center [921, 98] width 64 height 28
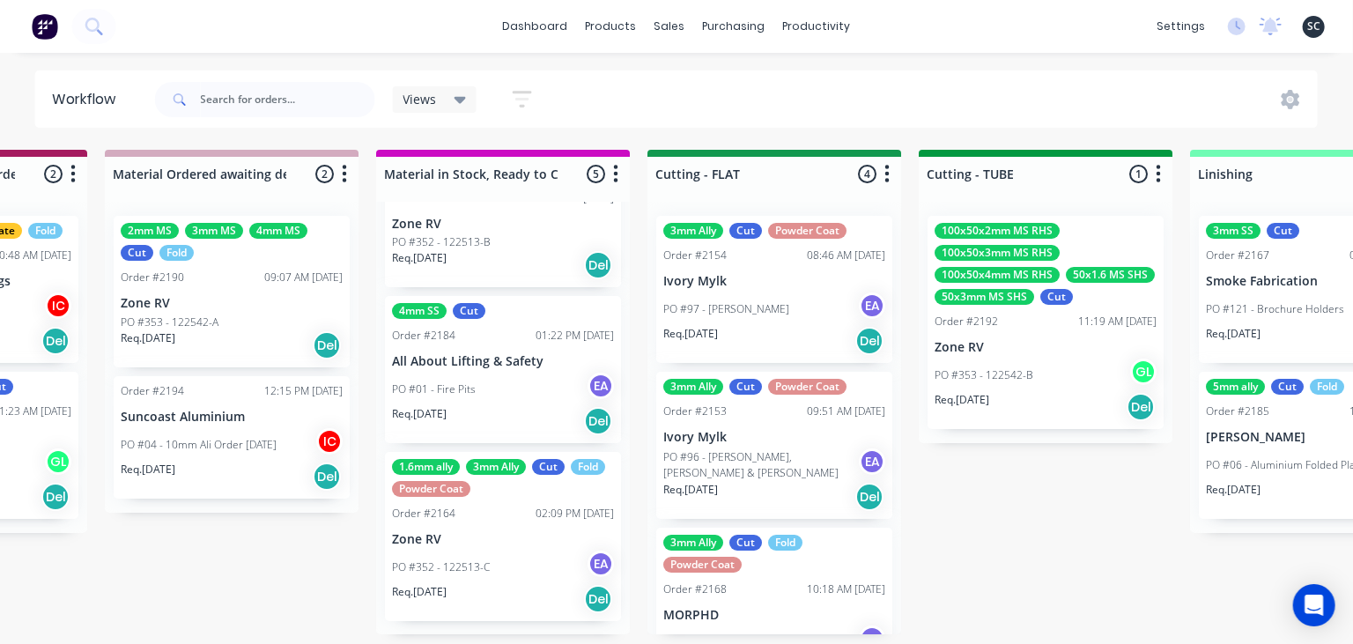
scroll to position [254, 0]
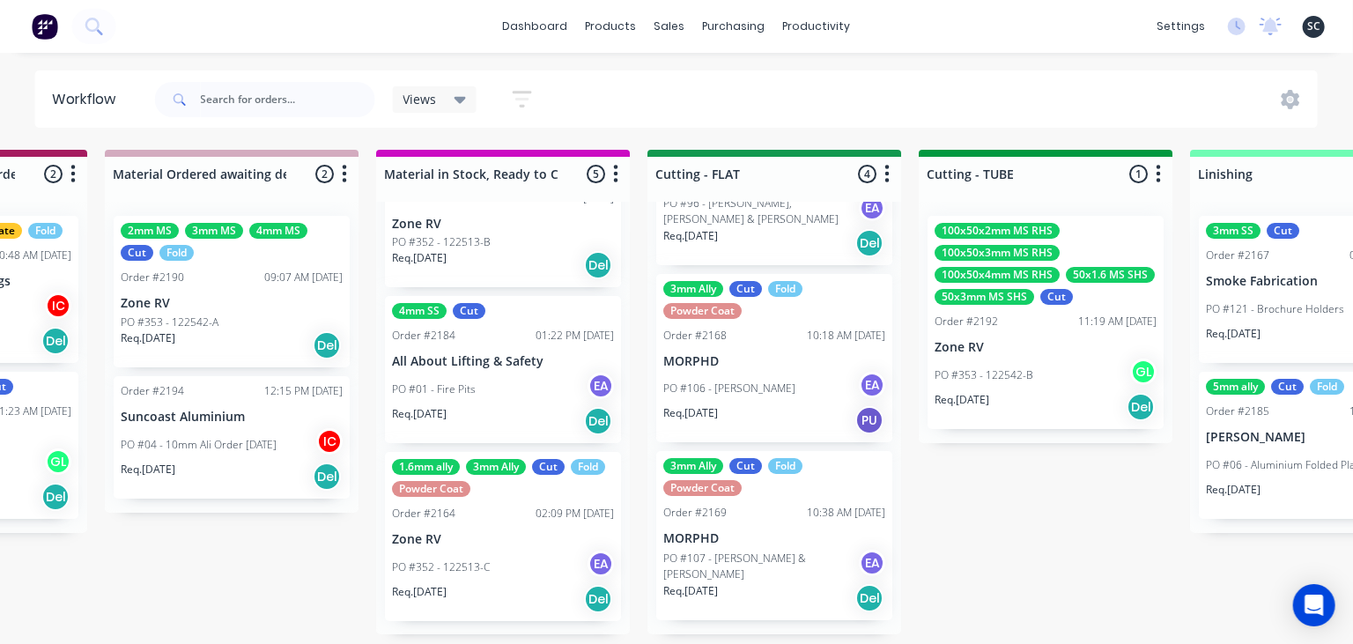
click at [1087, 450] on div "Submitted 11 Status colour #273444 hex #273444 Save Cancel Summaries Total orde…" at bounding box center [853, 392] width 7022 height 484
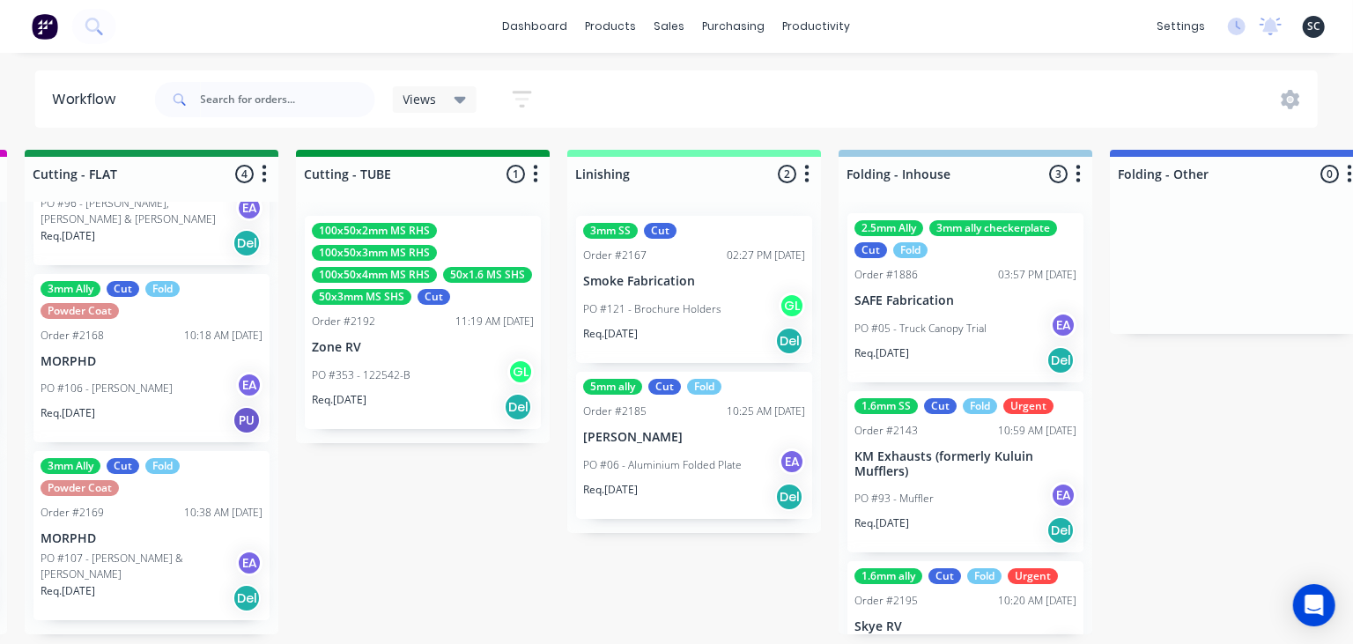
scroll to position [0, 0]
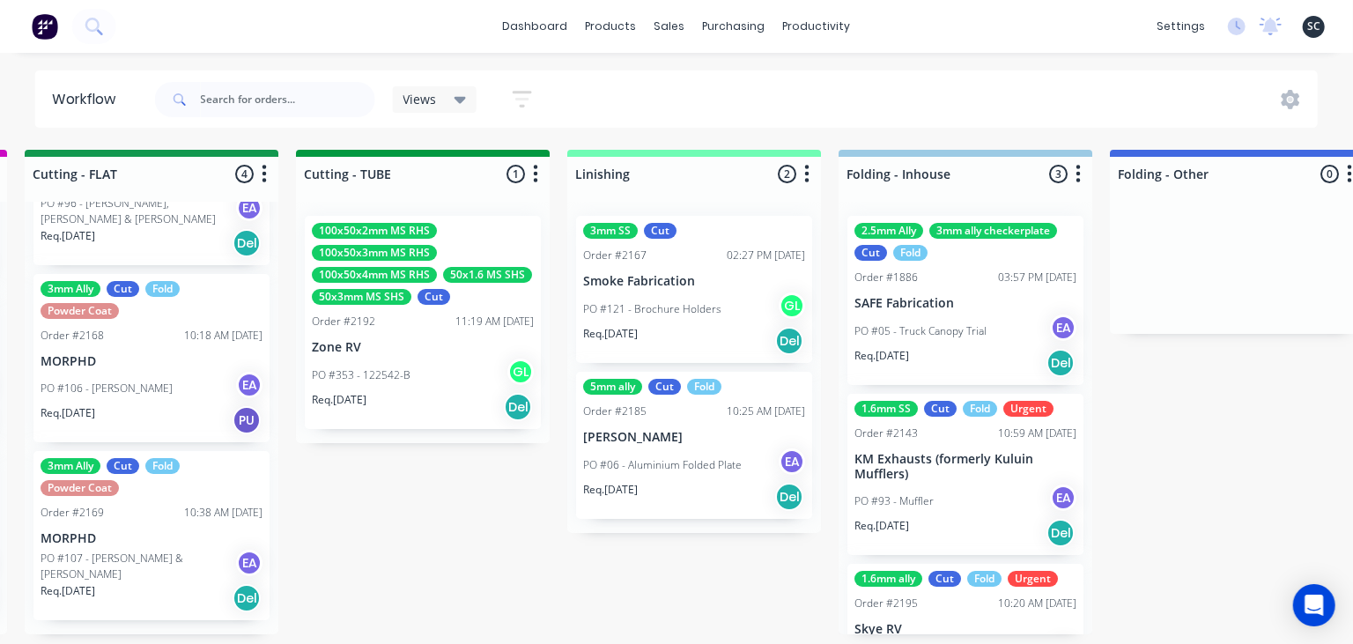
click at [944, 336] on p "PO #05 - Truck Canopy Trial" at bounding box center [920, 331] width 132 height 16
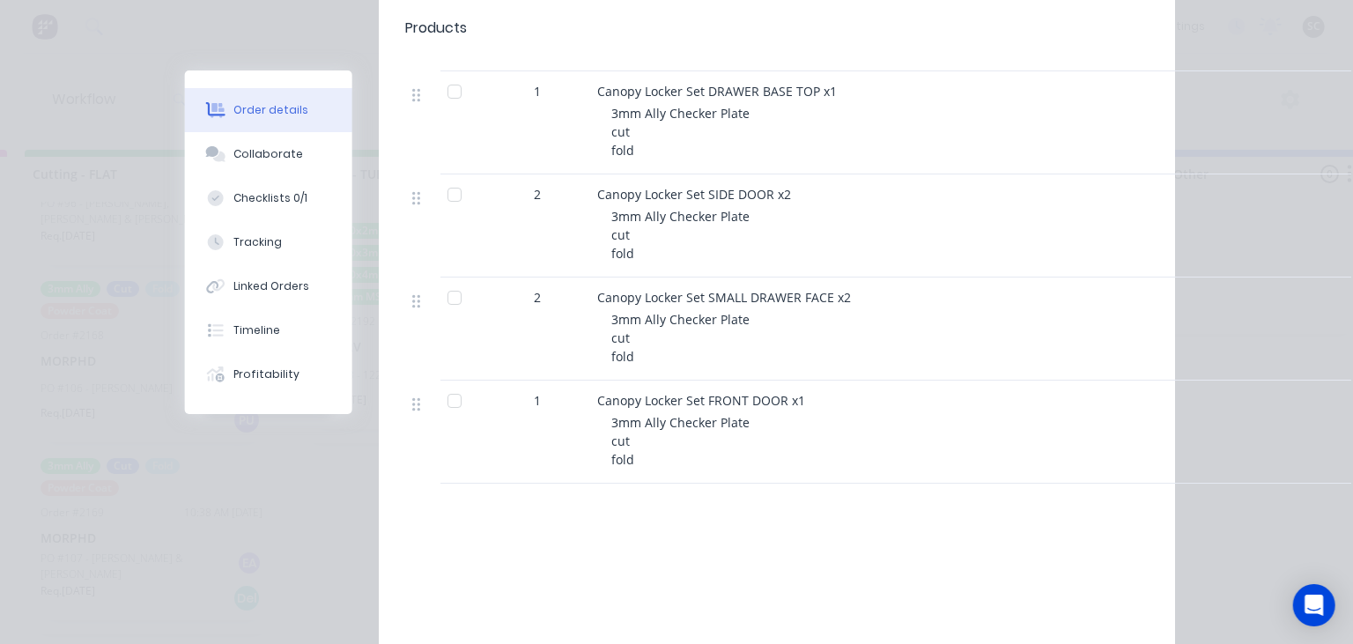
scroll to position [1724, 0]
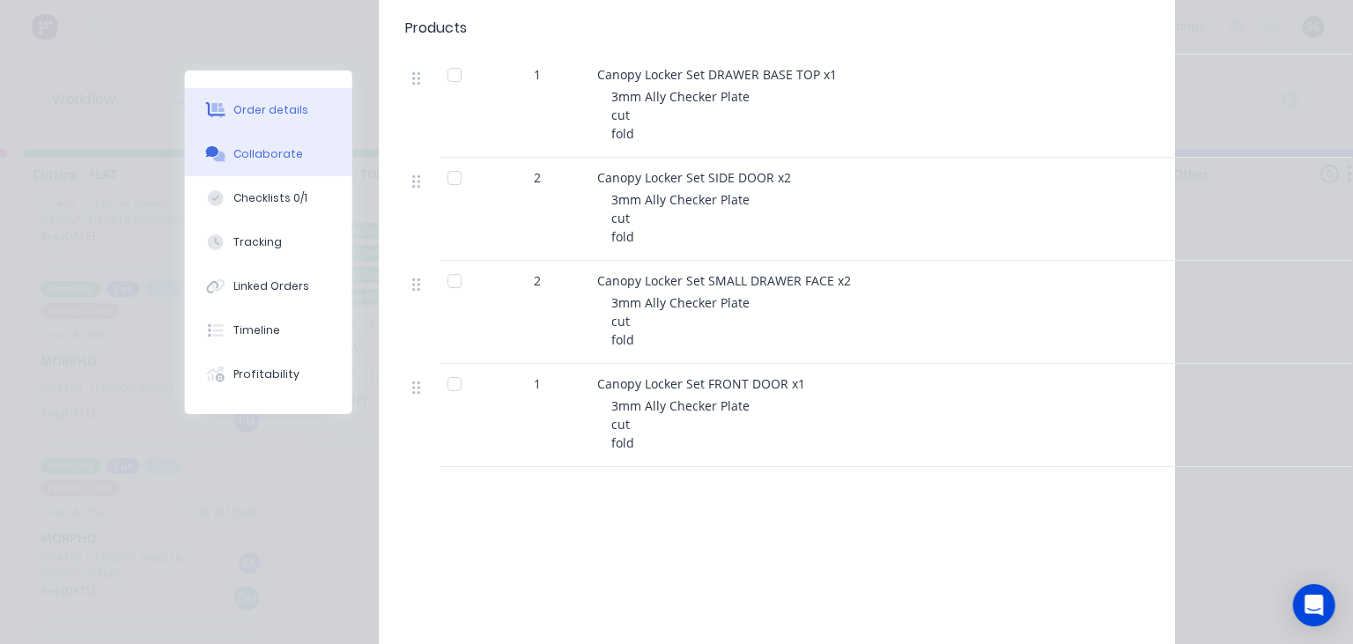
click at [302, 166] on button "Collaborate" at bounding box center [268, 154] width 167 height 44
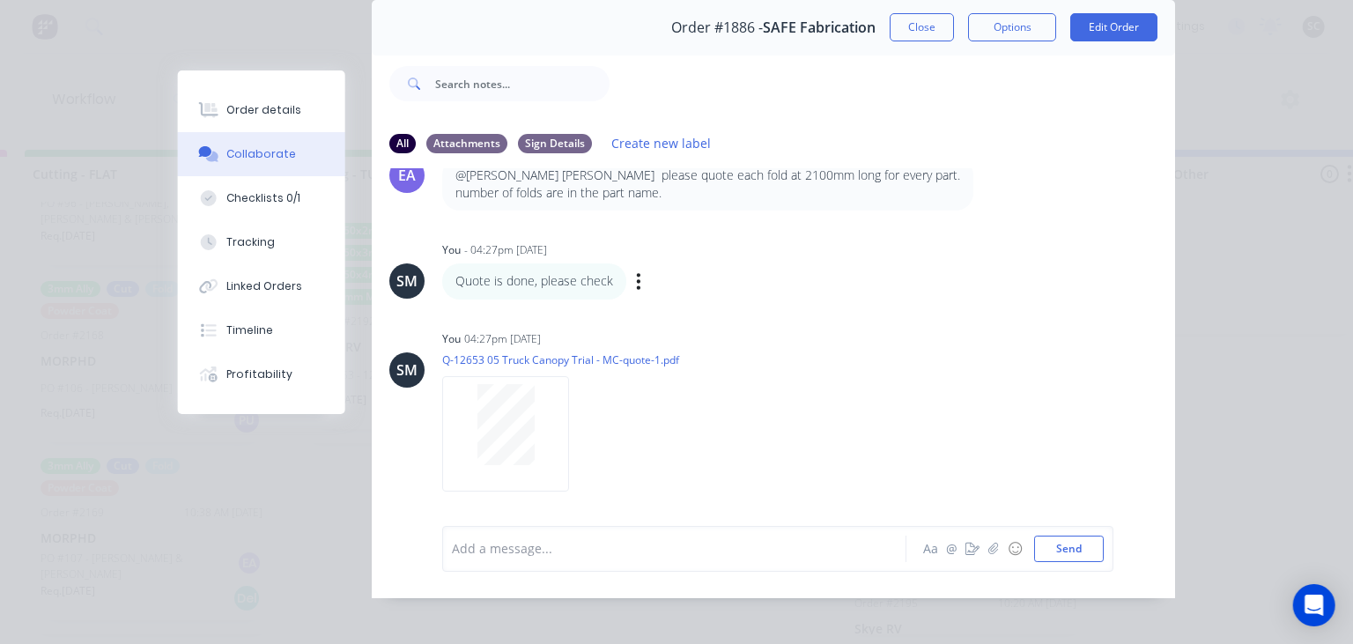
scroll to position [78, 0]
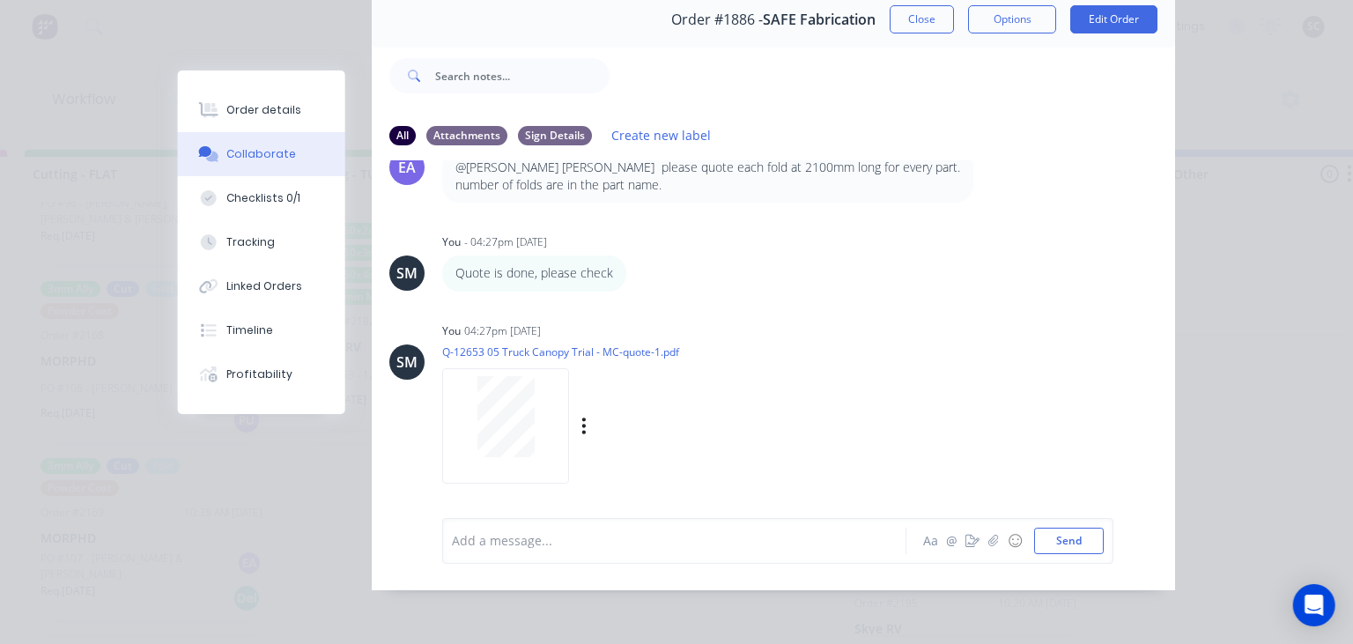
click at [544, 414] on div at bounding box center [505, 416] width 111 height 81
click at [272, 99] on button "Order details" at bounding box center [261, 110] width 167 height 44
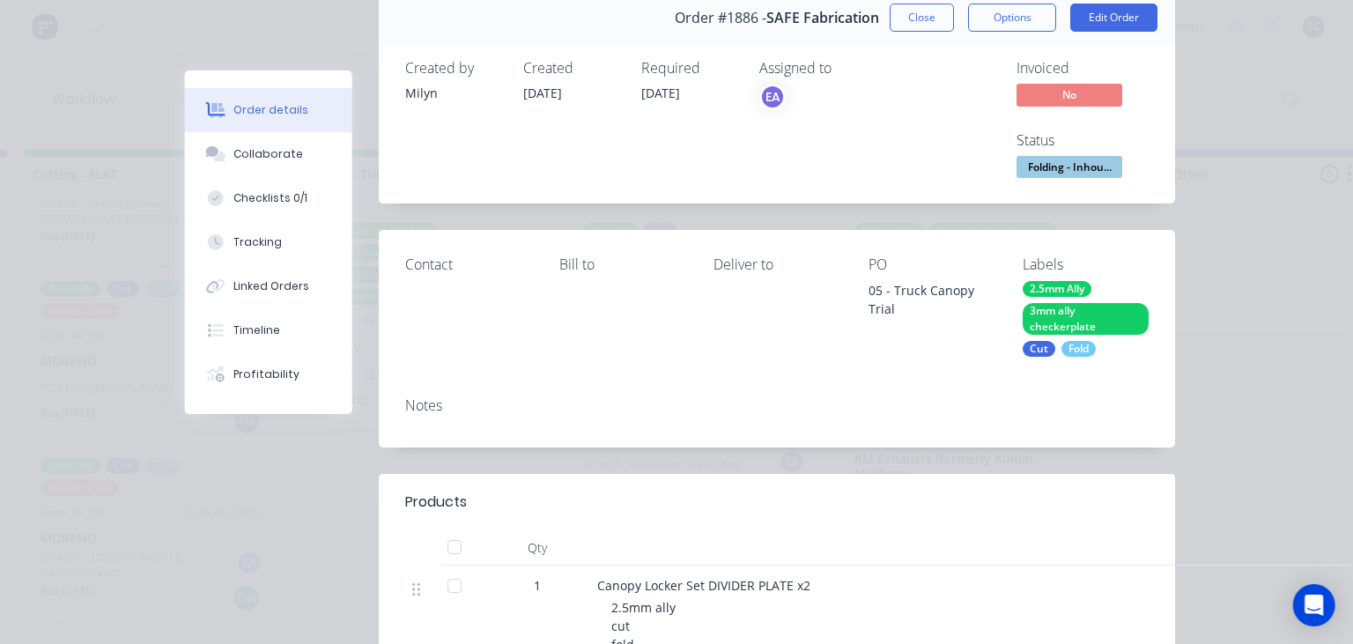
scroll to position [0, 0]
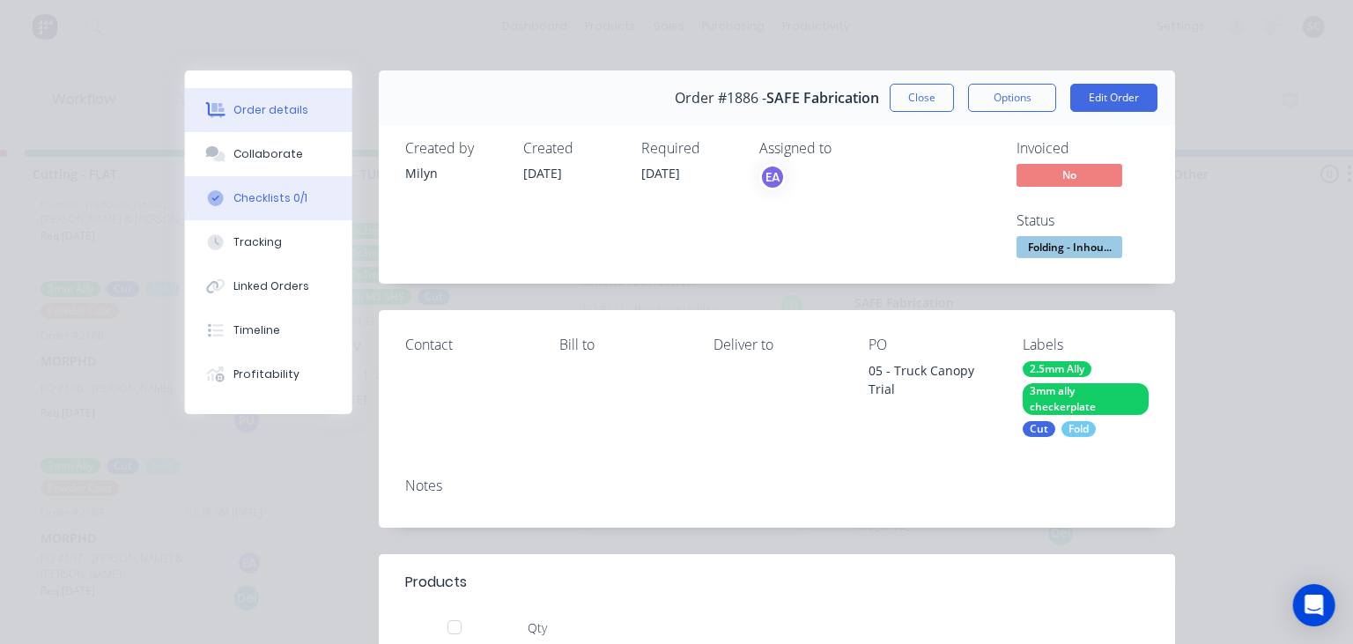
click at [285, 198] on div "Checklists 0/1" at bounding box center [271, 198] width 74 height 16
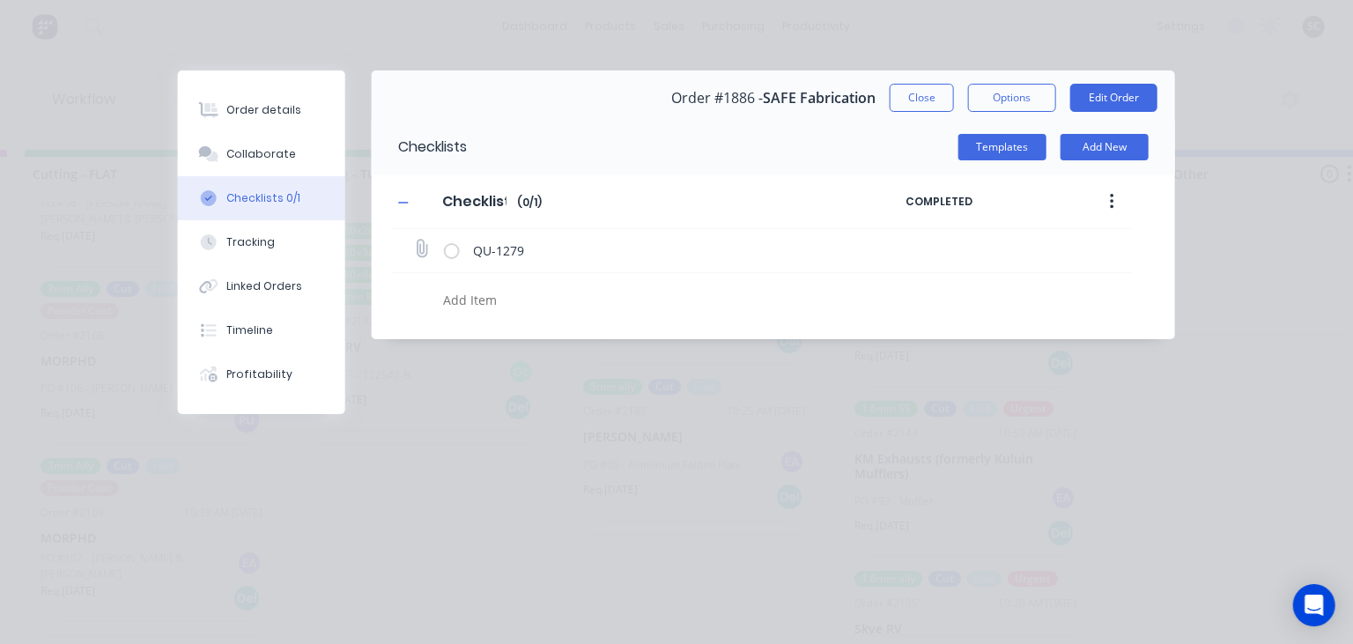
type textarea "x"
click at [929, 93] on button "Close" at bounding box center [921, 98] width 64 height 28
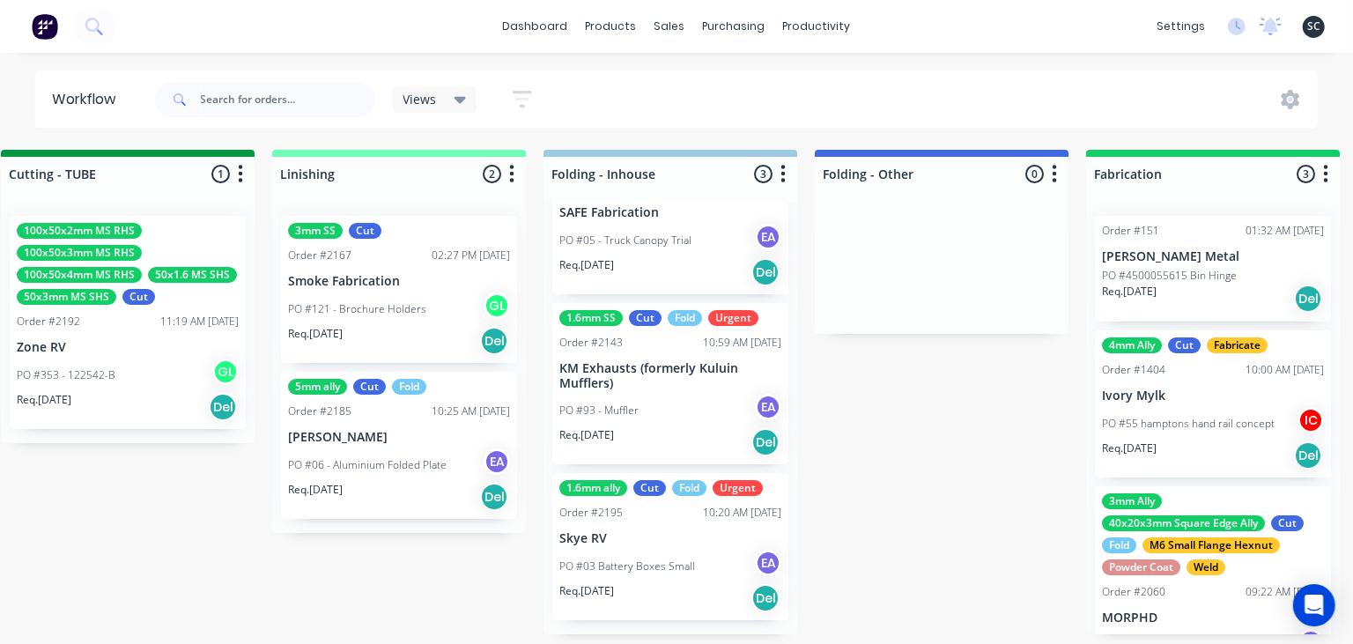
scroll to position [0, 3574]
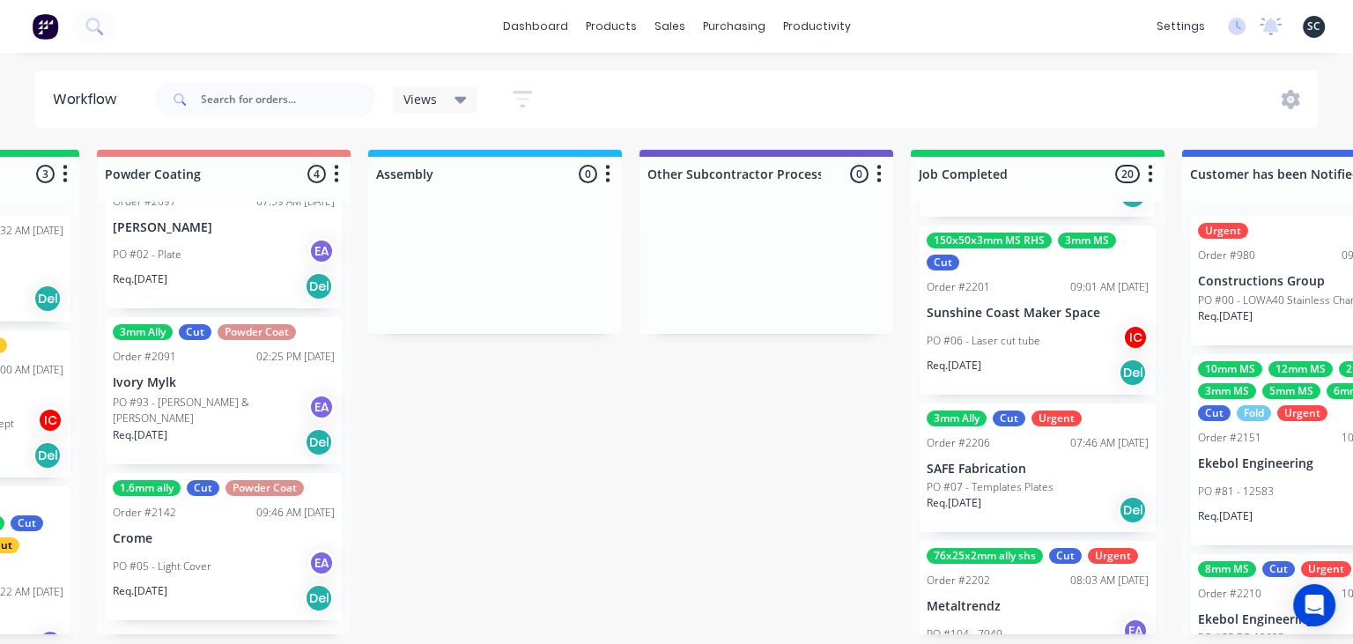
scroll to position [2658, 0]
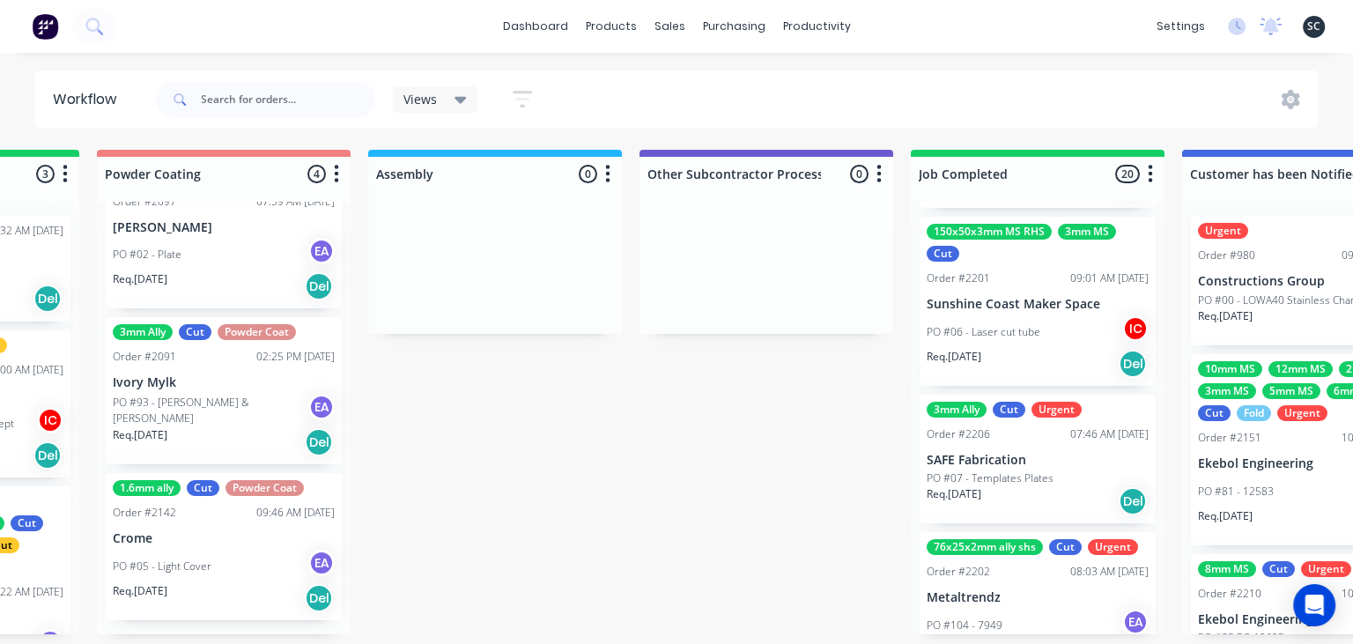
click at [1033, 466] on p "SAFE Fabrication" at bounding box center [1037, 460] width 222 height 15
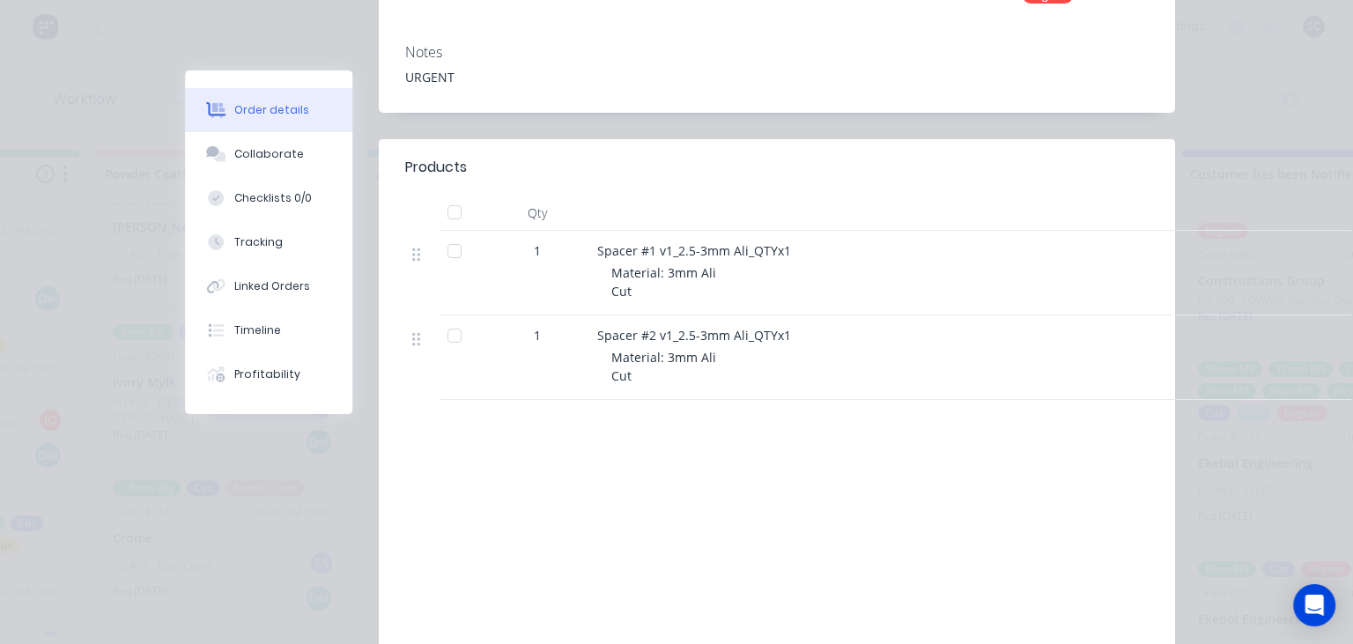
scroll to position [405, 0]
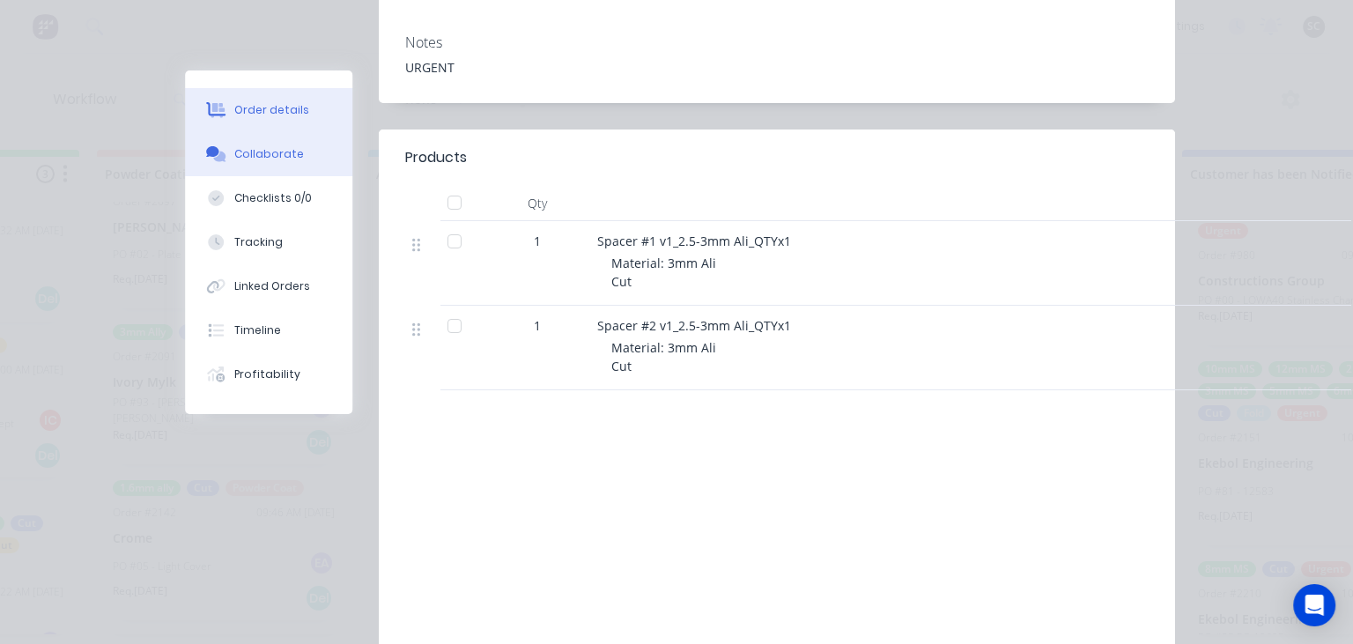
click at [300, 163] on button "Collaborate" at bounding box center [268, 154] width 167 height 44
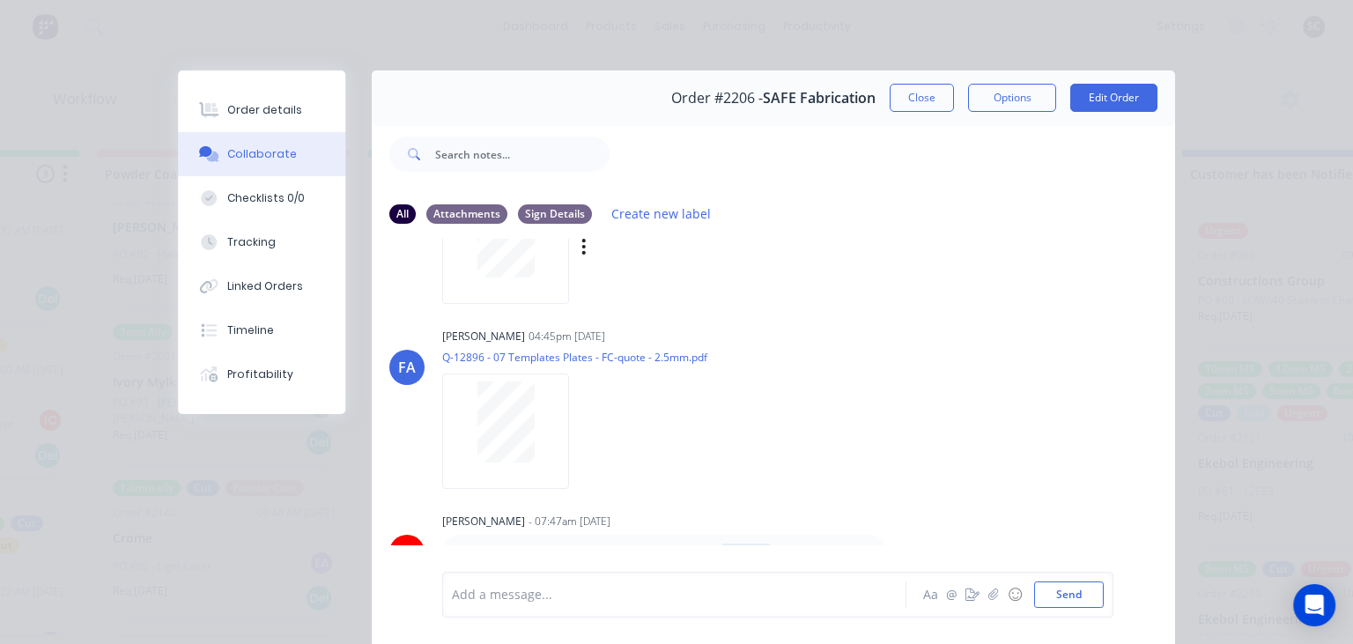
scroll to position [78, 0]
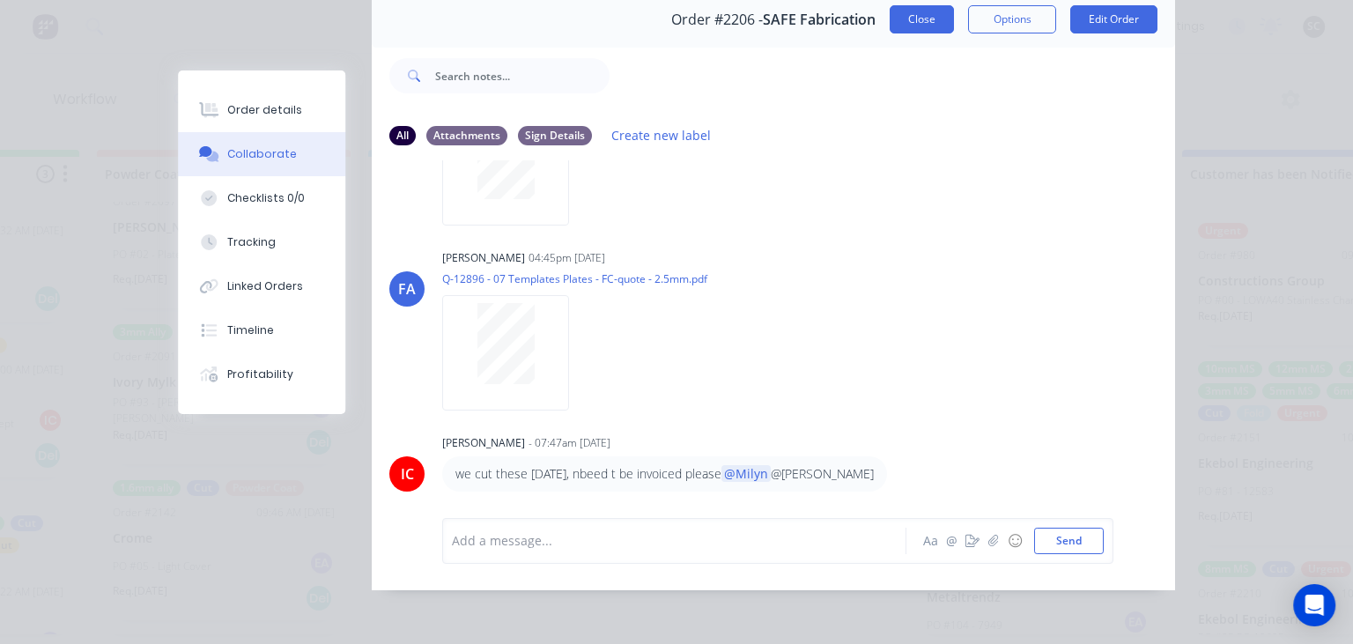
click at [908, 27] on button "Close" at bounding box center [921, 19] width 64 height 28
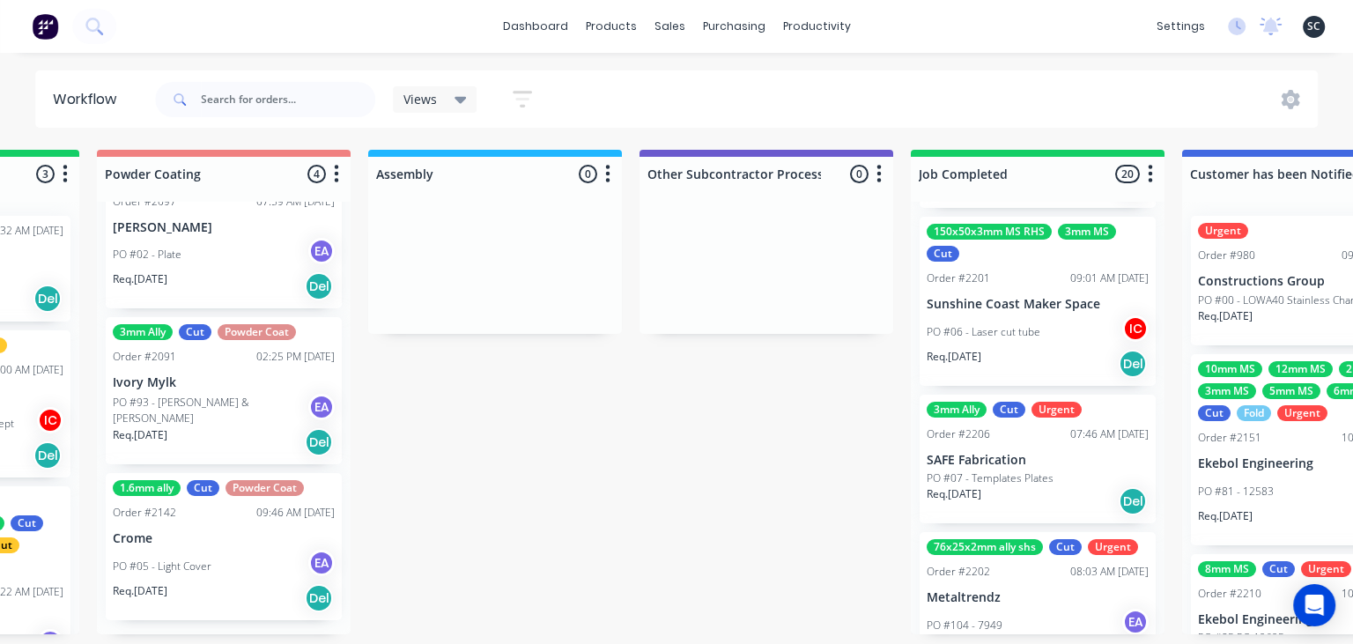
click at [1015, 334] on p "PO #06 - Laser cut tube" at bounding box center [983, 332] width 114 height 16
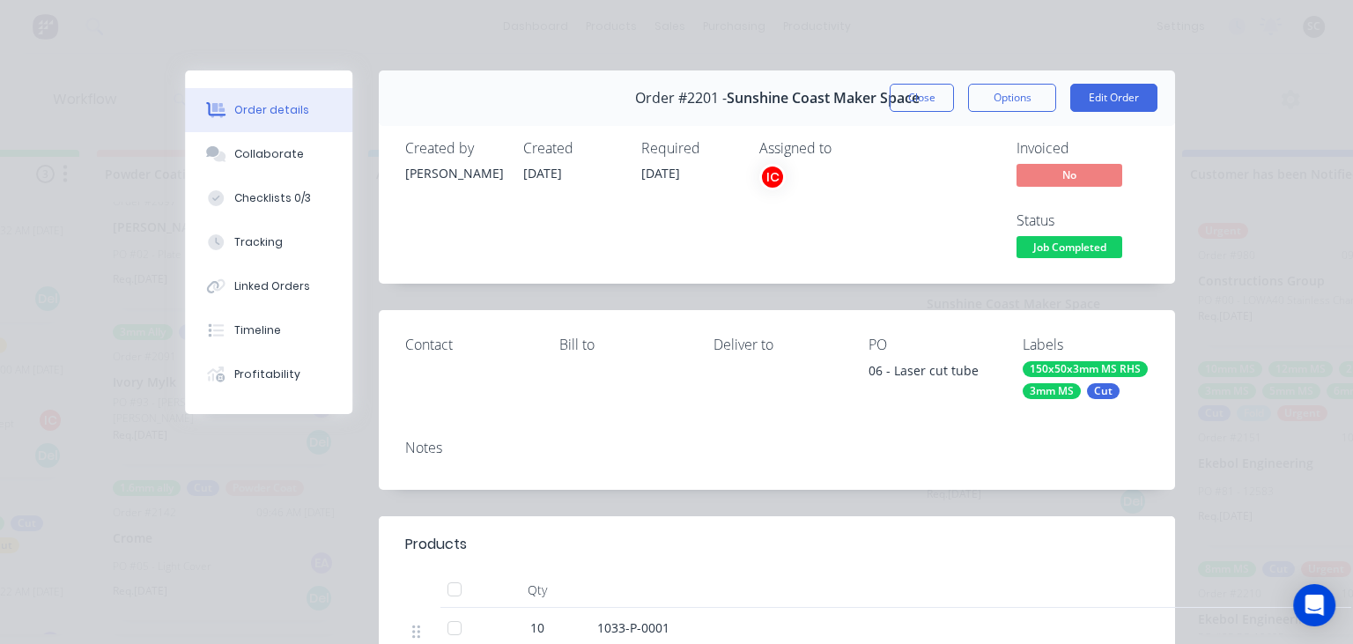
scroll to position [304, 0]
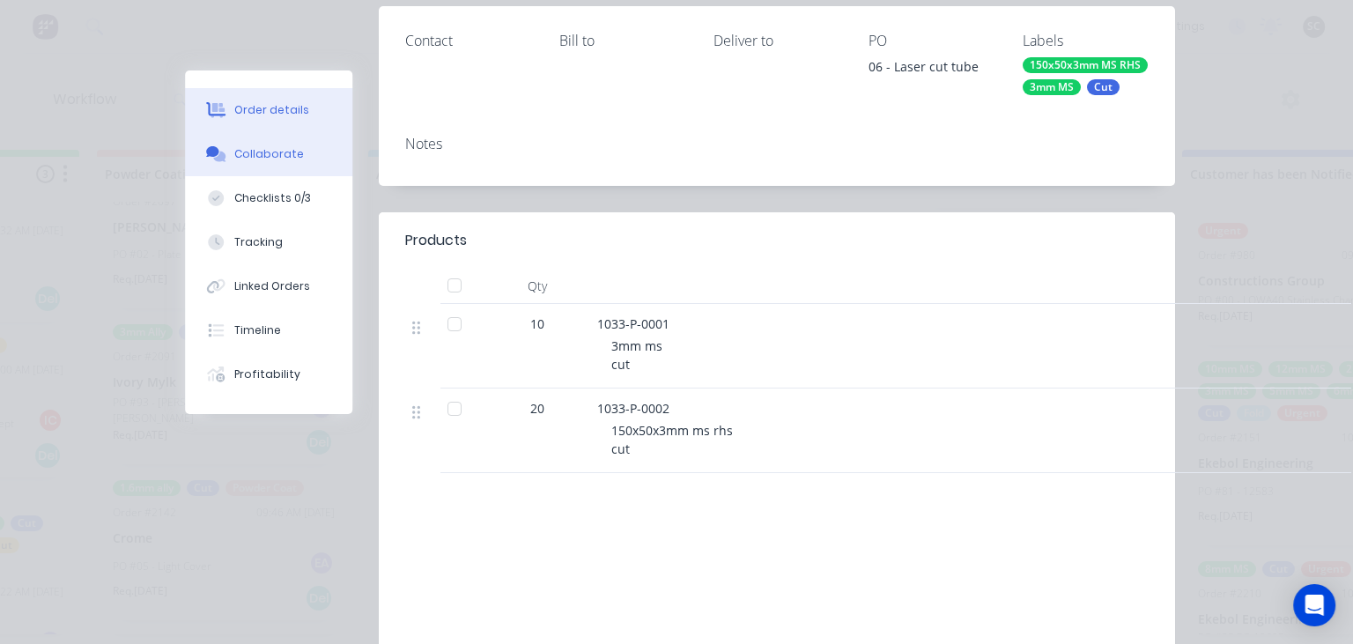
click at [270, 163] on button "Collaborate" at bounding box center [268, 154] width 167 height 44
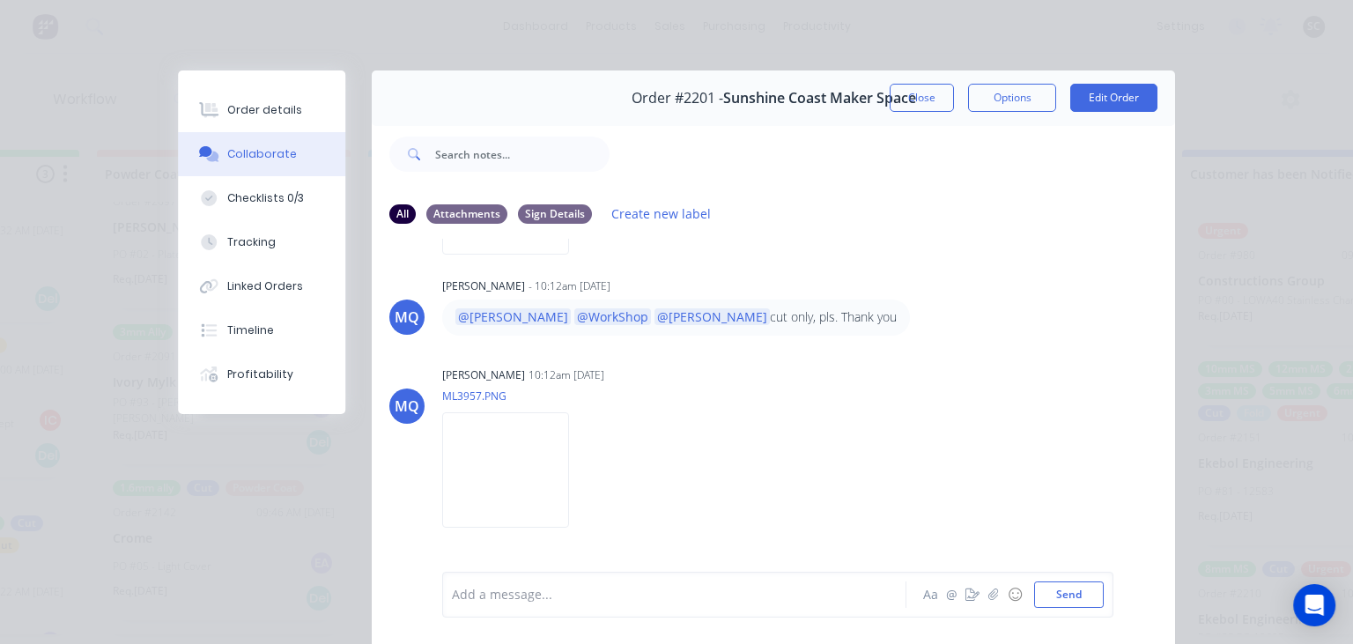
scroll to position [867, 0]
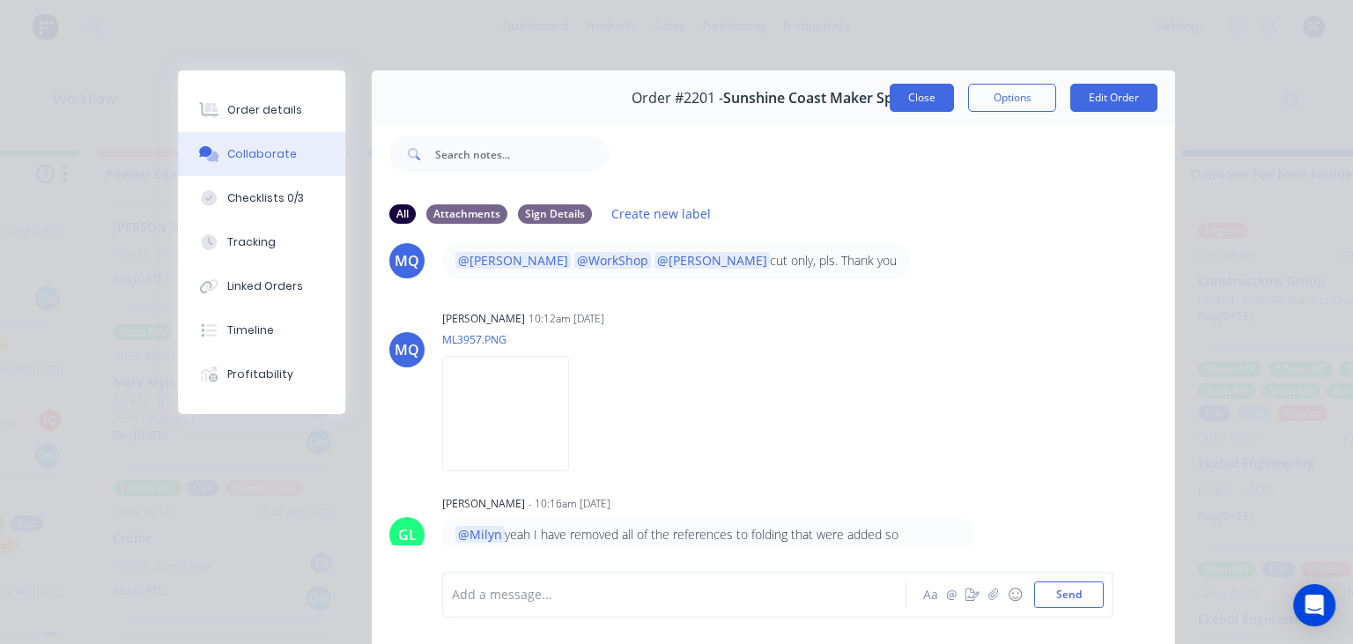
click at [917, 90] on button "Close" at bounding box center [921, 98] width 64 height 28
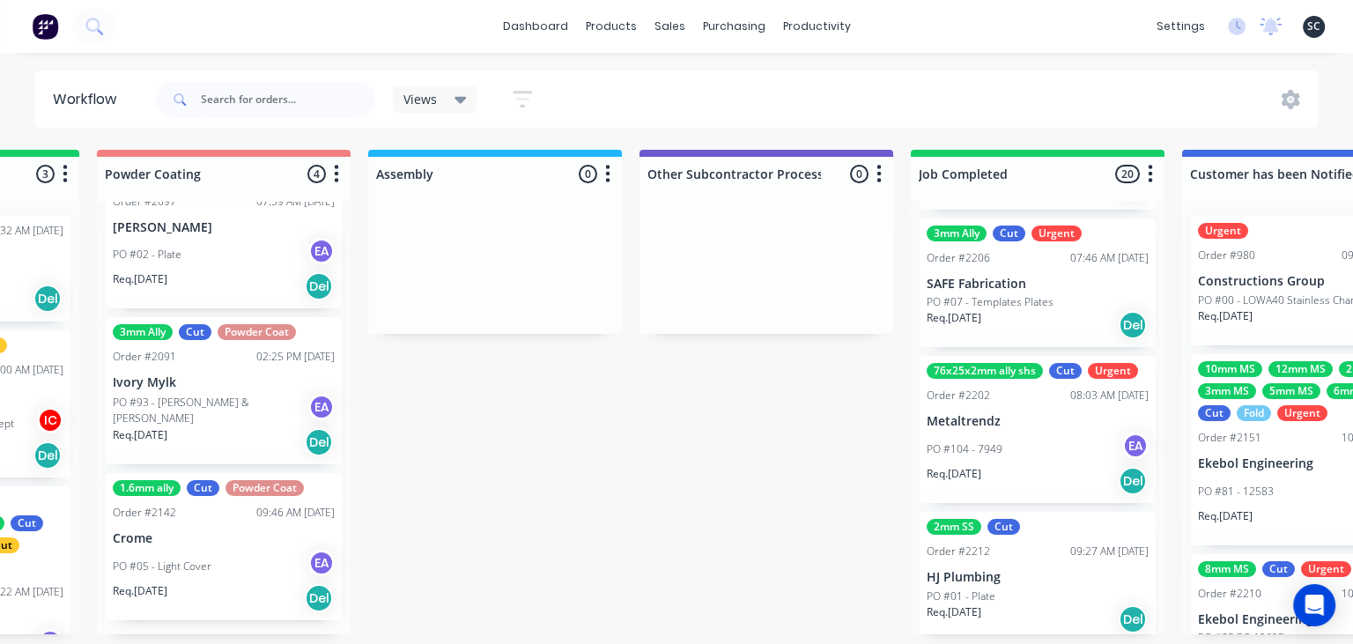
scroll to position [2861, 0]
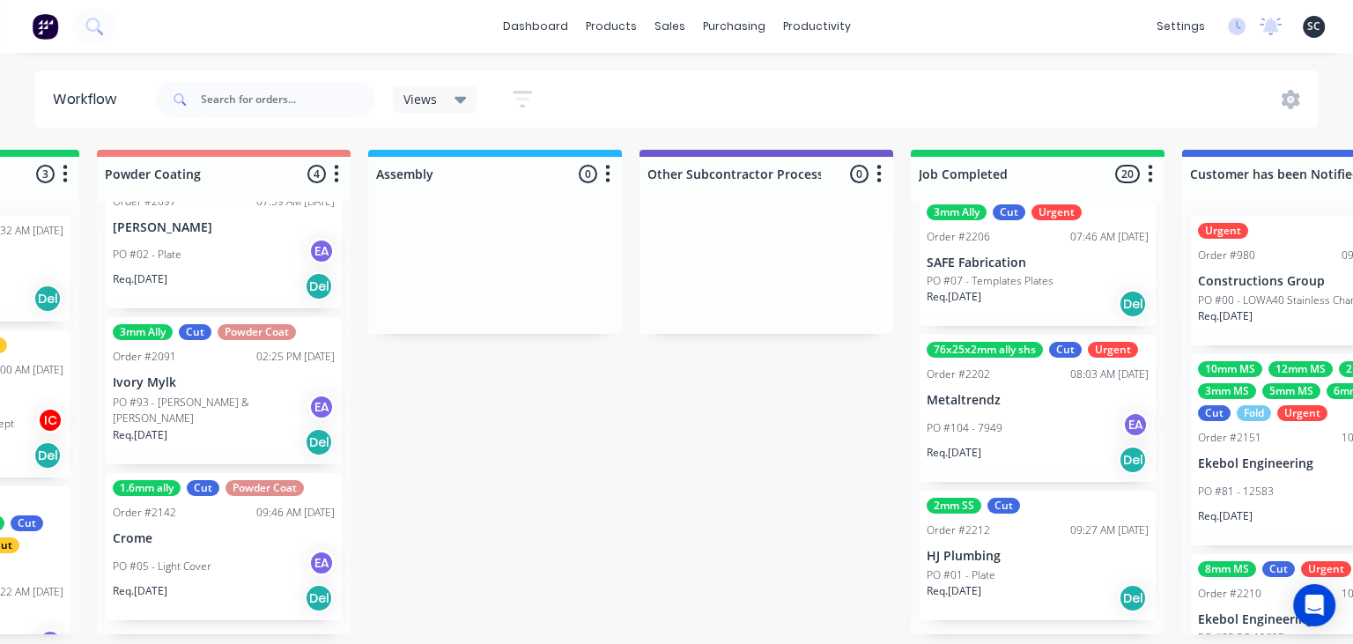
click at [1012, 567] on div "PO #01 - Plate" at bounding box center [1037, 575] width 222 height 16
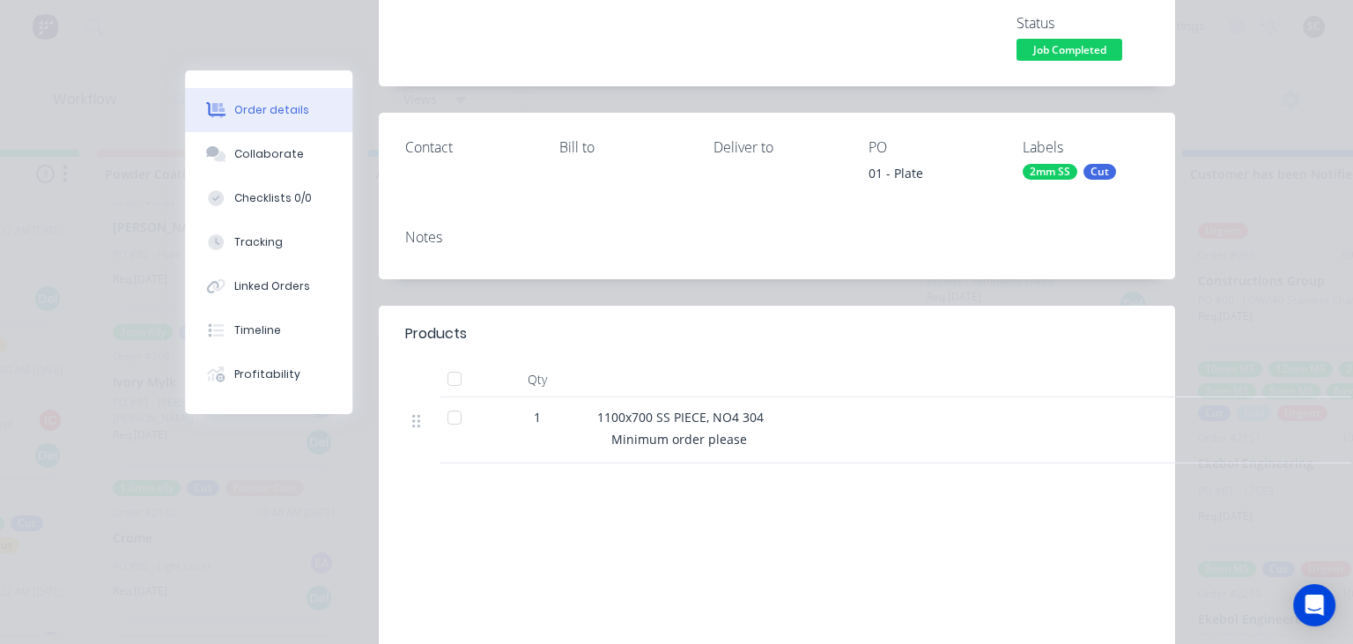
scroll to position [203, 0]
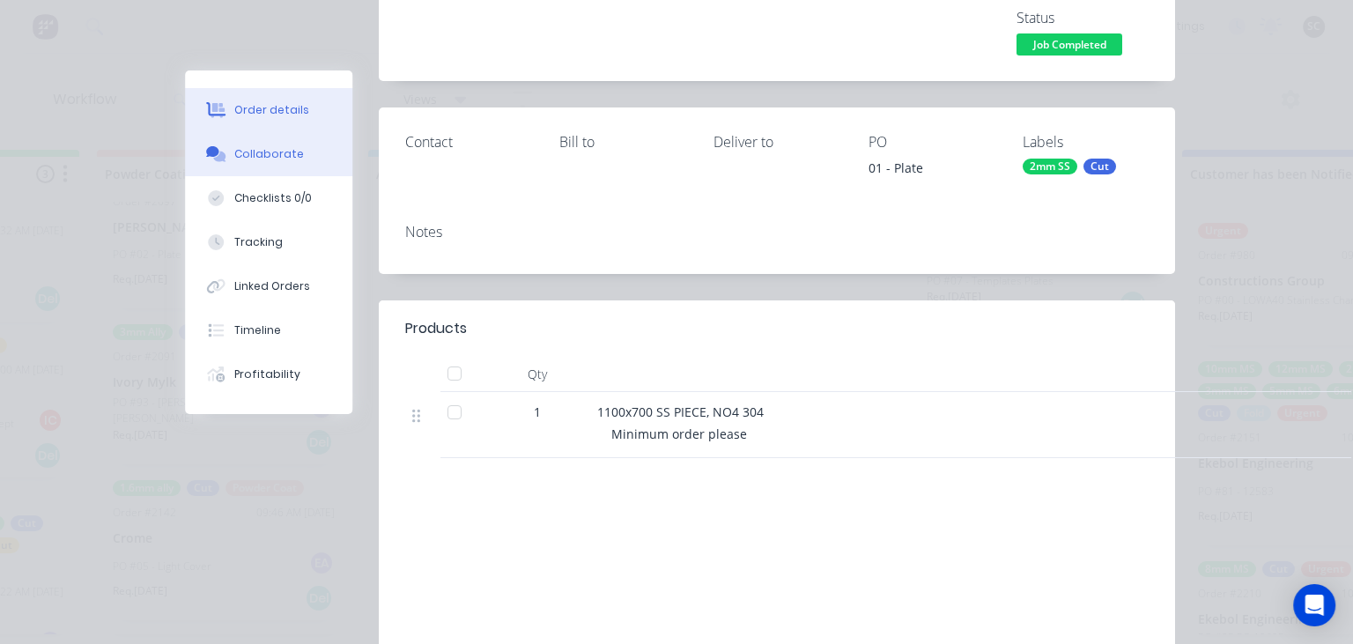
click at [283, 151] on div "Collaborate" at bounding box center [269, 154] width 70 height 16
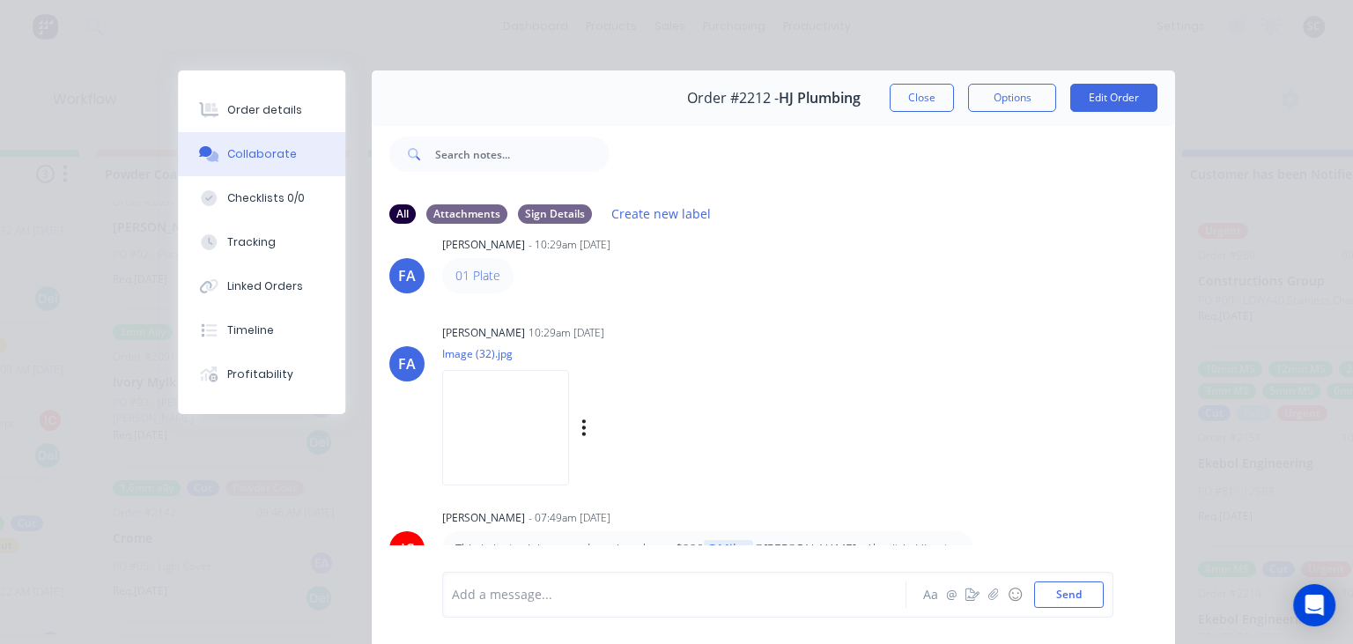
scroll to position [48, 0]
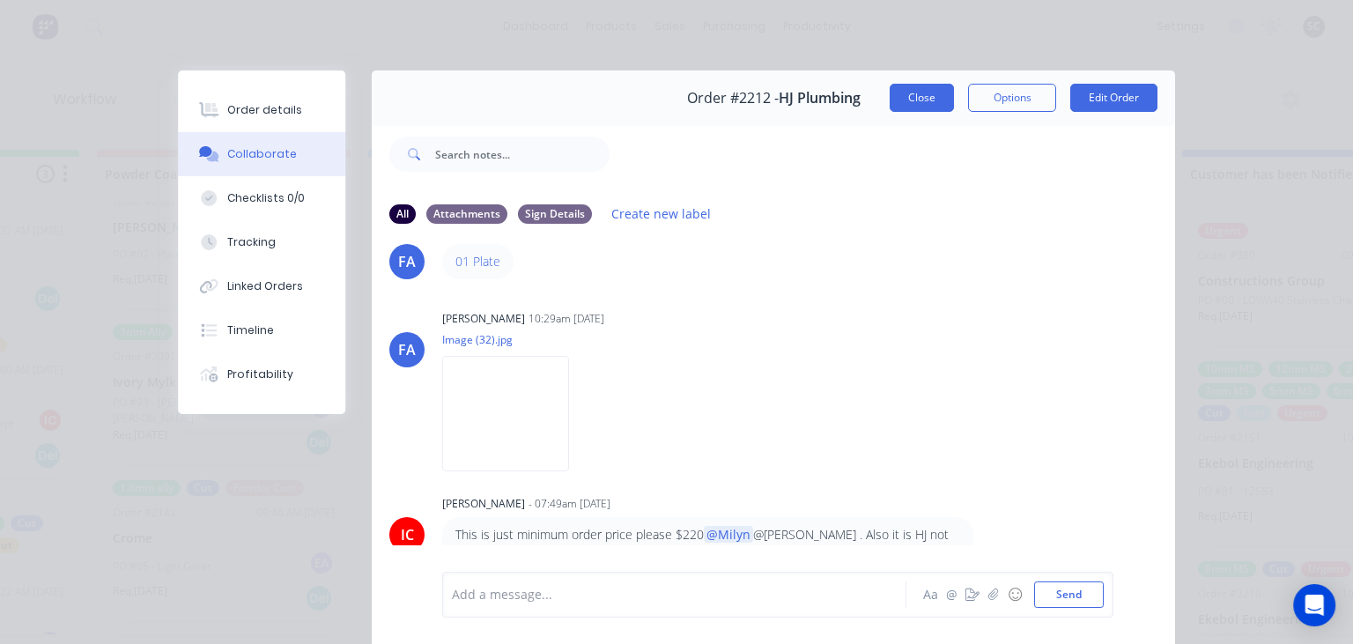
click at [918, 92] on button "Close" at bounding box center [921, 98] width 64 height 28
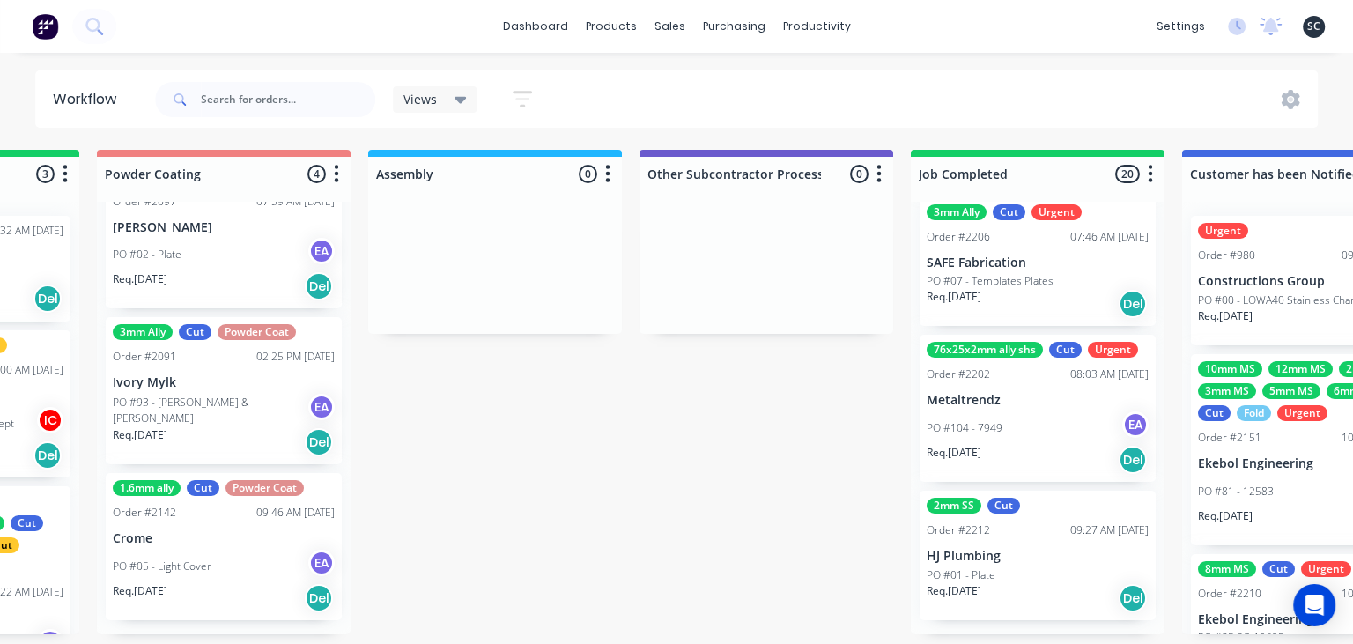
click at [994, 439] on div "PO #104 - 7949 EA" at bounding box center [1037, 427] width 222 height 33
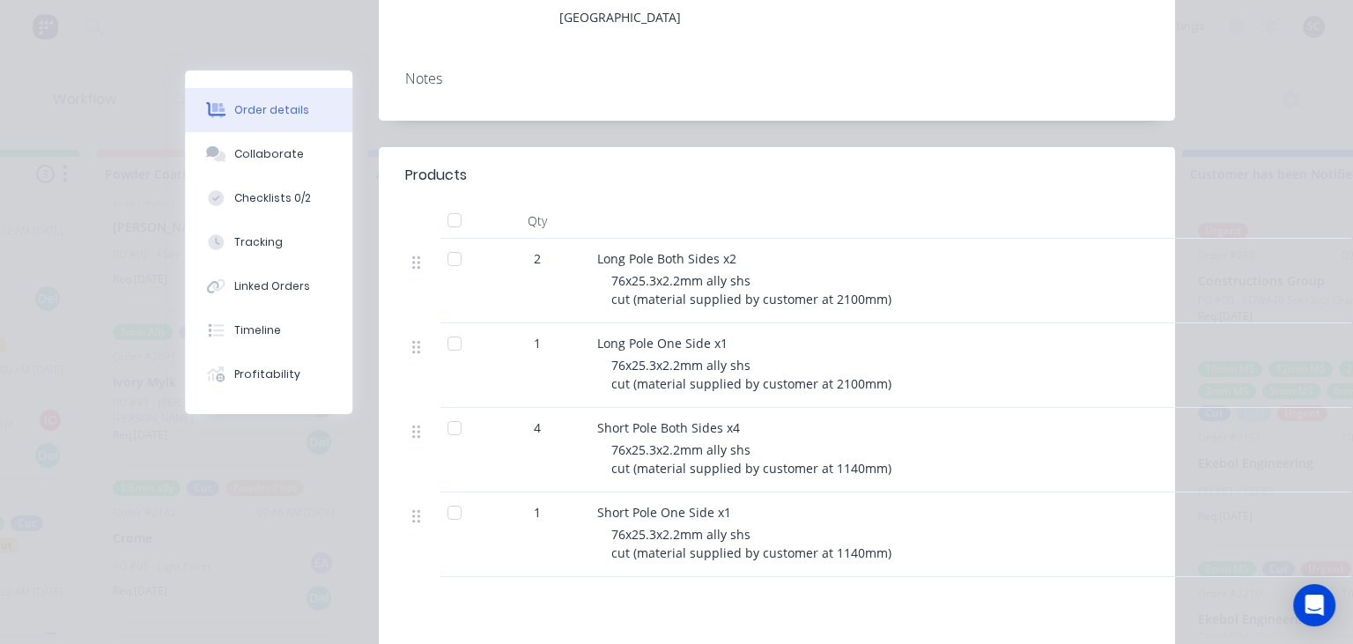
scroll to position [0, 0]
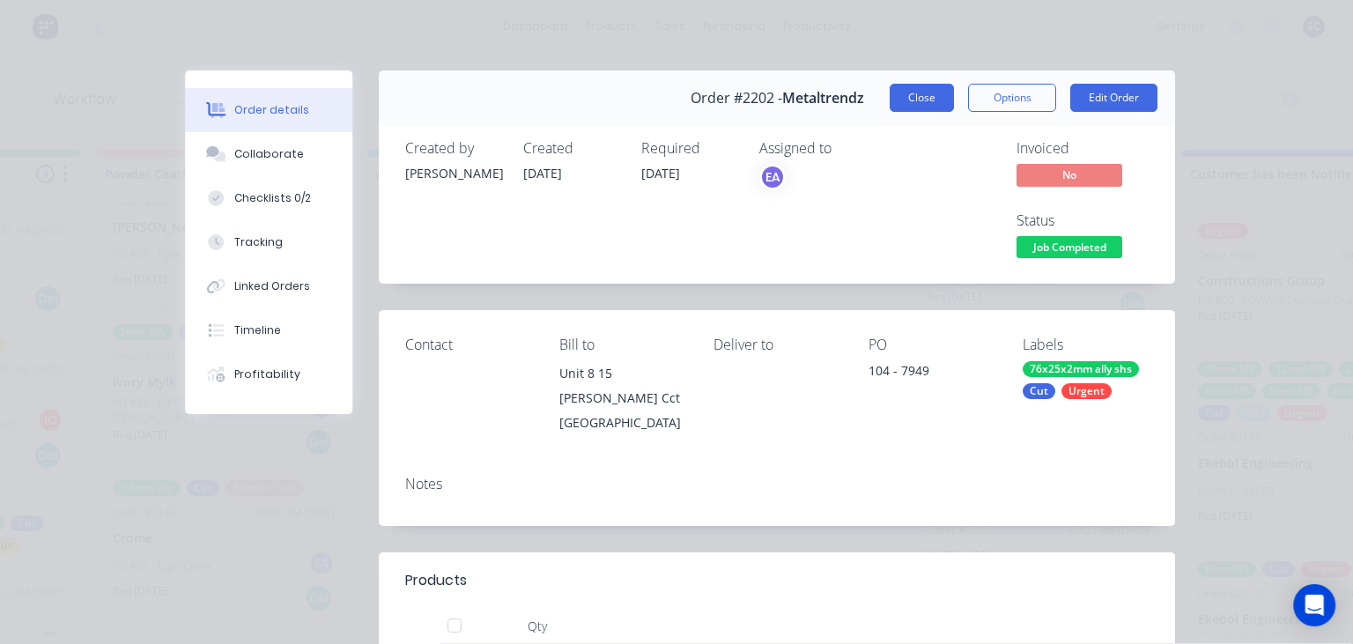
click at [921, 107] on button "Close" at bounding box center [921, 98] width 64 height 28
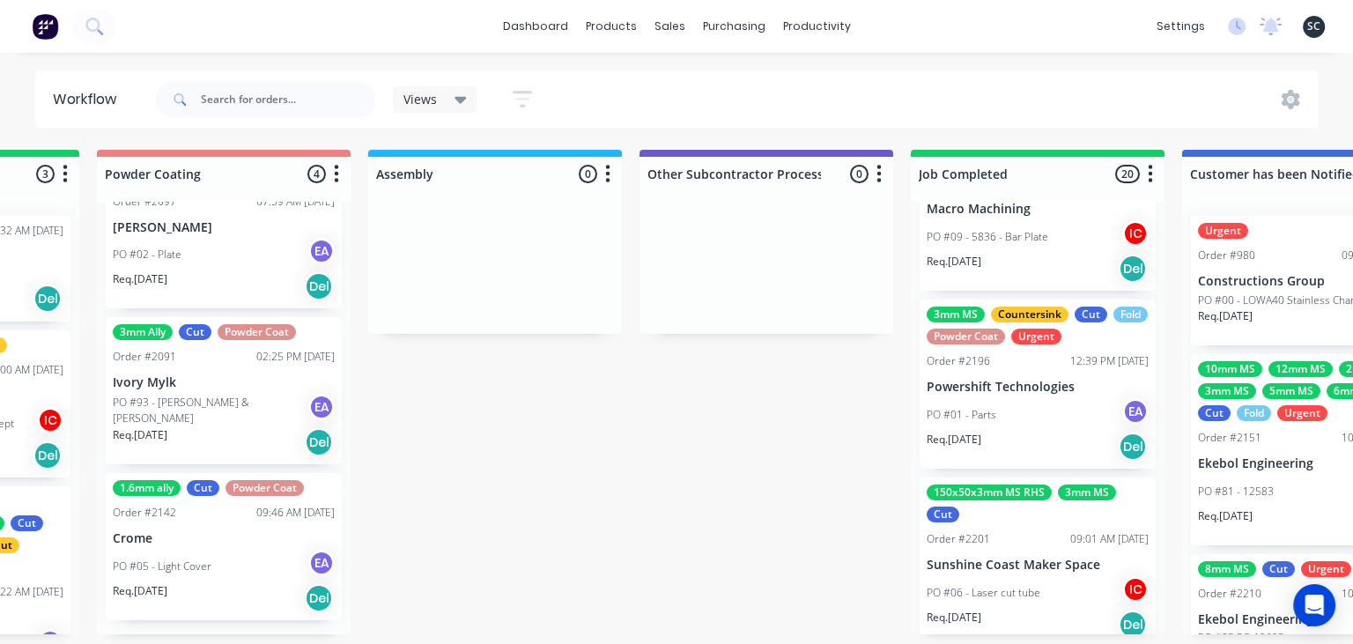
scroll to position [2354, 0]
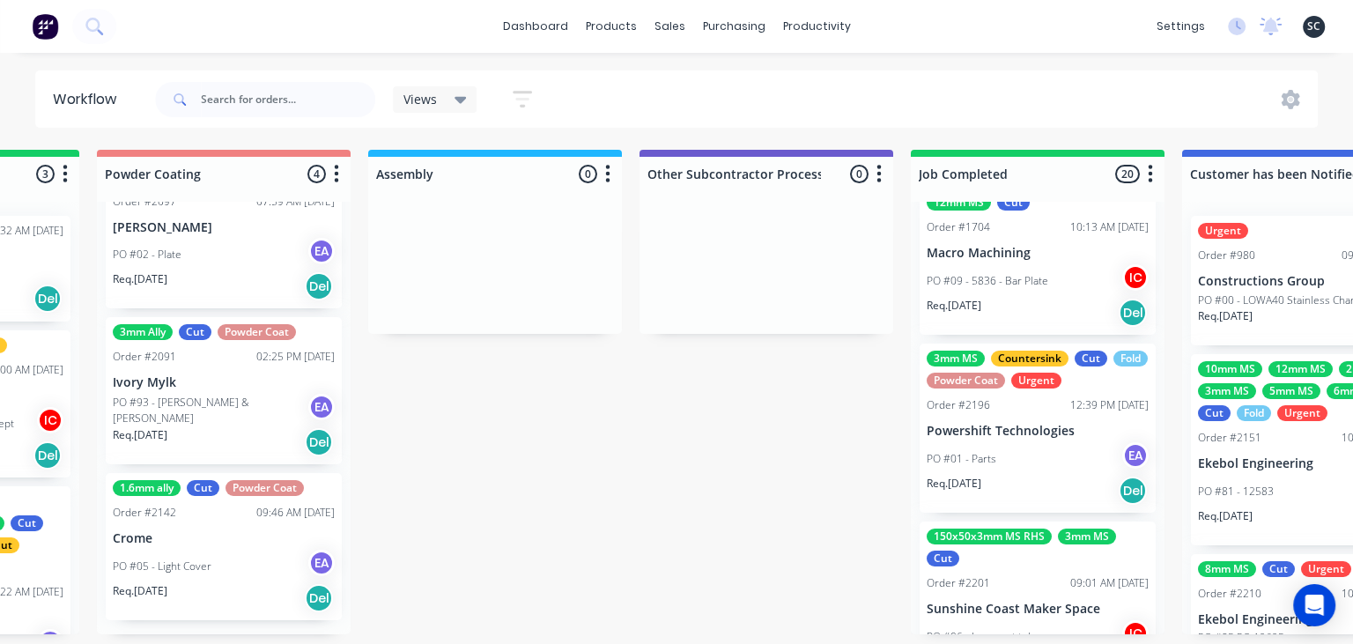
click at [1033, 461] on div "PO #01 - Parts EA" at bounding box center [1037, 458] width 222 height 33
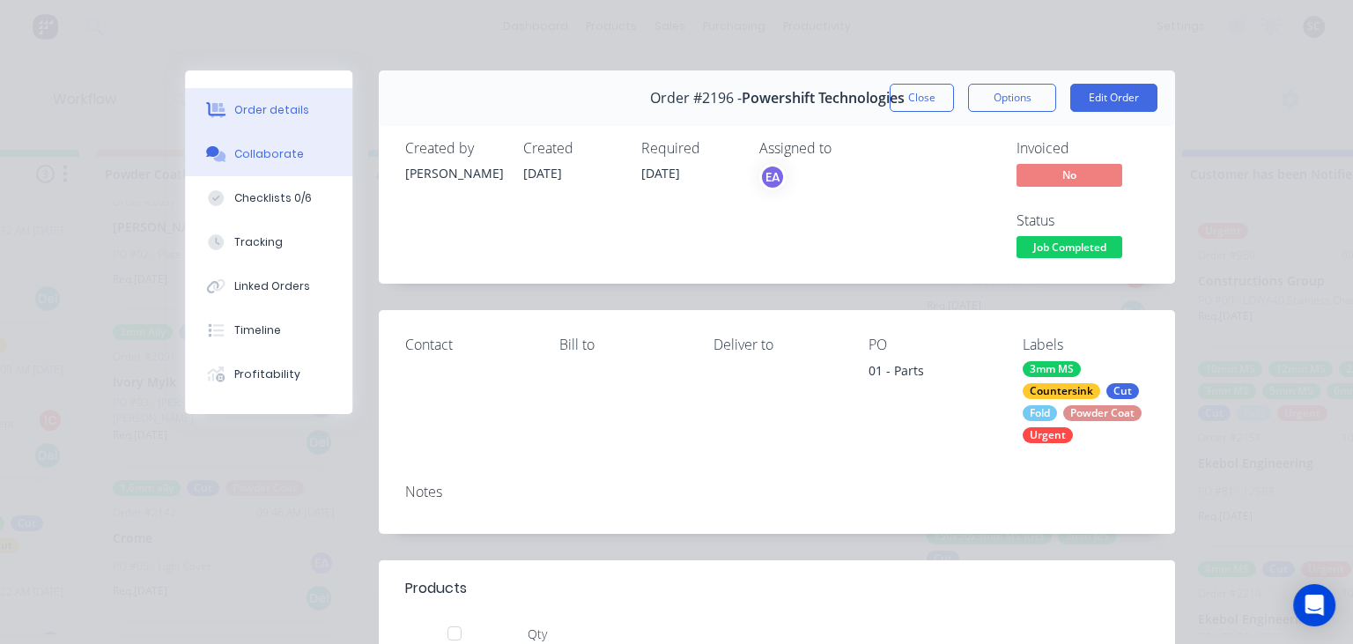
click at [283, 166] on button "Collaborate" at bounding box center [268, 154] width 167 height 44
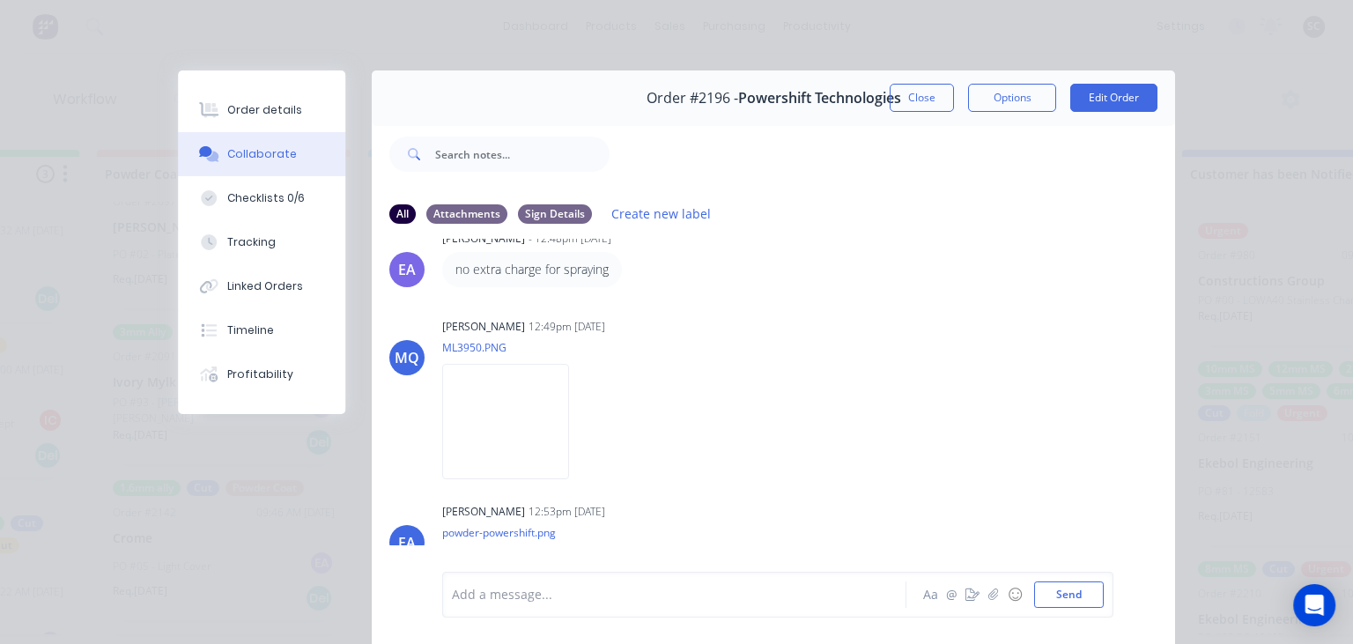
scroll to position [1200, 0]
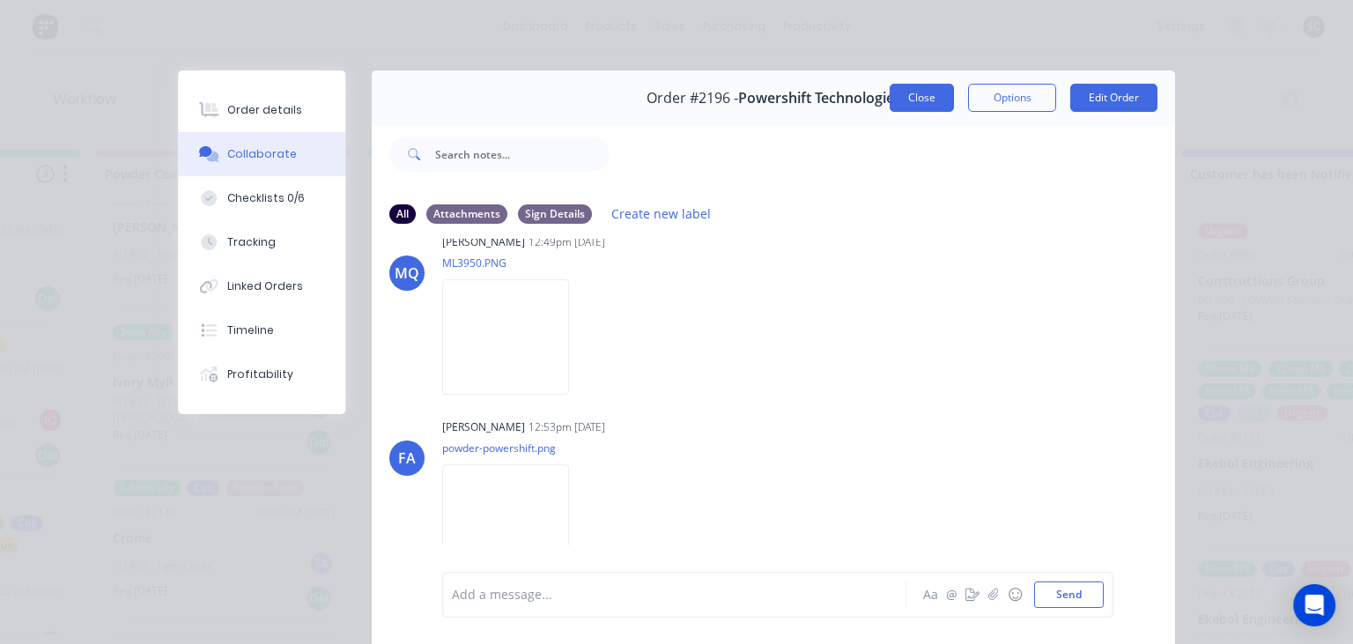
click at [938, 105] on button "Close" at bounding box center [921, 98] width 64 height 28
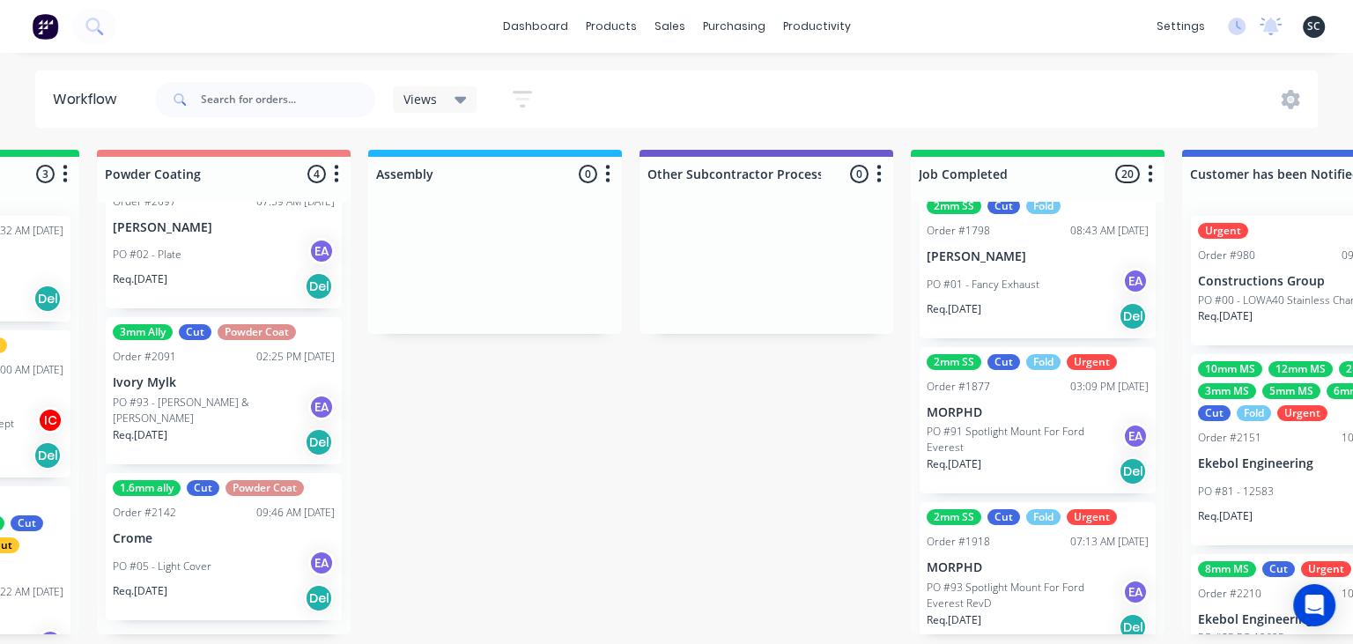
scroll to position [224, 0]
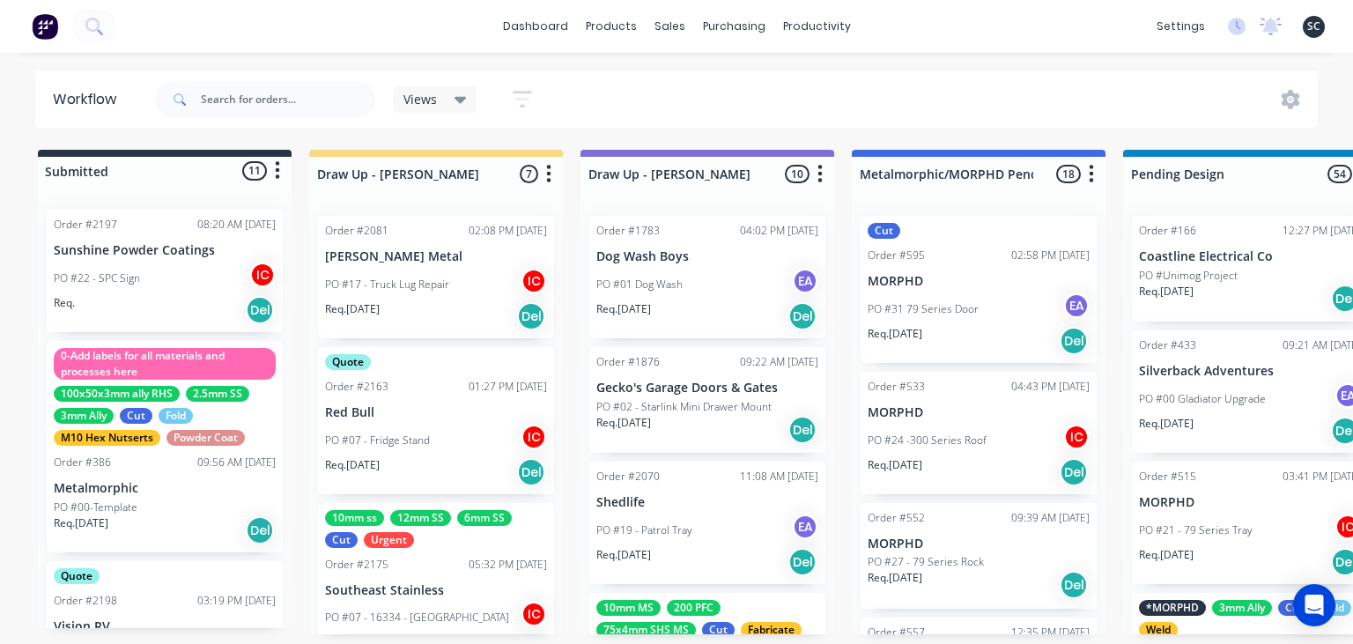
scroll to position [224, 0]
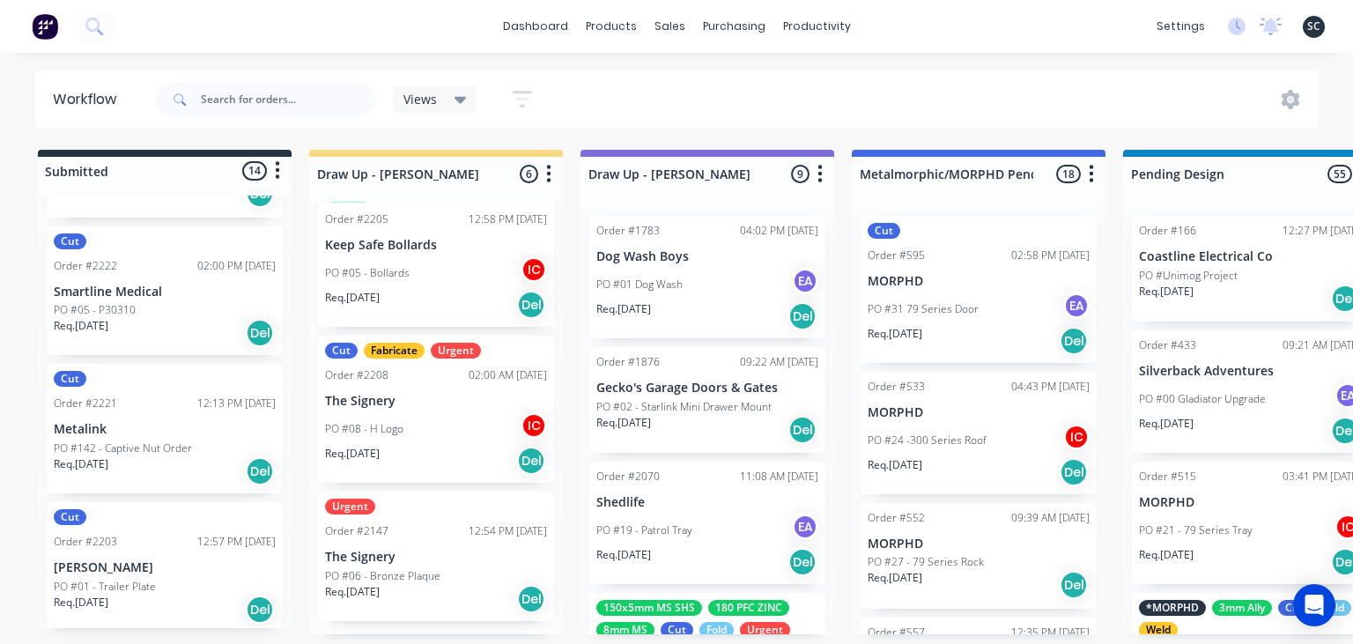
scroll to position [1321, 0]
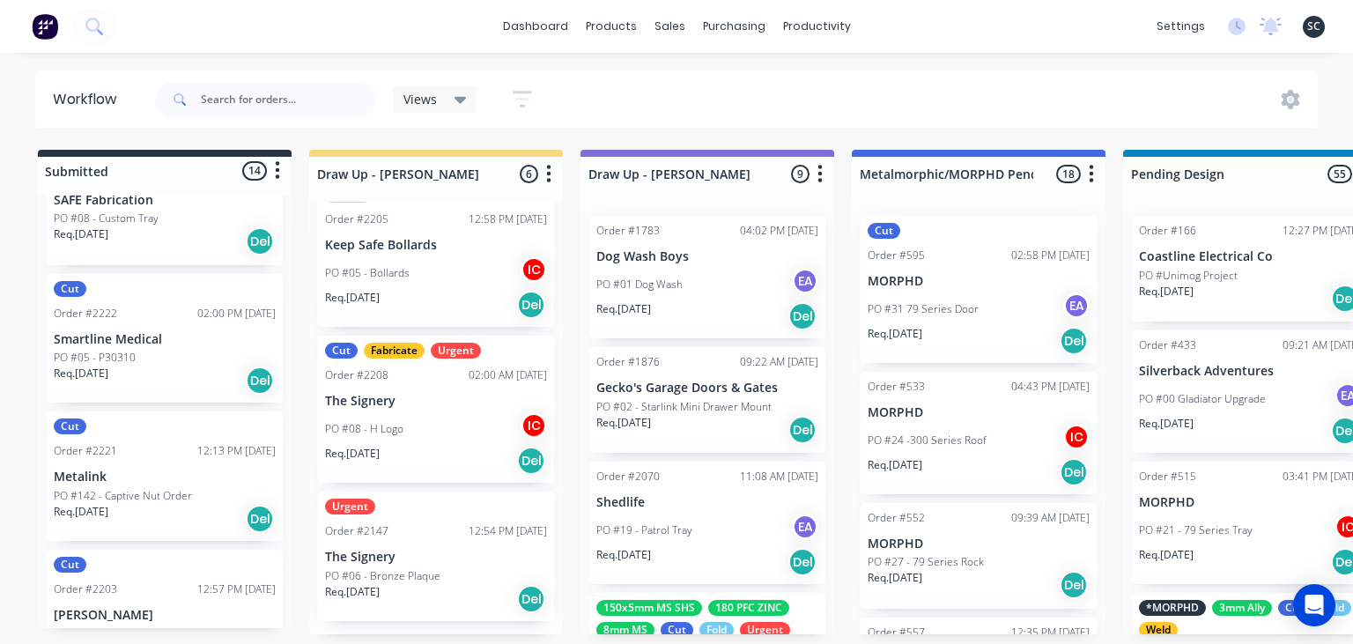
click at [147, 328] on div "Cut Order #2222 02:00 PM 02/09/25 Smartline Medical PO #05 - P30310 Req. 16/09/…" at bounding box center [165, 338] width 236 height 129
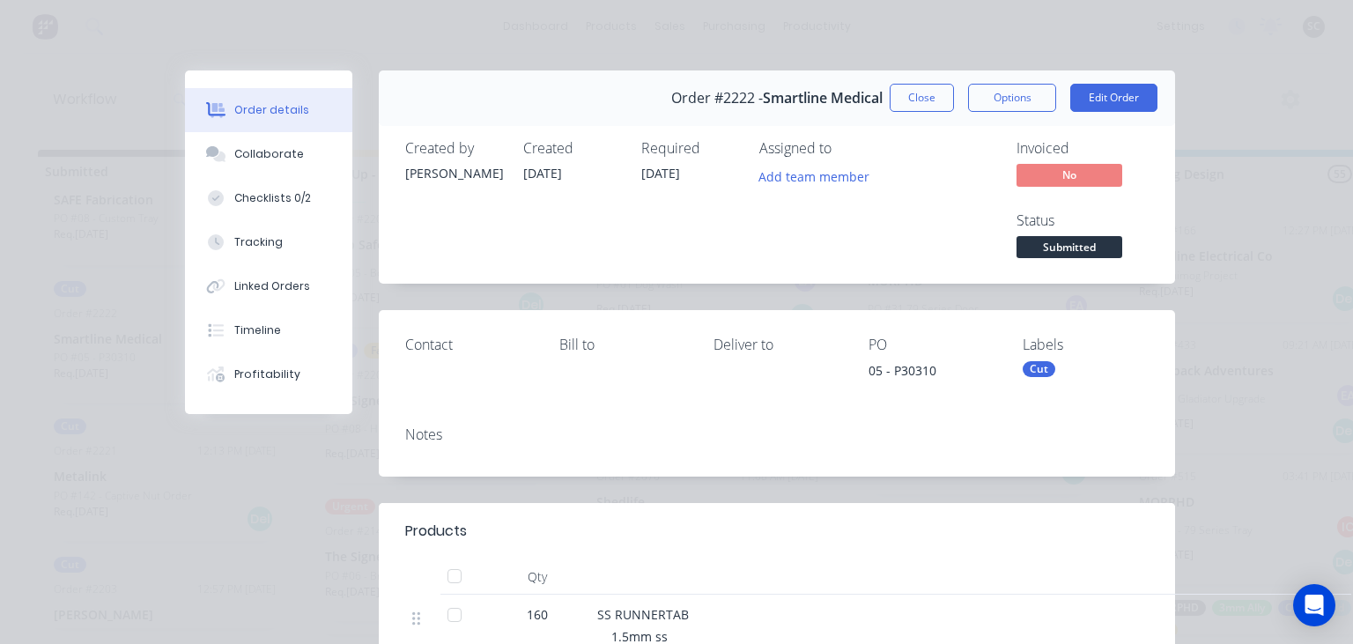
scroll to position [203, 0]
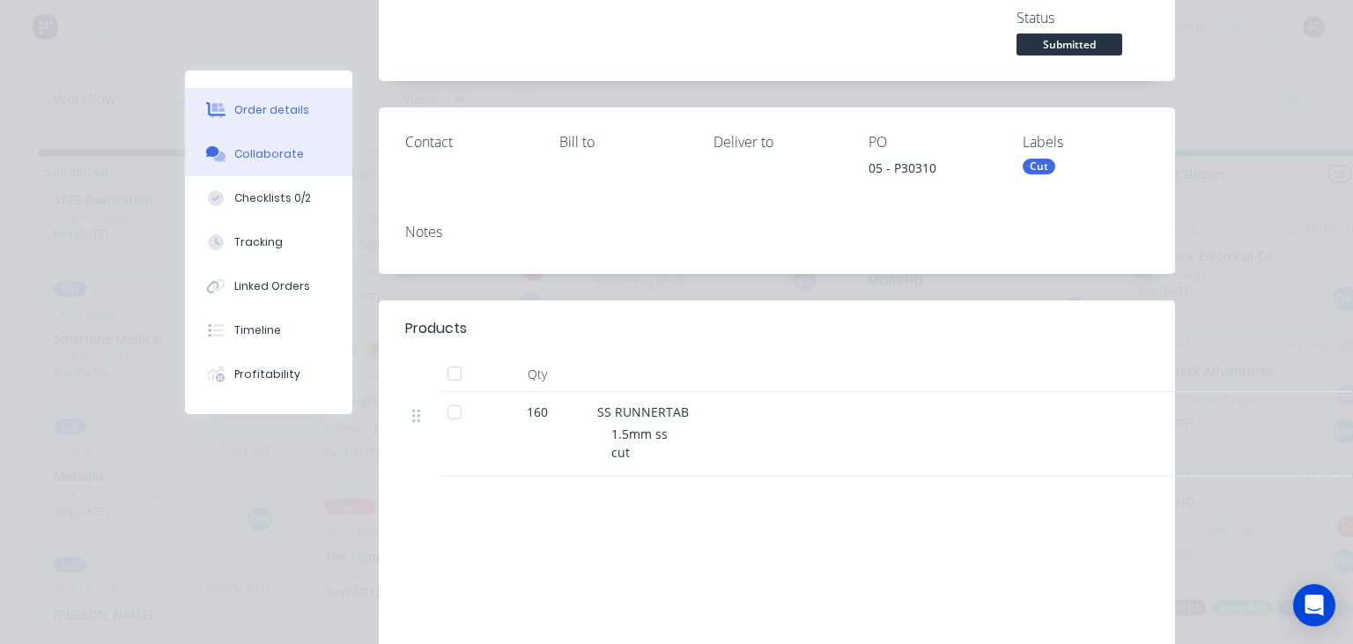
click at [288, 158] on div "Collaborate" at bounding box center [269, 154] width 70 height 16
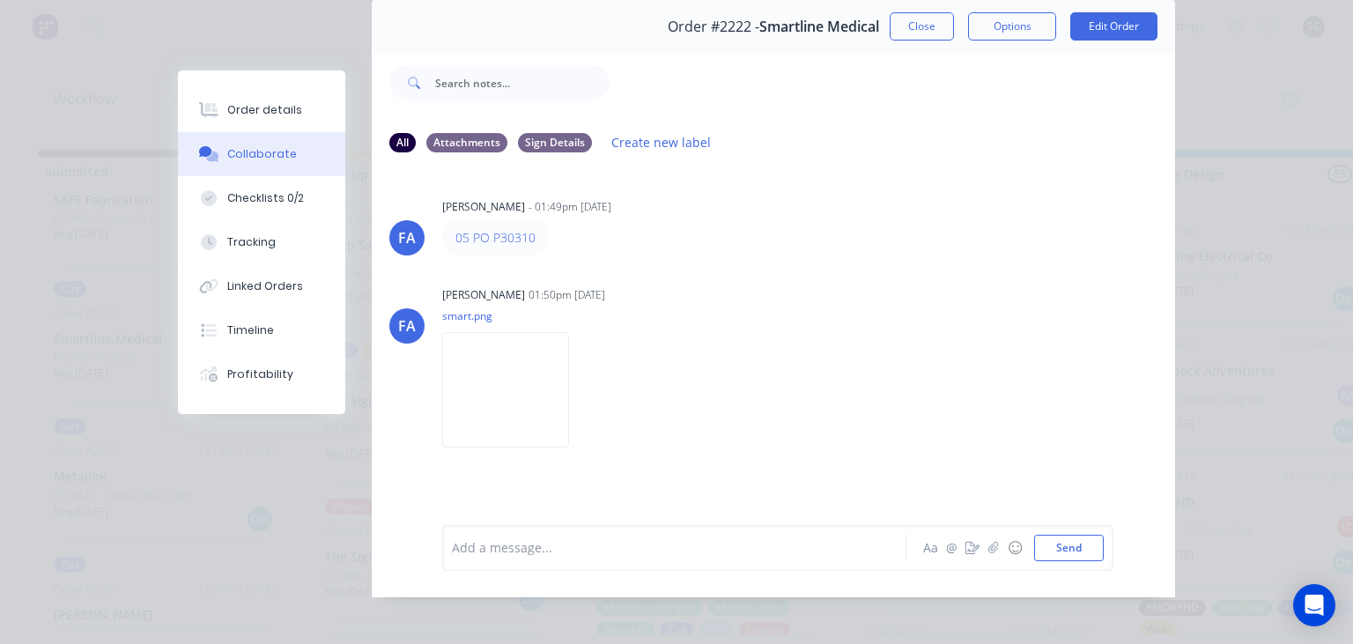
scroll to position [78, 0]
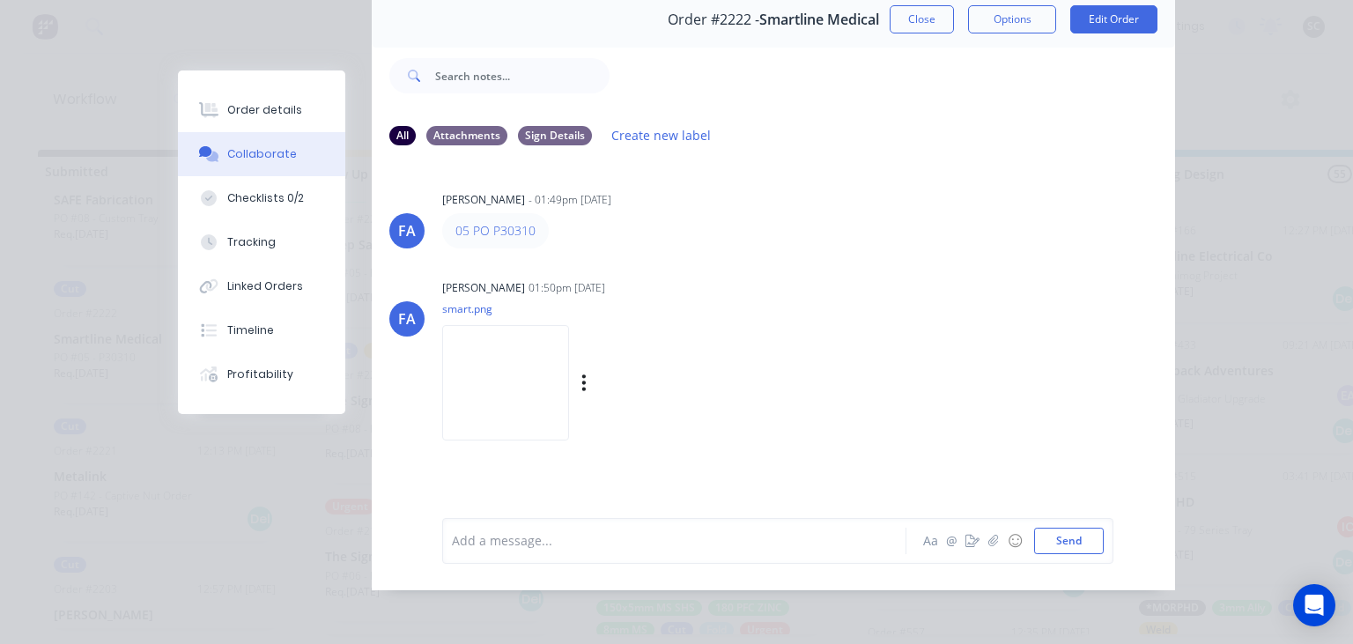
click at [537, 346] on img at bounding box center [505, 382] width 127 height 115
click at [741, 266] on div "FA Francis Adrian Candido - 01:49pm 02/09/25 05 PO P30310 FA Francis Adrian Can…" at bounding box center [773, 325] width 803 height 331
click at [922, 24] on button "Close" at bounding box center [921, 19] width 64 height 28
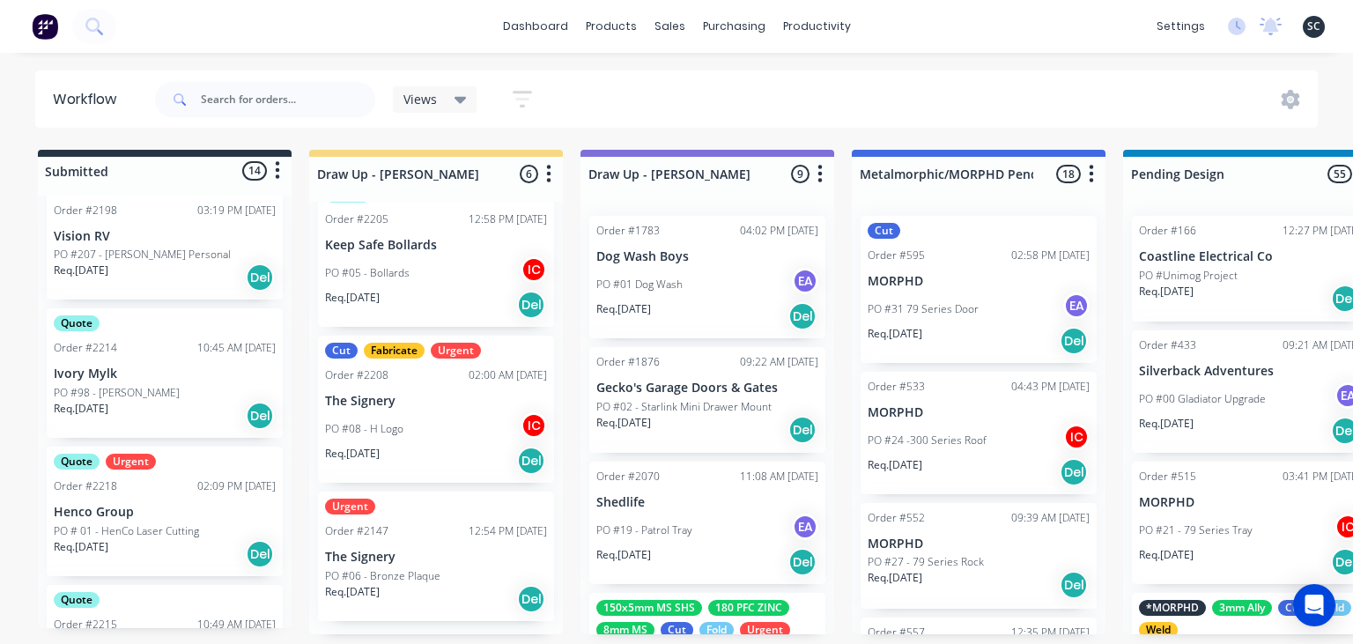
scroll to position [408, 0]
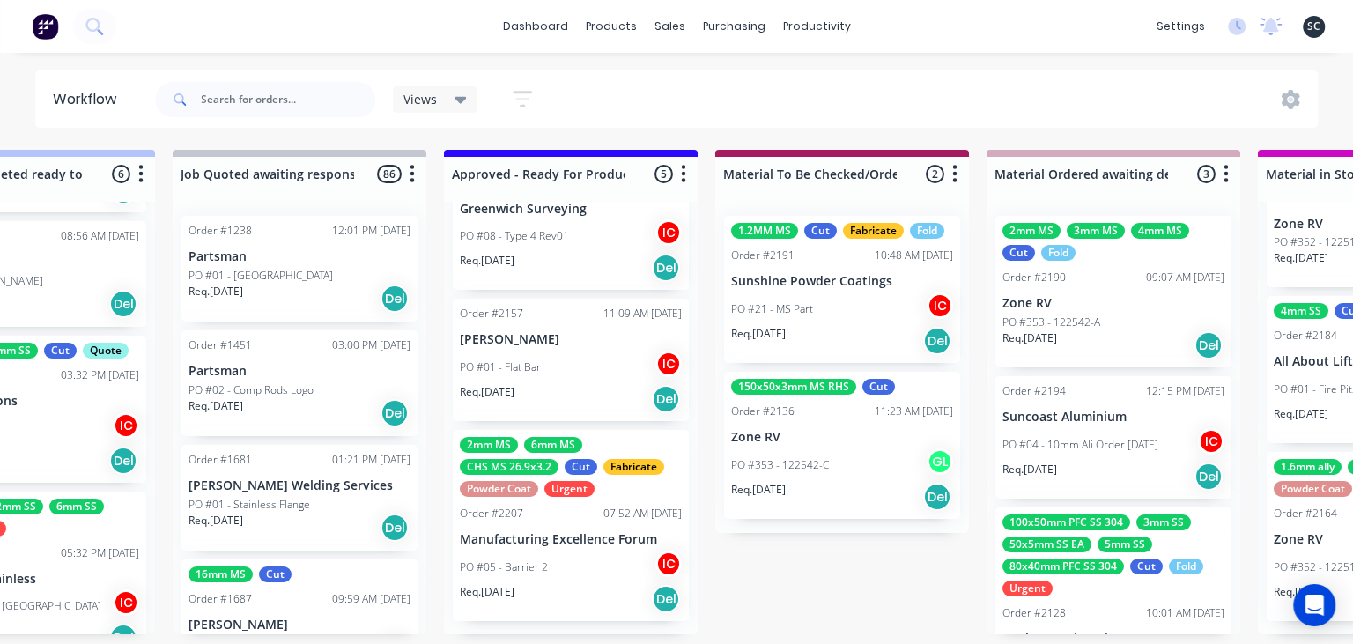
scroll to position [0, 1752]
